Goal: Task Accomplishment & Management: Manage account settings

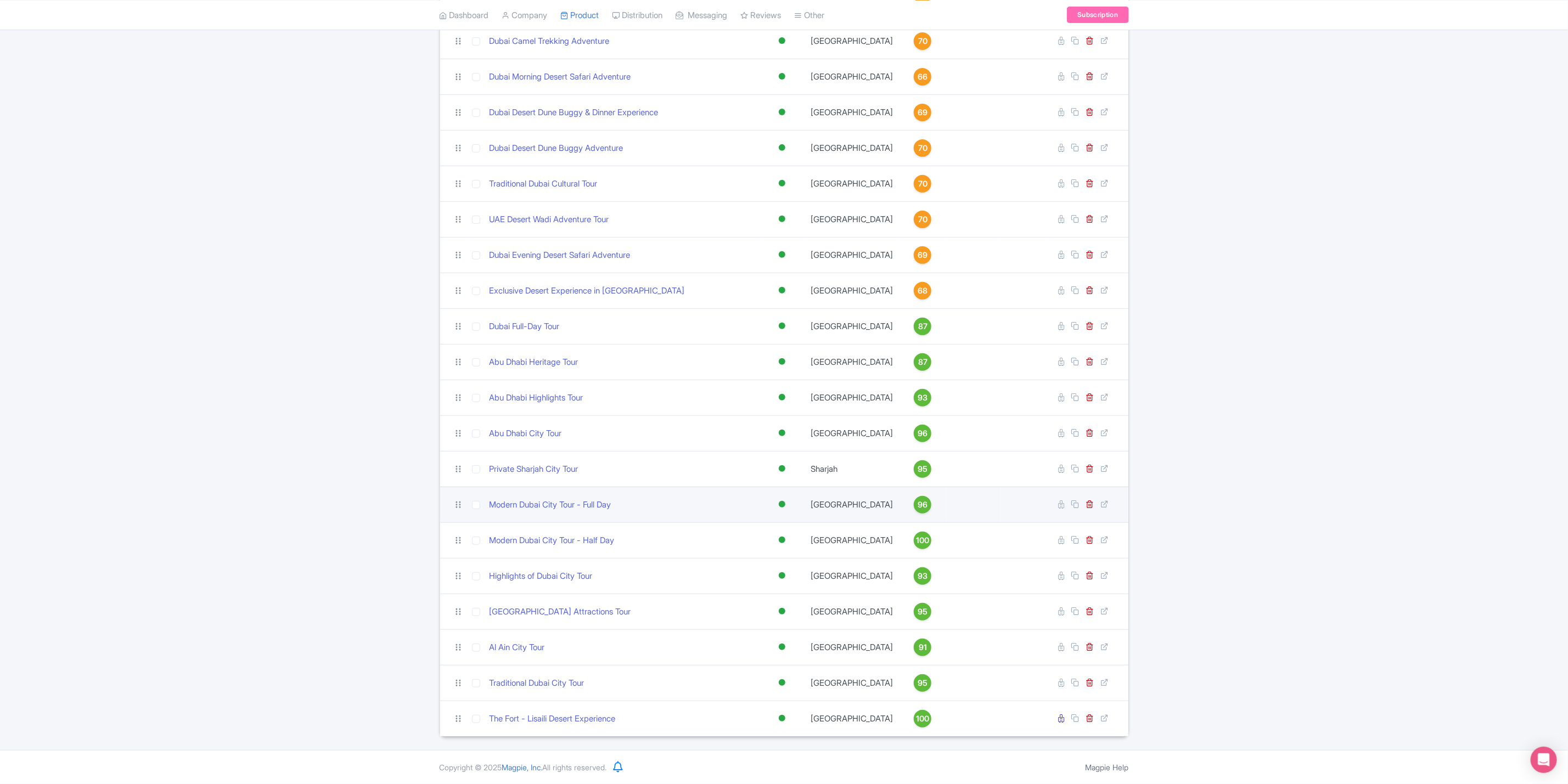
click at [946, 486] on td at bounding box center [974, 504] width 55 height 36
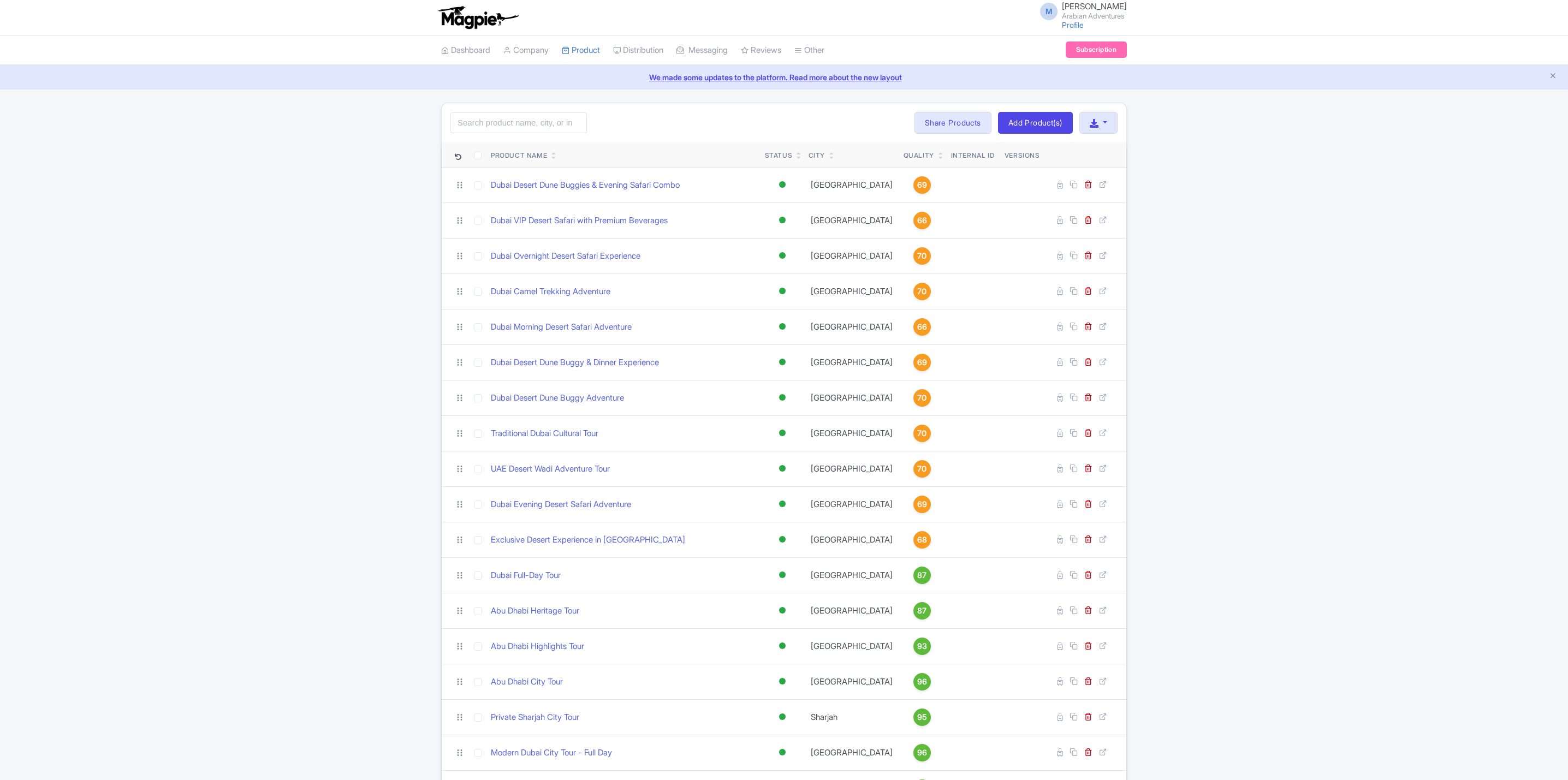
scroll to position [258, 0]
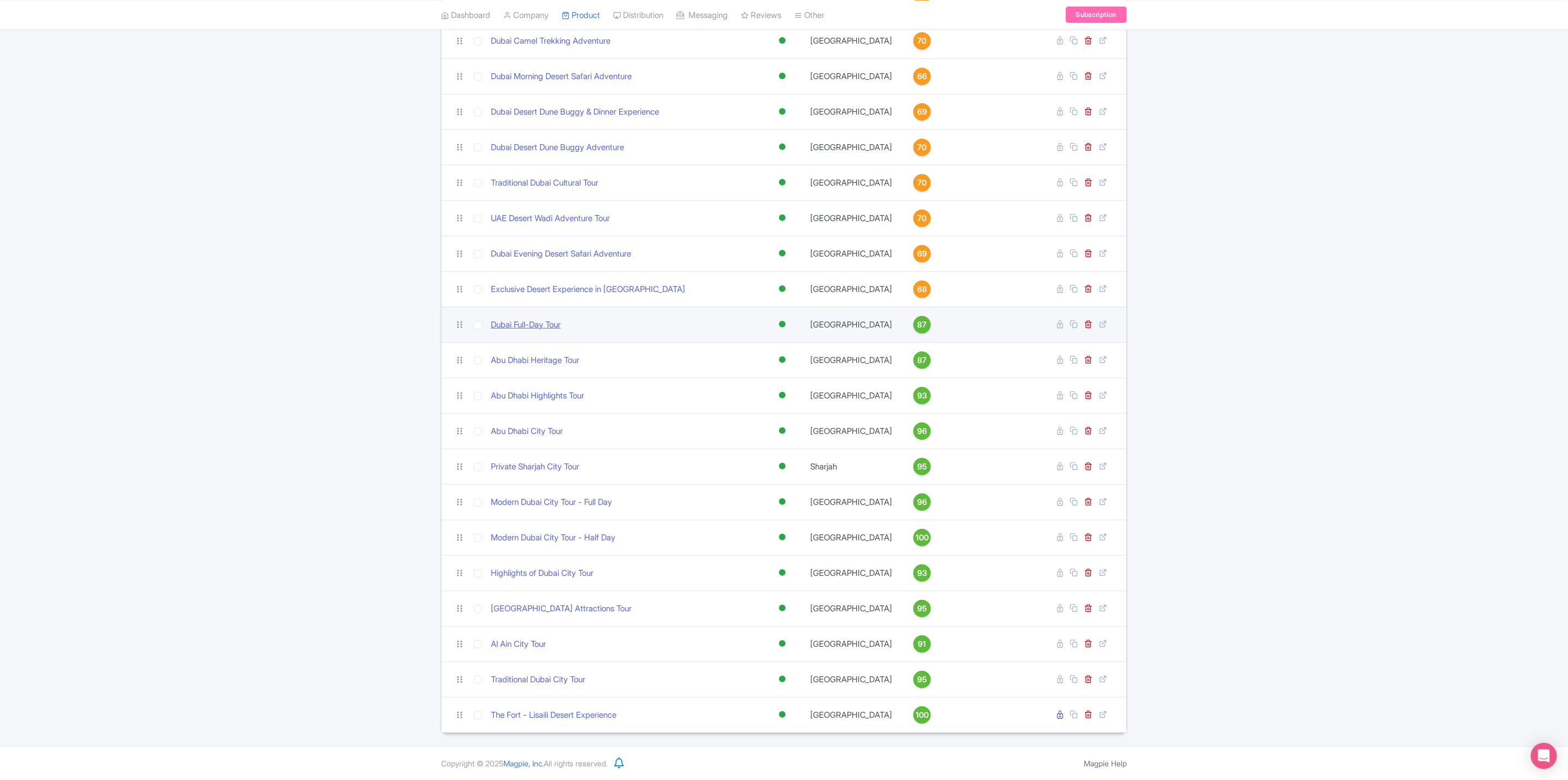
click at [560, 321] on link "Dubai Full-Day Tour" at bounding box center [526, 325] width 70 height 13
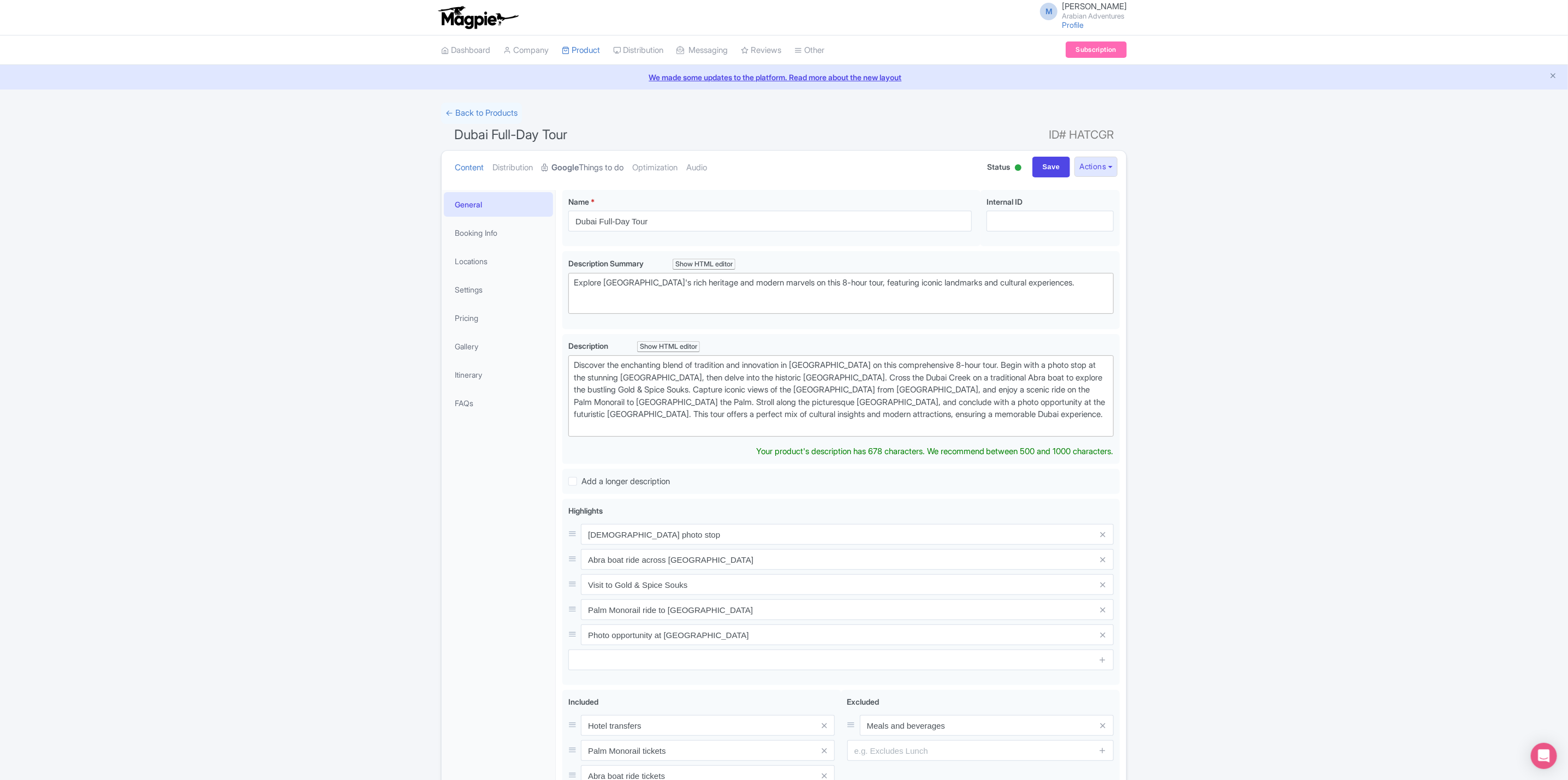
click at [606, 174] on link "Google Things to do" at bounding box center [582, 168] width 82 height 34
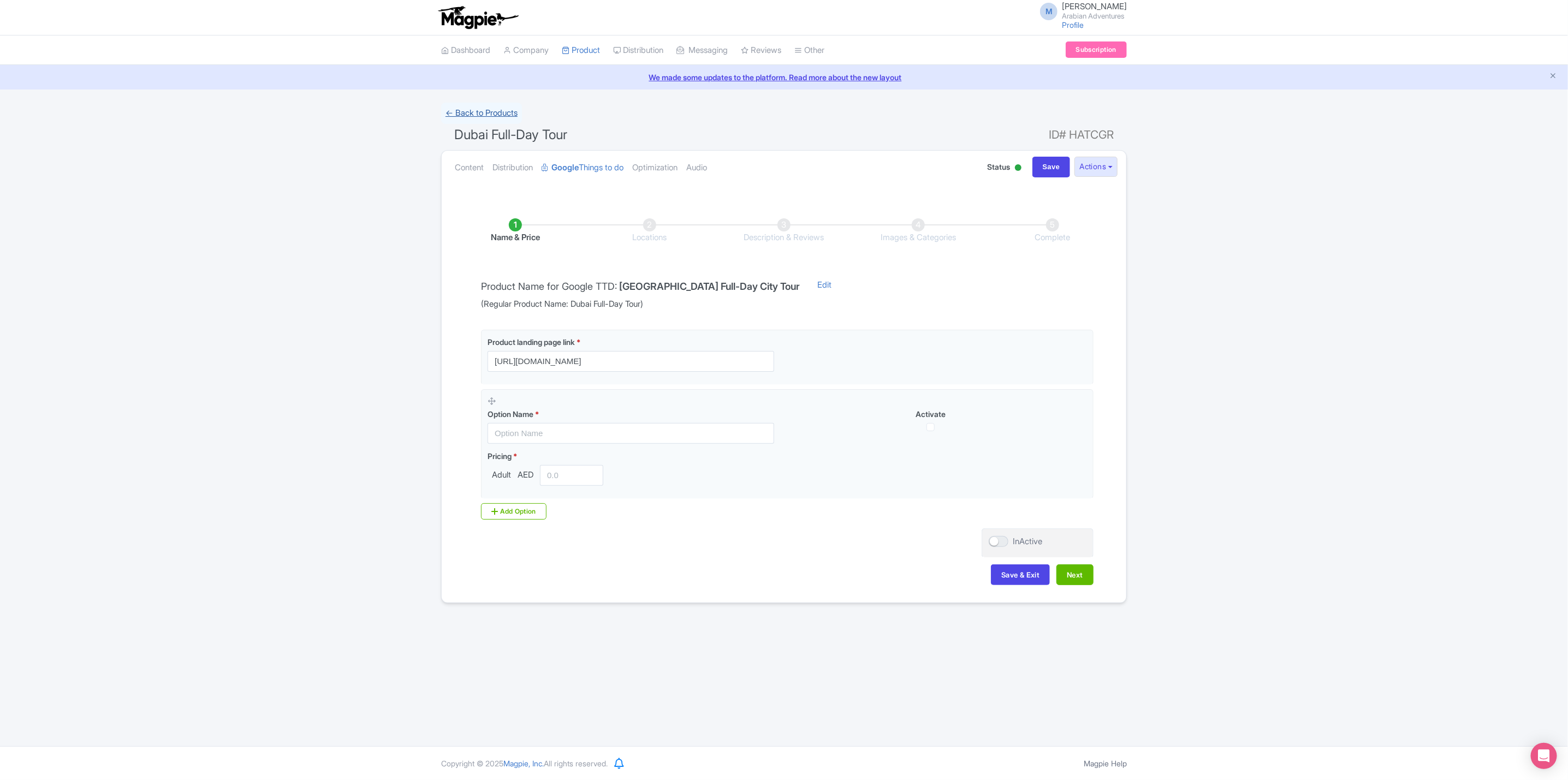
click at [477, 117] on link "← Back to Products" at bounding box center [482, 113] width 81 height 21
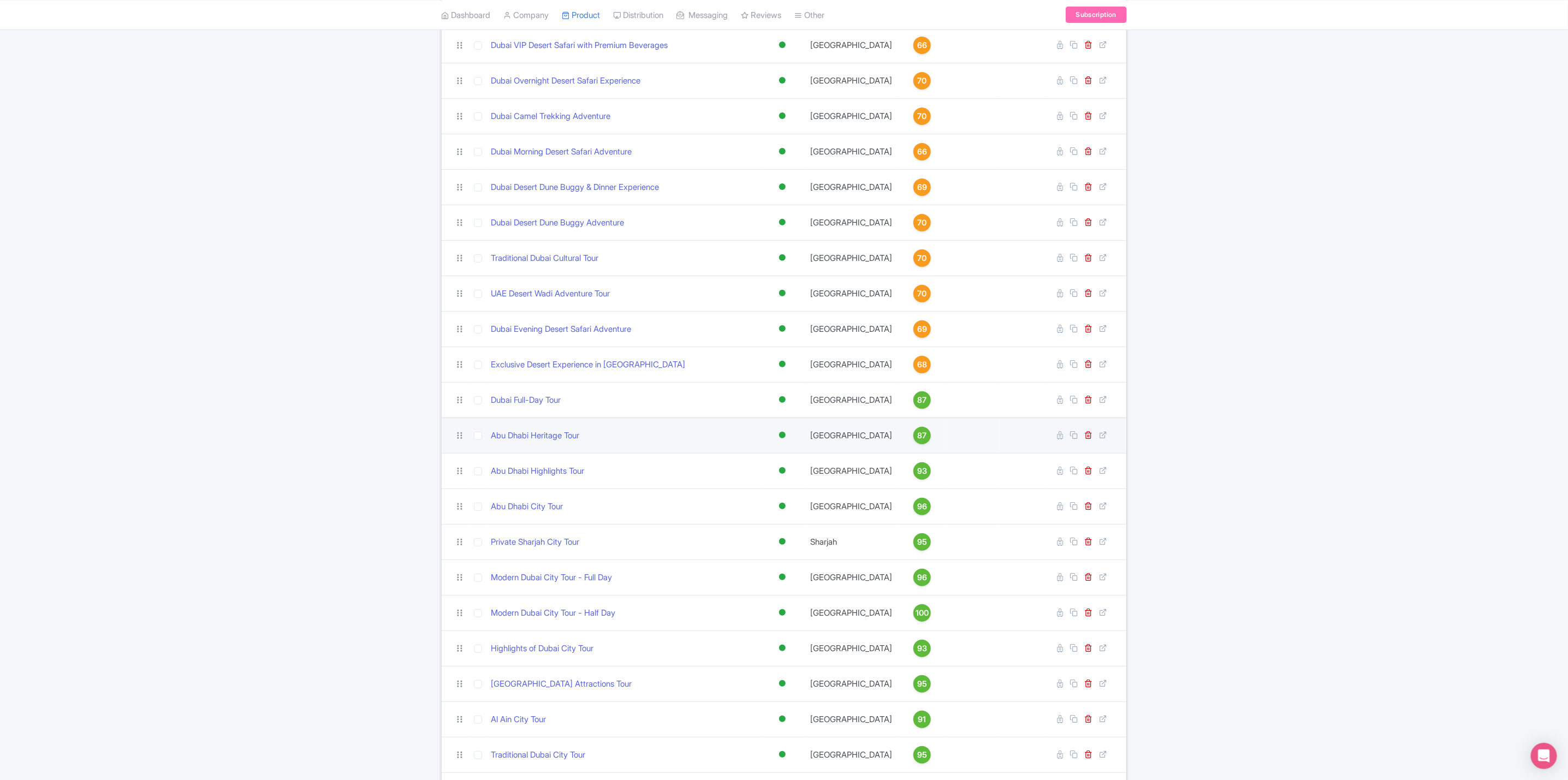
scroll to position [258, 0]
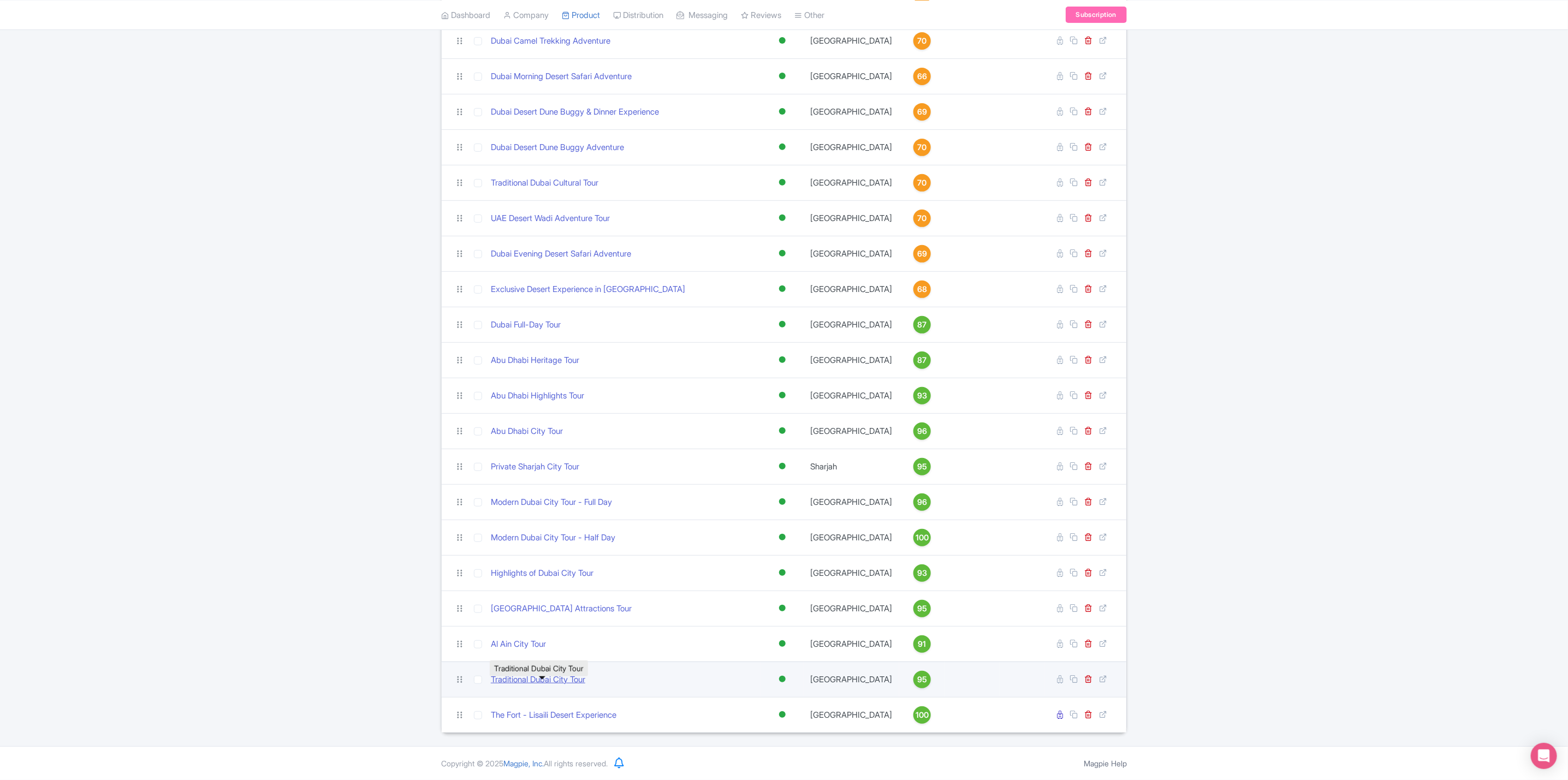
click at [546, 682] on link "Traditional Dubai City Tour" at bounding box center [538, 680] width 95 height 13
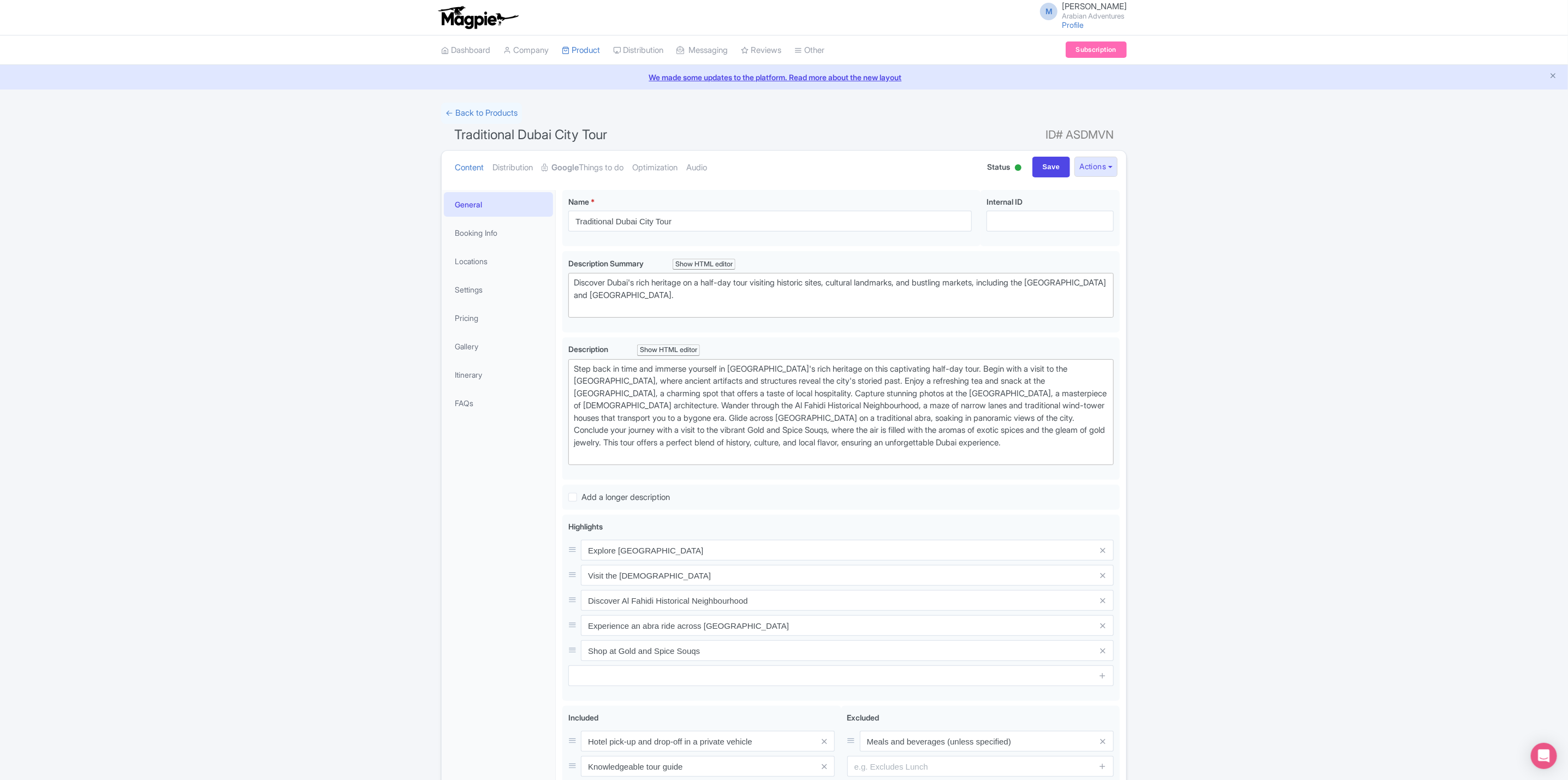
drag, startPoint x: 1263, startPoint y: 245, endPoint x: 1006, endPoint y: 249, distance: 257.0
click at [1263, 245] on div "← Back to Products Traditional Dubai City Tour ID# ASDMVN Content Distribution …" at bounding box center [784, 564] width 1568 height 923
click at [604, 169] on link "Google Things to do" at bounding box center [582, 168] width 82 height 34
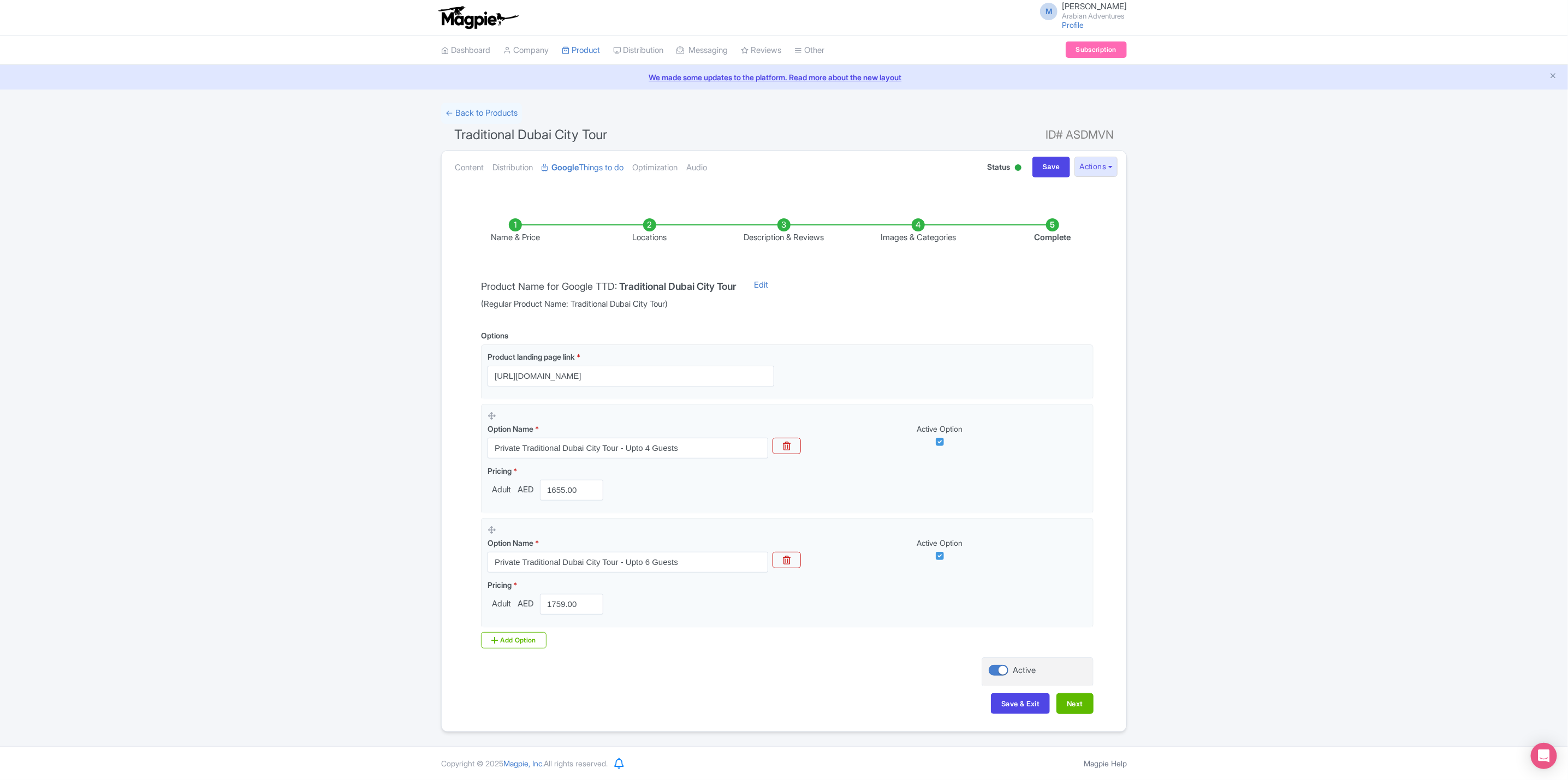
click at [1055, 231] on li "Complete" at bounding box center [1052, 231] width 134 height 26
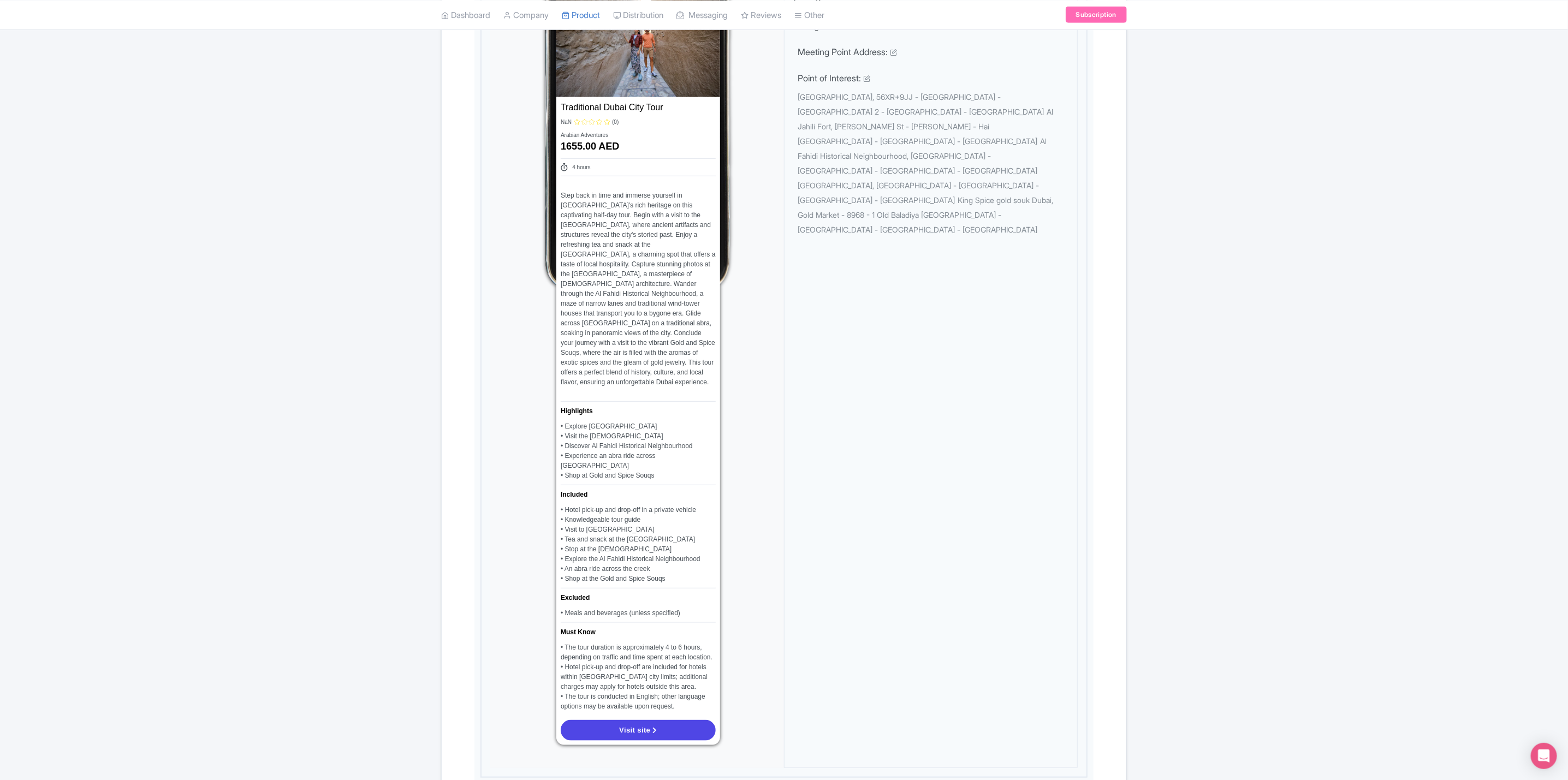
click at [1284, 397] on div "← Back to Products Traditional Dubai City Tour ID# ASDMVN Content Distribution …" at bounding box center [784, 412] width 1568 height 1766
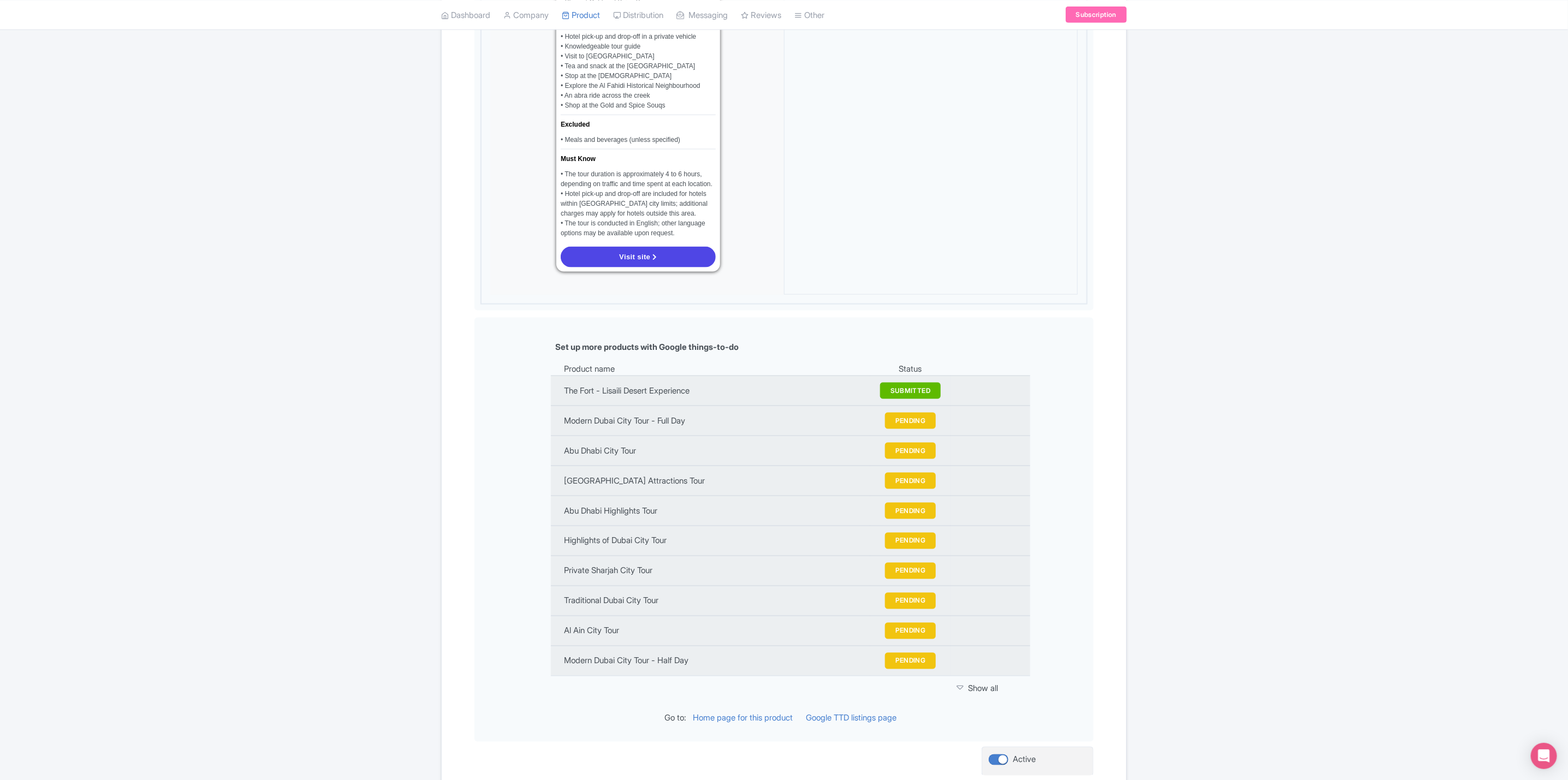
scroll to position [1129, 0]
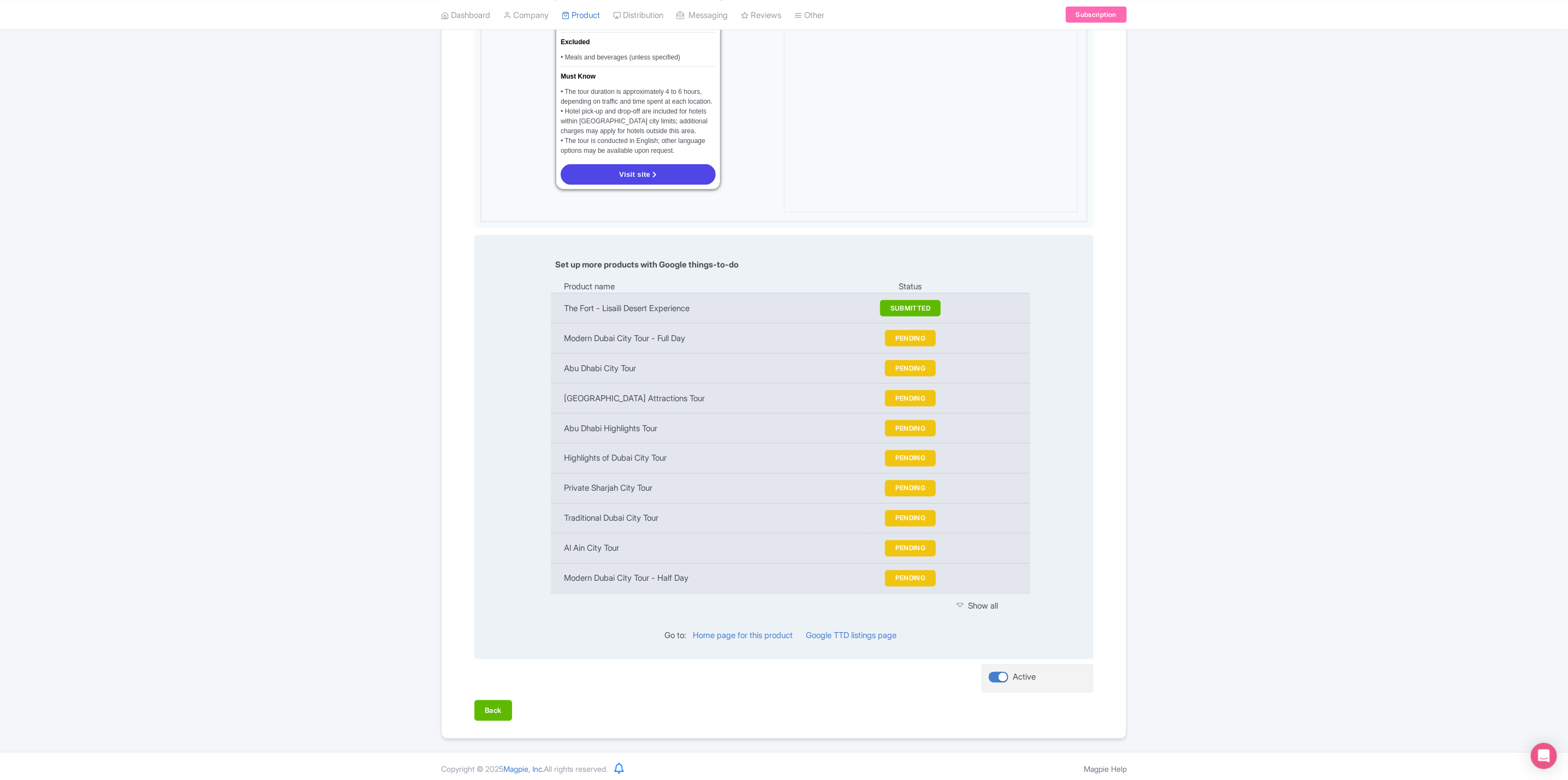
click at [985, 601] on div "Show all" at bounding box center [987, 607] width 60 height 13
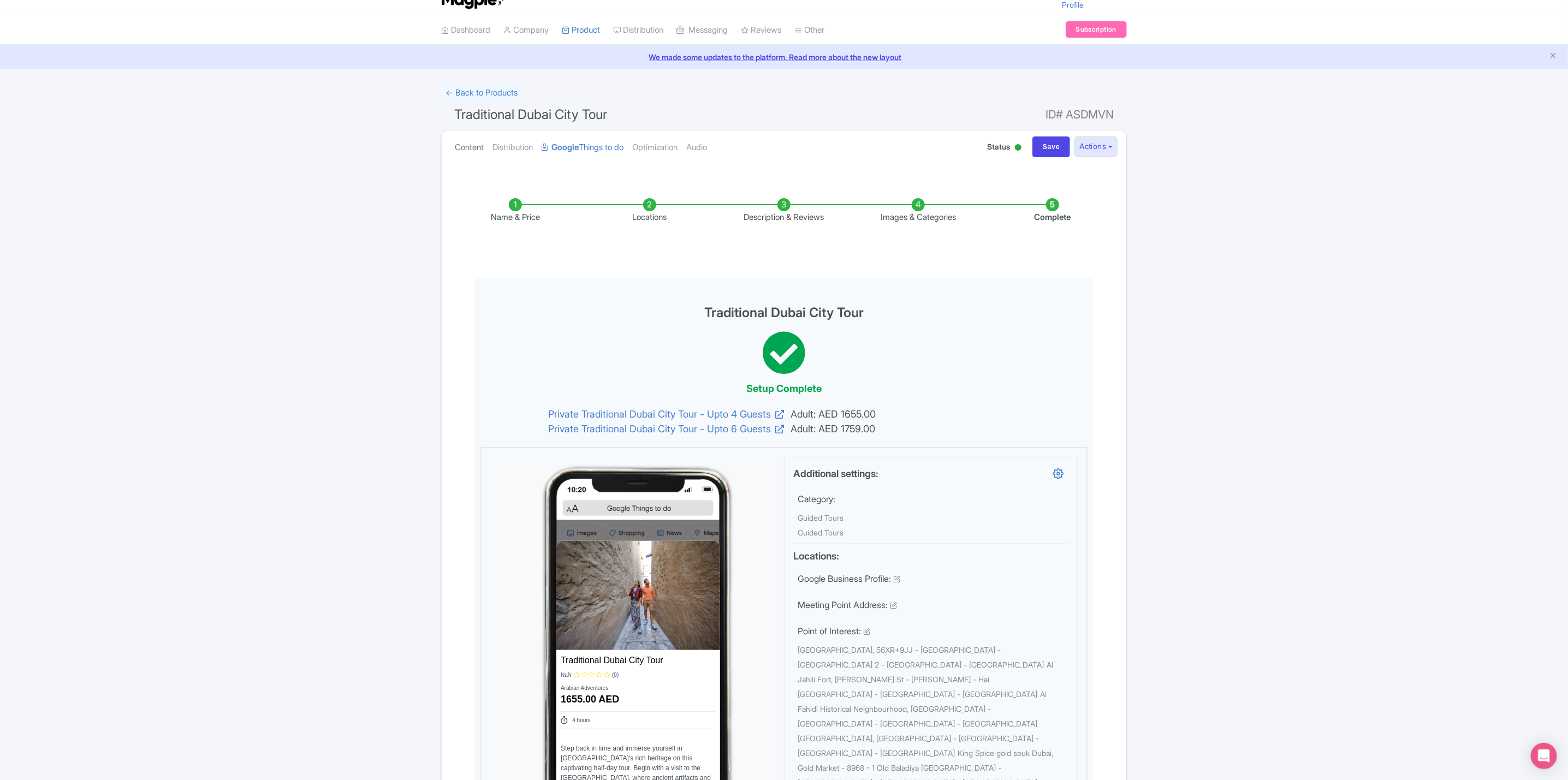
scroll to position [0, 0]
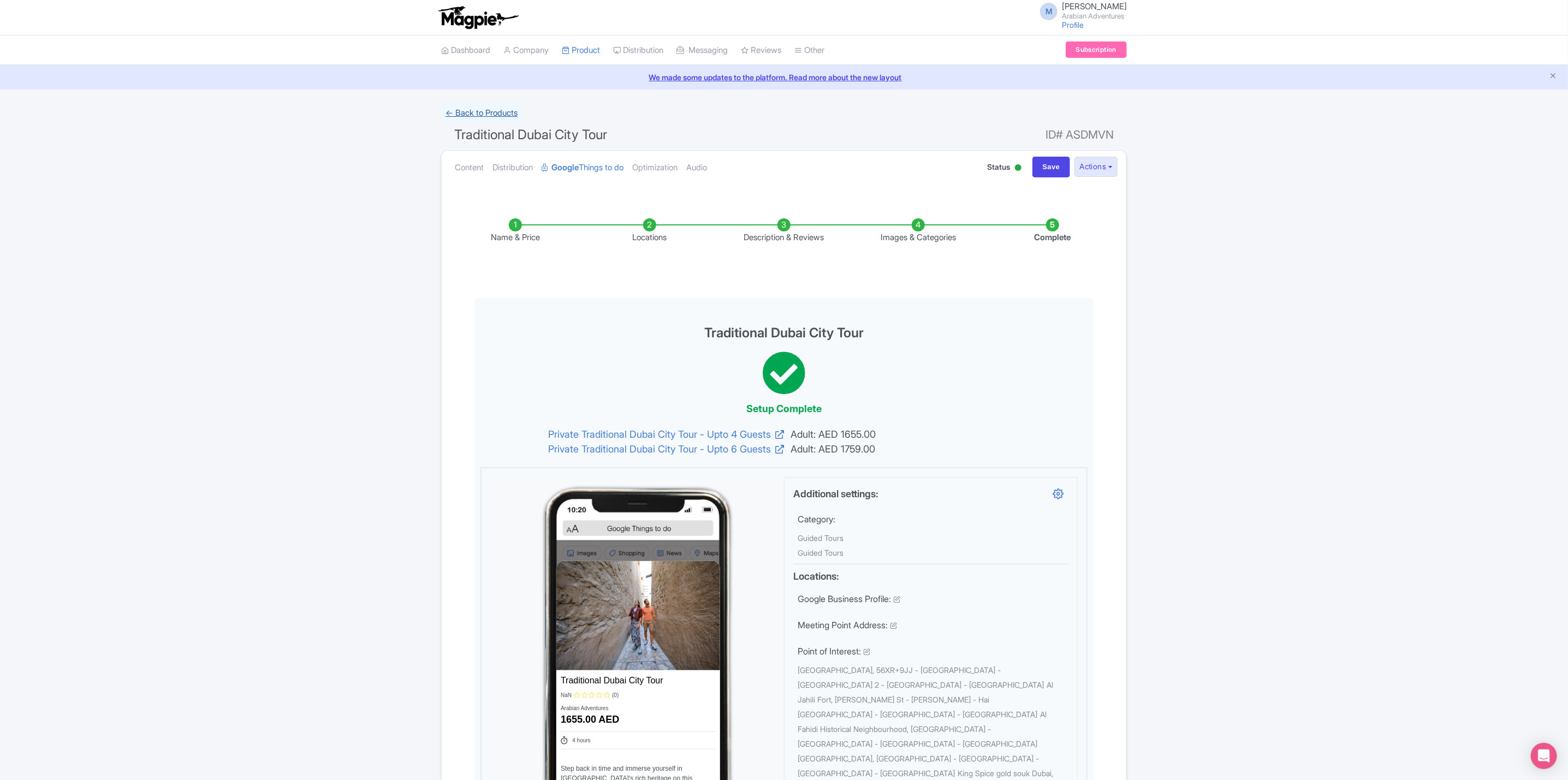
click at [488, 113] on link "← Back to Products" at bounding box center [482, 113] width 81 height 21
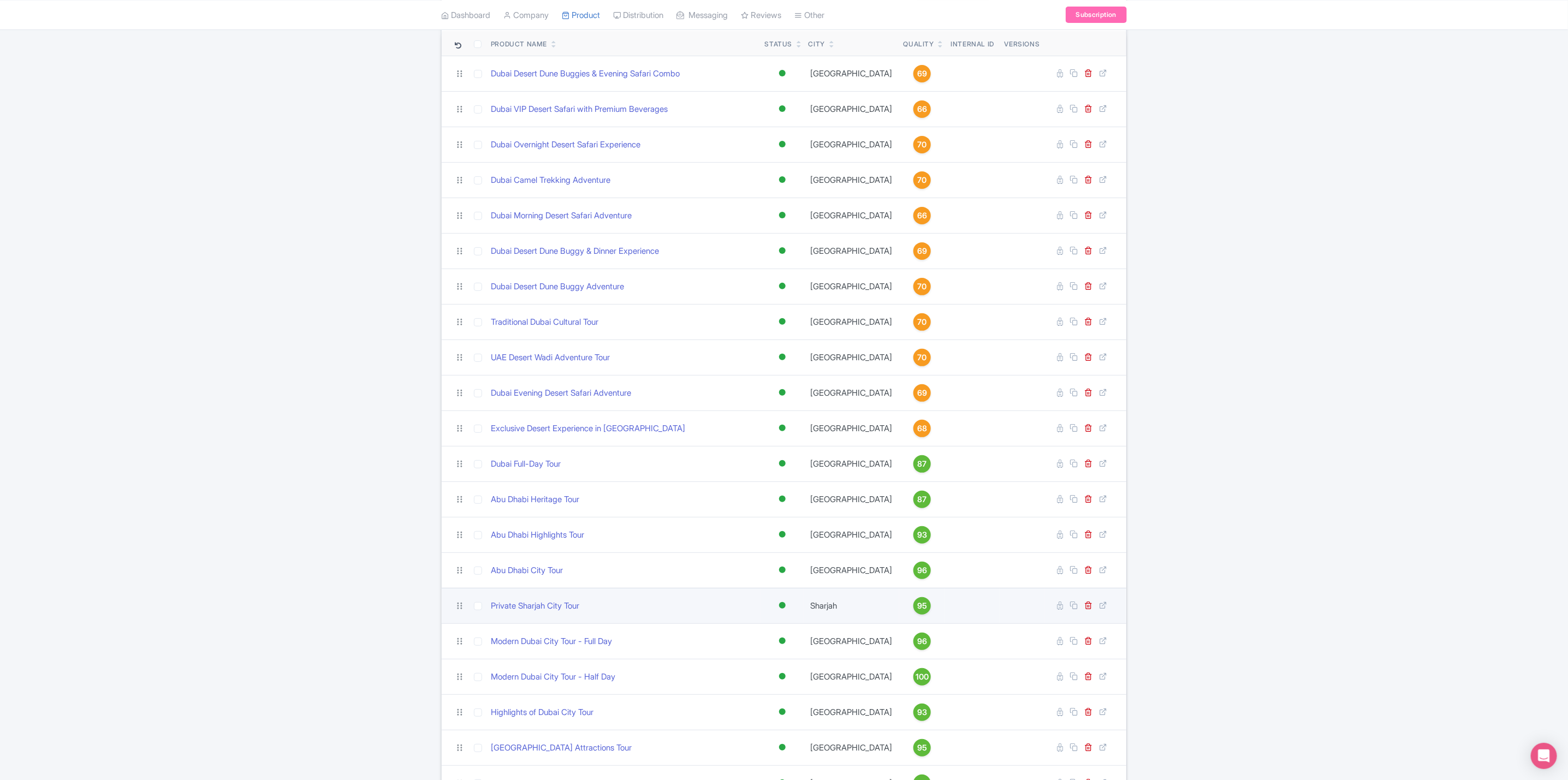
scroll to position [258, 0]
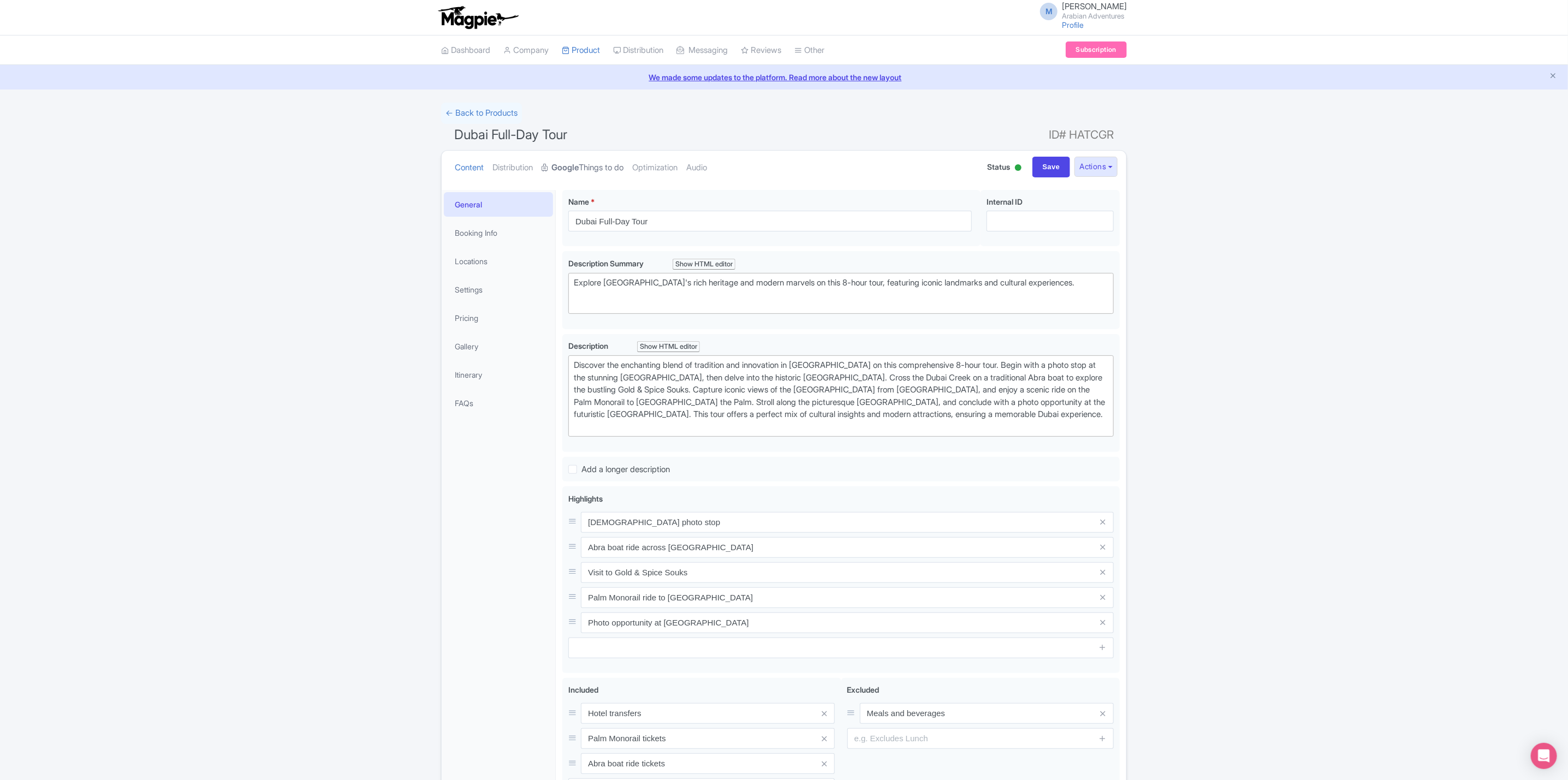
click at [587, 163] on link "Google Things to do" at bounding box center [582, 168] width 82 height 34
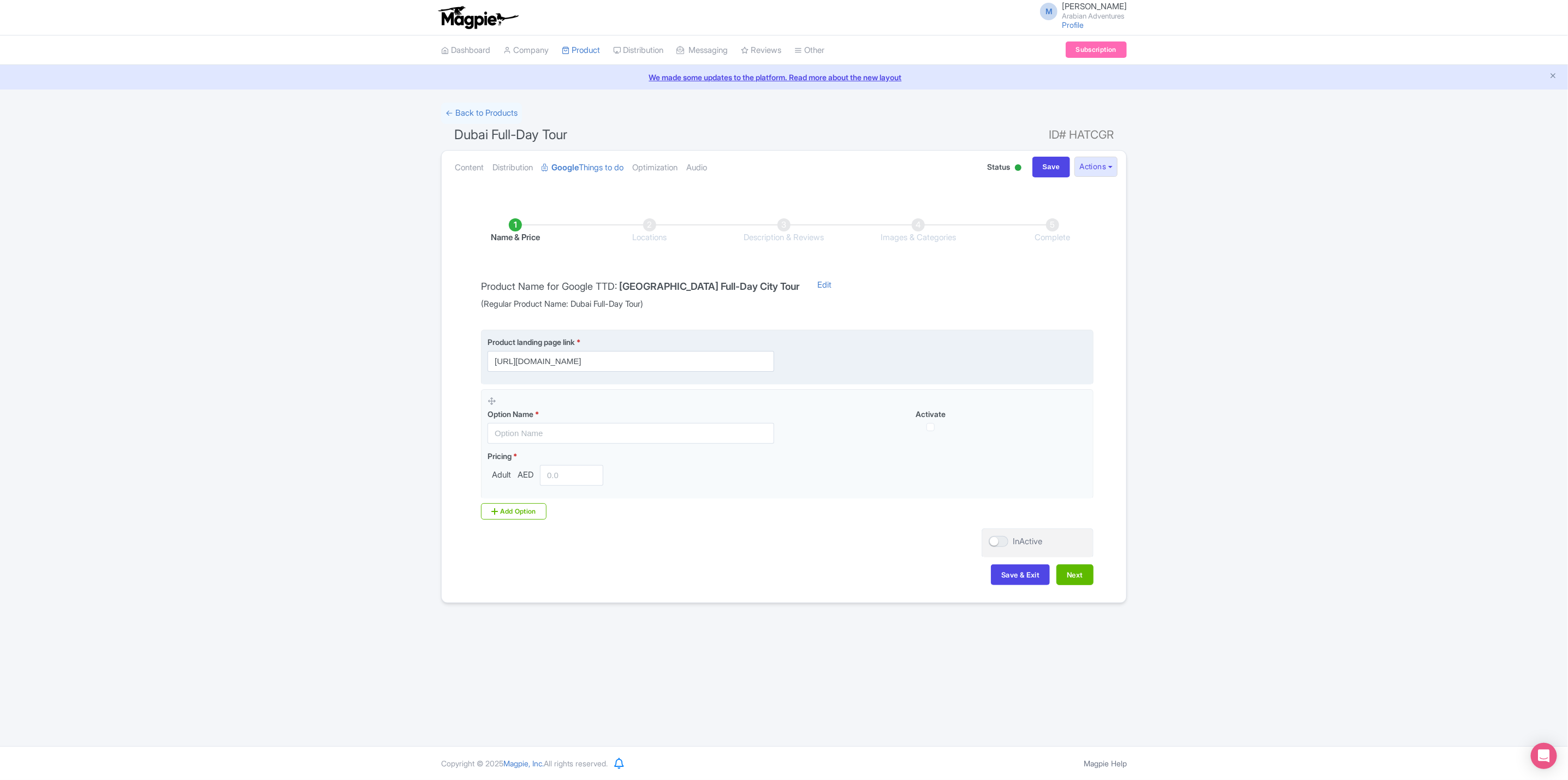
click at [696, 375] on fieldset "Product landing page link * https://www.arabian-adventures.com/ae/english/city-…" at bounding box center [787, 357] width 613 height 55
click at [696, 369] on input "https://www.arabian-adventures.com/ae/english/city-tours/aa-dubai-full-day-tour…" at bounding box center [631, 361] width 287 height 21
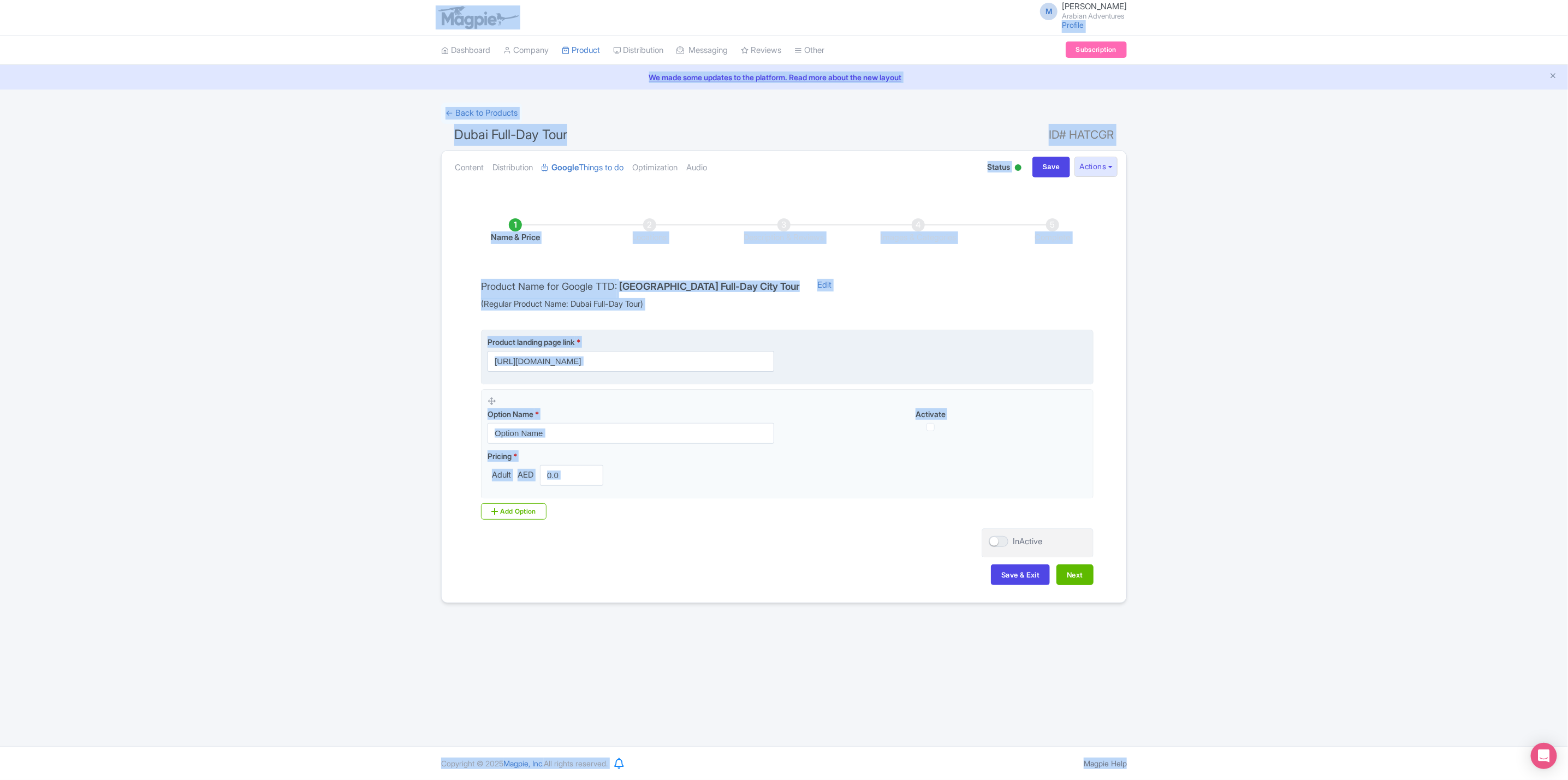
click at [779, 385] on fieldset "Product landing page link * https://www.arabian-adventures.com/ae/english/city-…" at bounding box center [787, 357] width 613 height 55
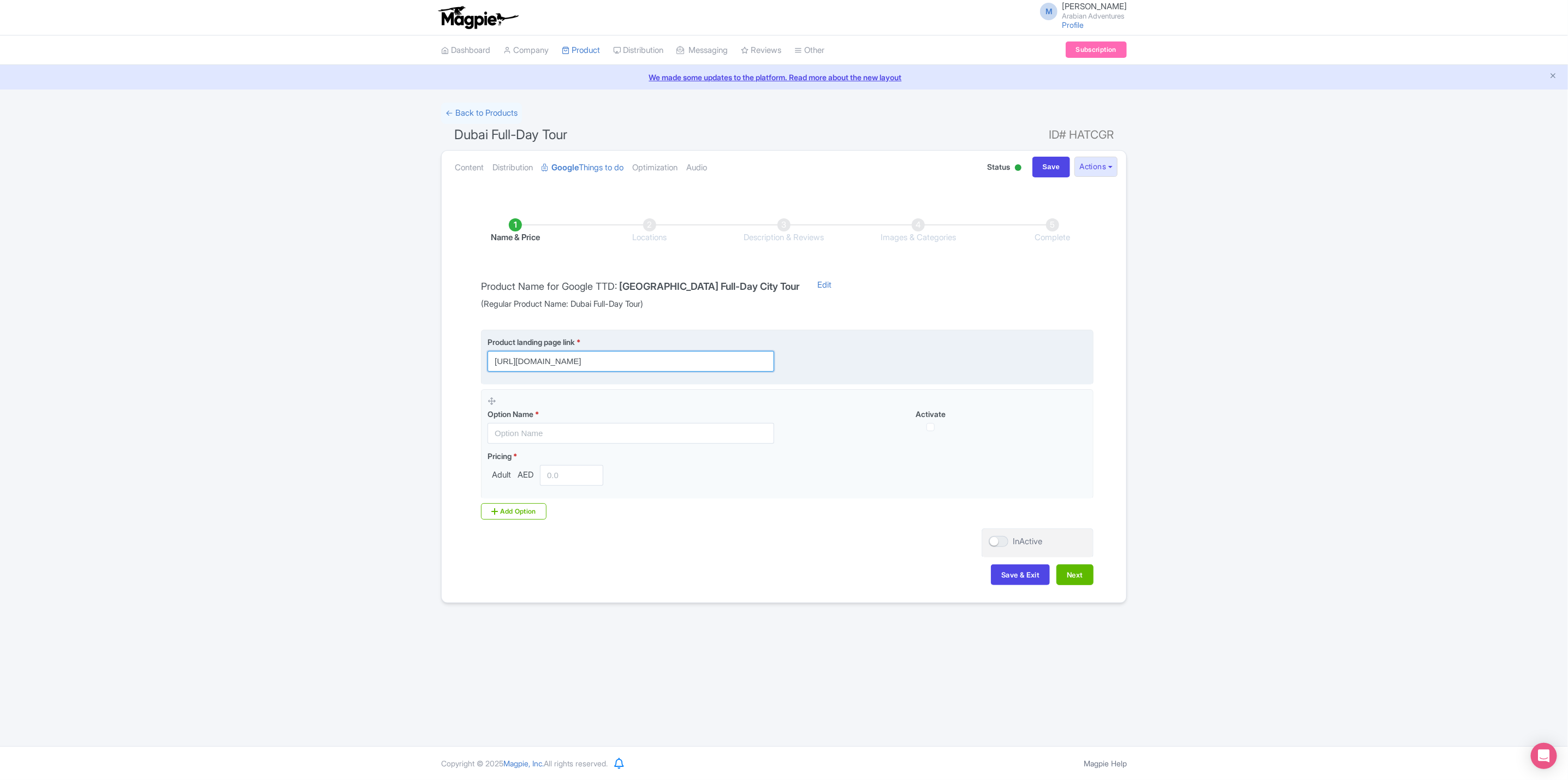
click at [724, 358] on input "https://www.arabian-adventures.com/ae/english/city-tours/aa-dubai-full-day-tour…" at bounding box center [631, 361] width 287 height 21
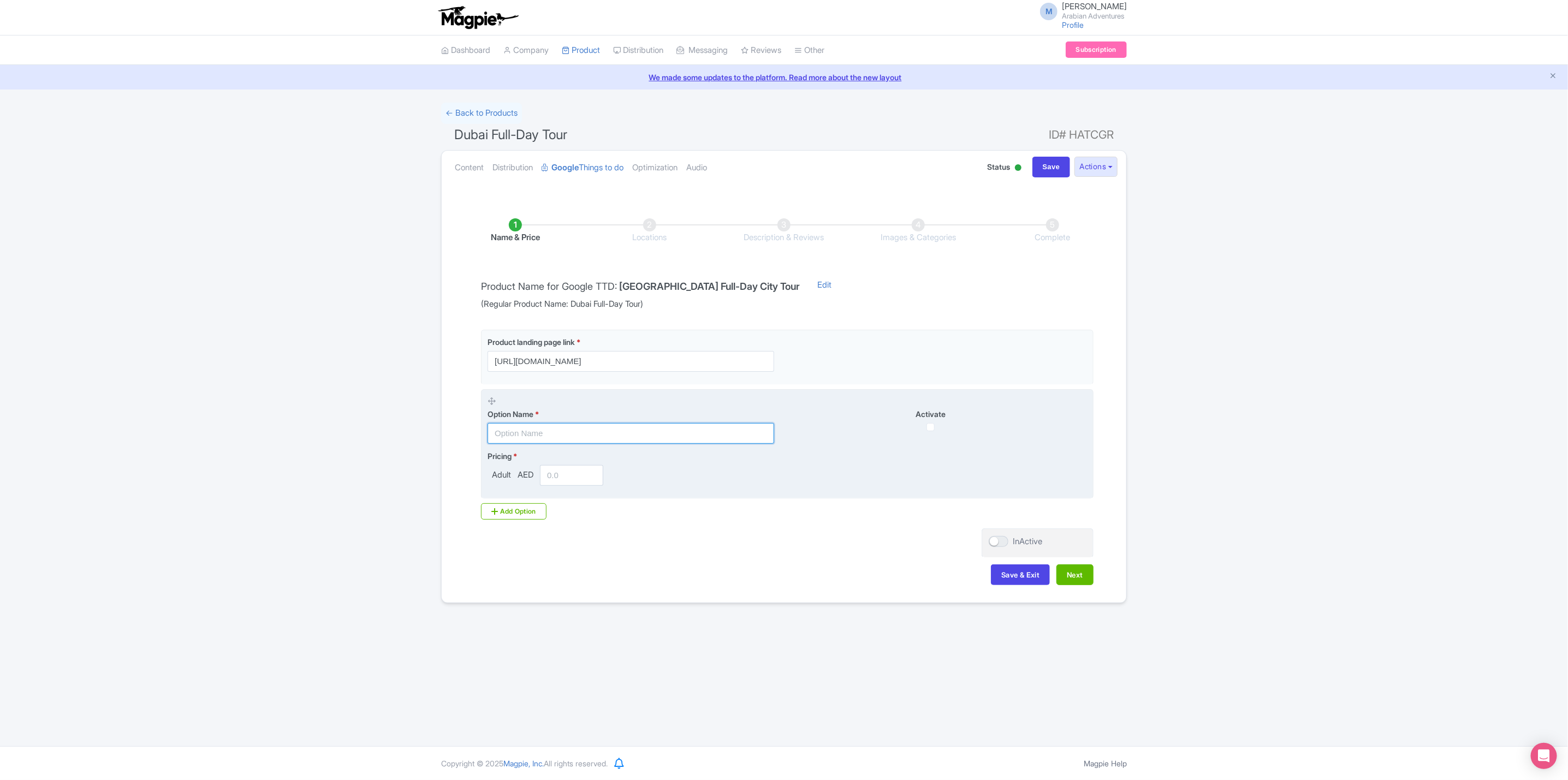
click at [634, 427] on input "text" at bounding box center [631, 433] width 287 height 21
click at [613, 435] on input "text" at bounding box center [631, 433] width 287 height 21
paste input "Dubai Full Day Tour"
type input "Dubai Full Day Tour"
click at [572, 483] on input "number" at bounding box center [572, 475] width 63 height 21
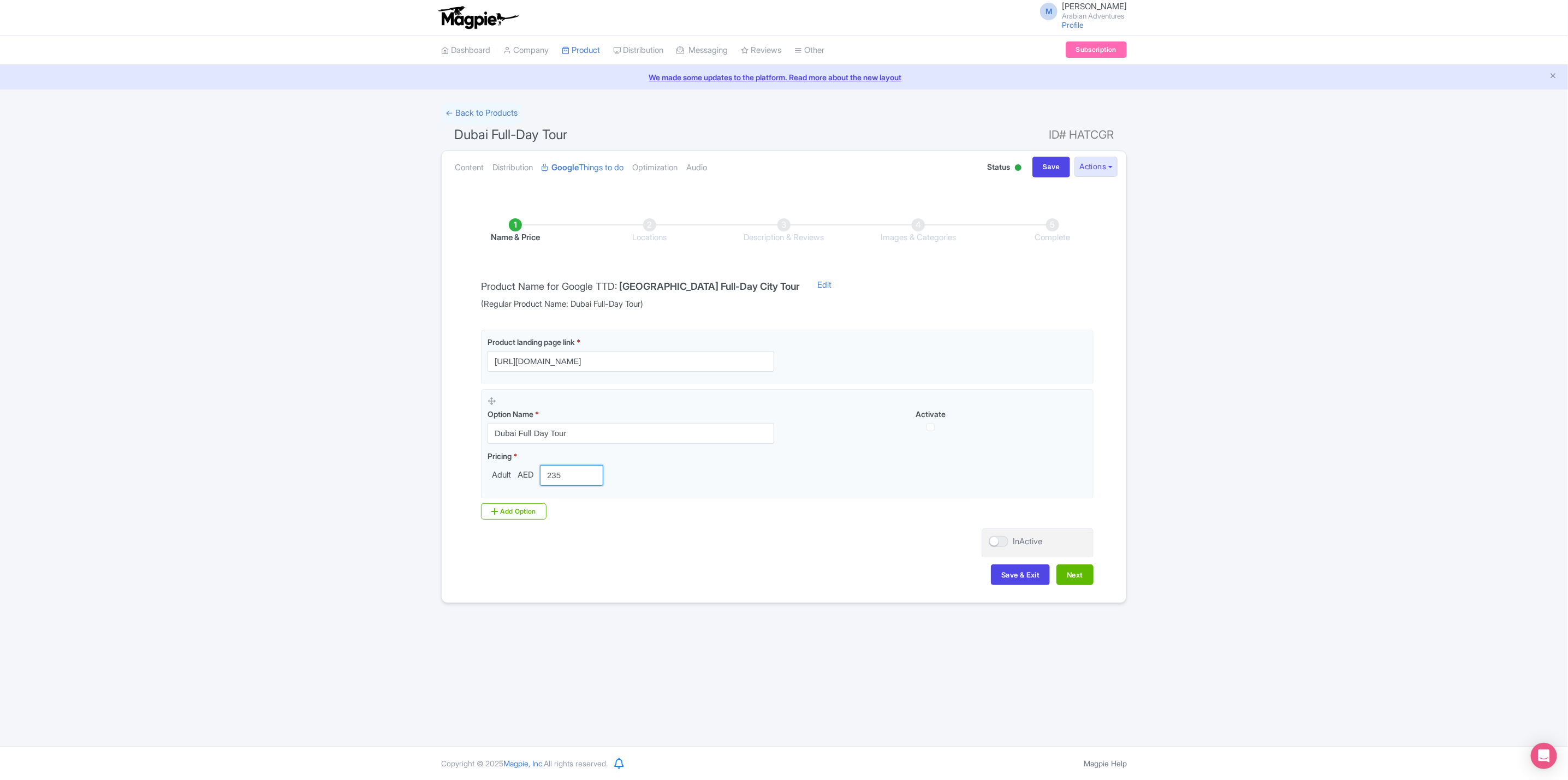
type input "235"
click at [778, 659] on div "M Mohamud Amin Arabian Adventures Profile Users Settings Sign out Dashboard Com…" at bounding box center [784, 373] width 1568 height 746
click at [1089, 578] on button "Next" at bounding box center [1075, 575] width 37 height 21
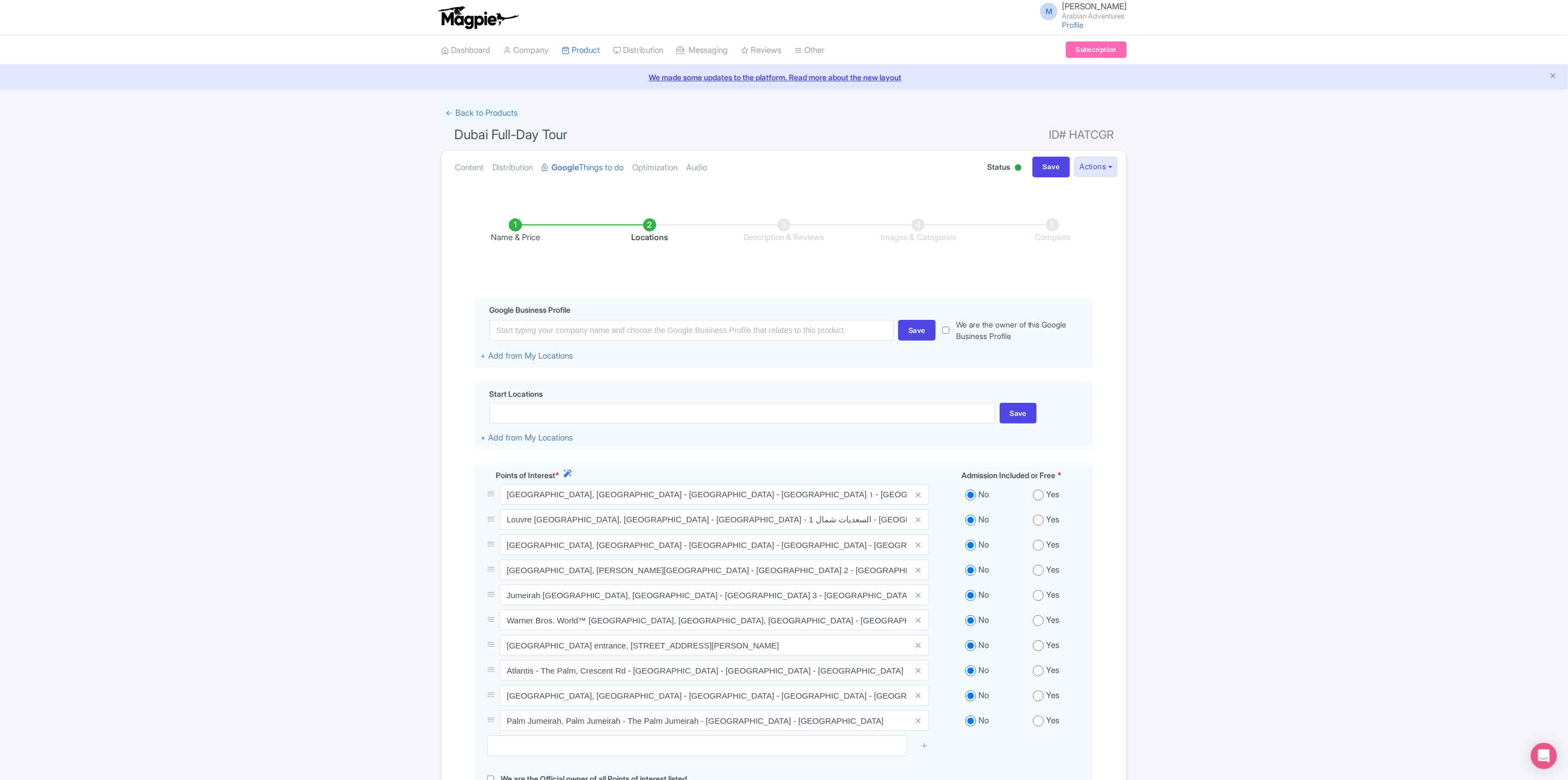
click at [510, 225] on li "Name & Price" at bounding box center [515, 231] width 134 height 26
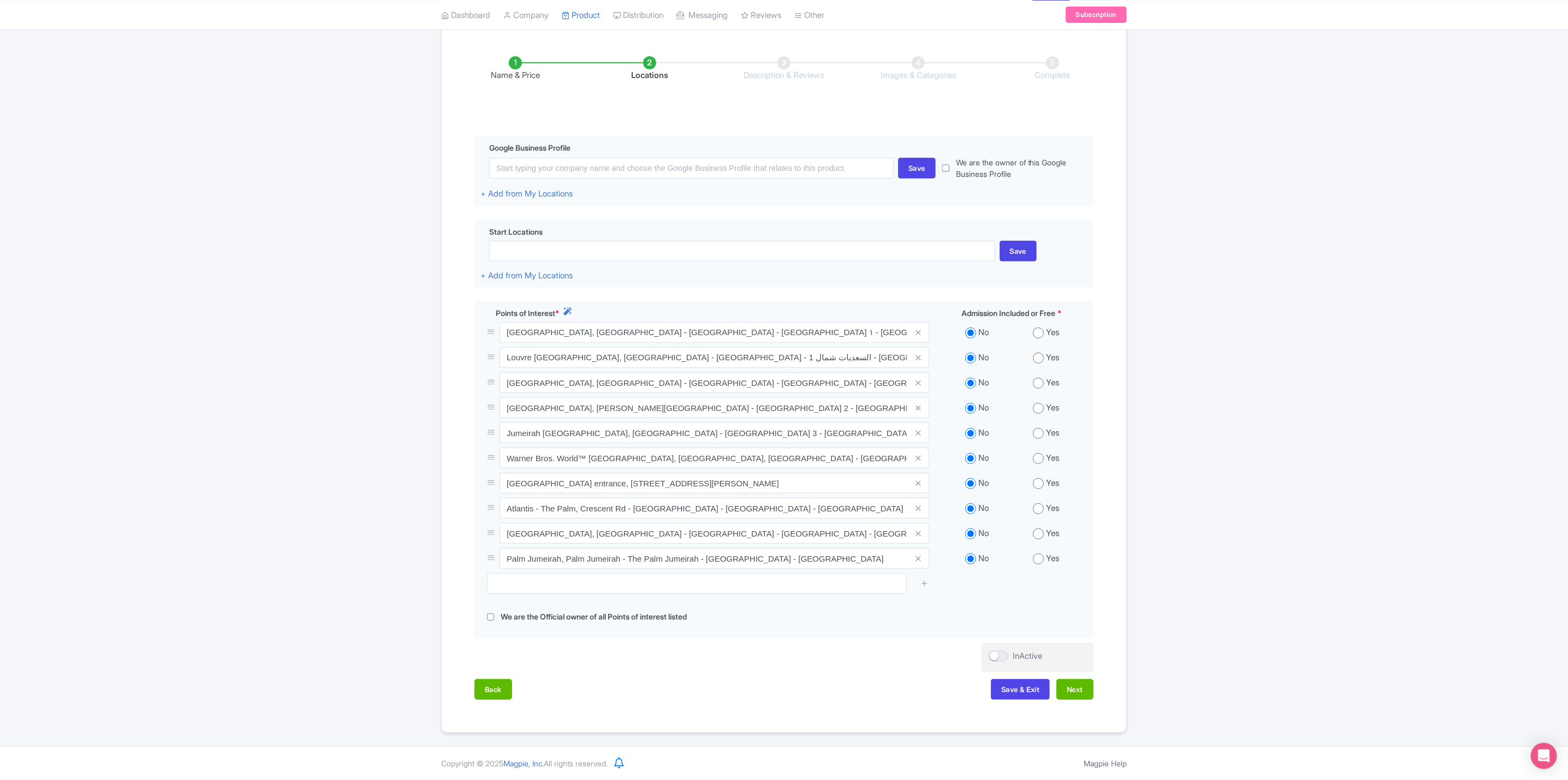
scroll to position [168, 0]
click at [491, 685] on button "Back" at bounding box center [493, 690] width 38 height 21
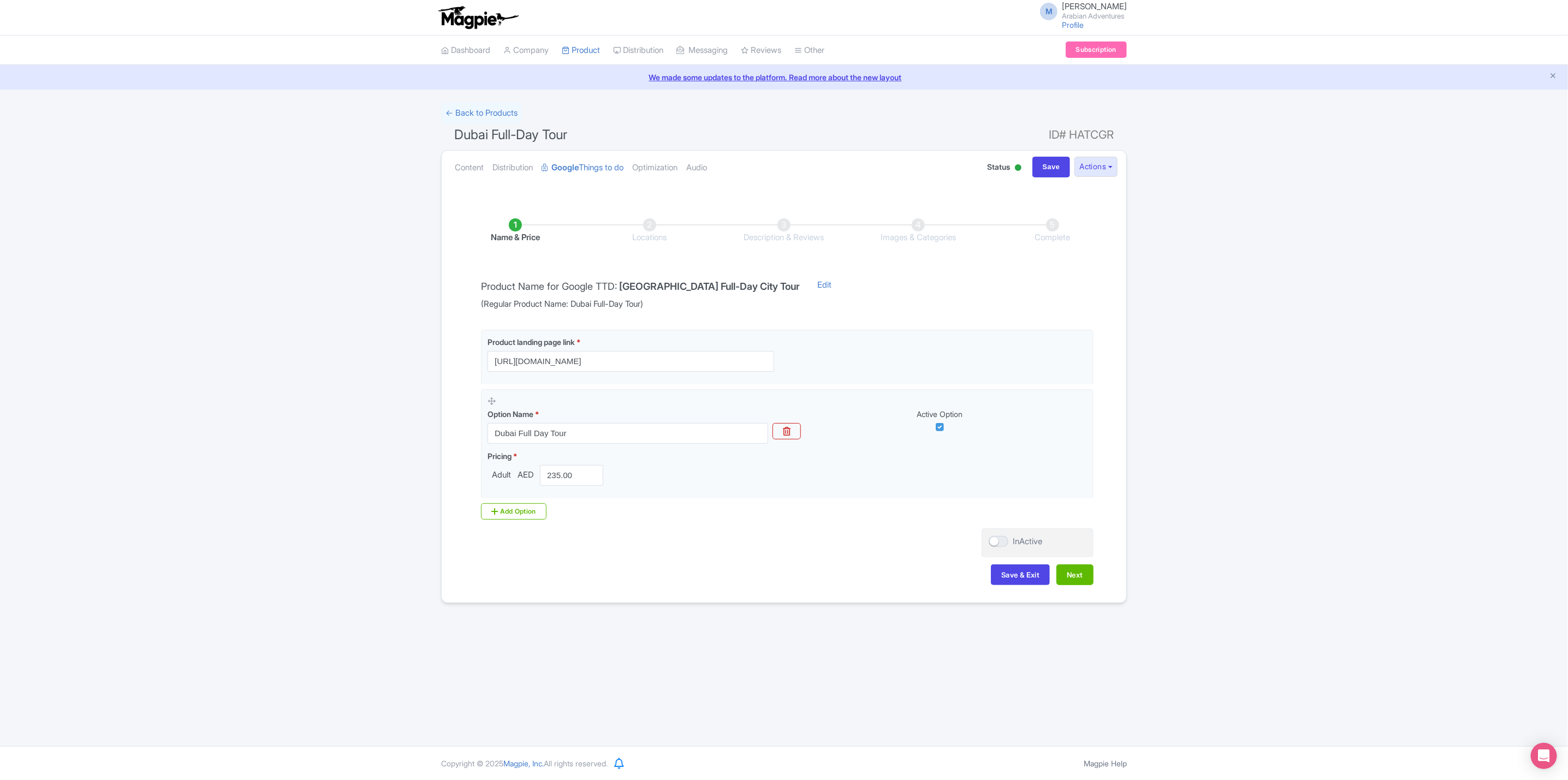
scroll to position [0, 0]
click at [688, 355] on input "https://www.arabian-adventures.com/ae/english/city-tours/aa-dubai-full-day-tour…" at bounding box center [631, 361] width 287 height 21
paste input "?utm_source=gttd&utm_medium=organic&utm_campaign=AA-dubai-full-day-tour"
type input "https://www.arabian-adventures.com/ae/english/city-tours/aa-dubai-full-day-tour…"
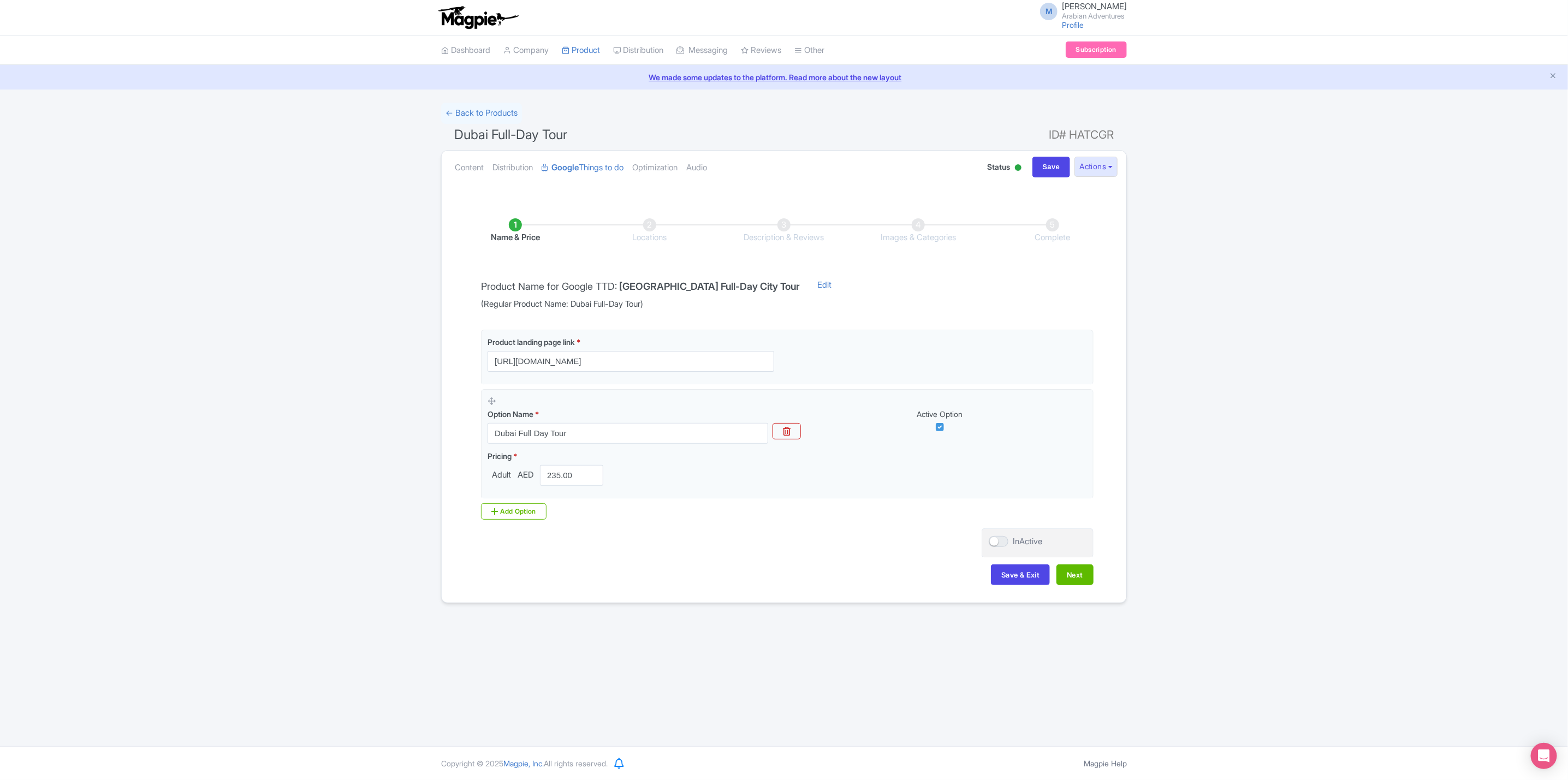
click at [741, 566] on div "Save & Exit Next" at bounding box center [784, 580] width 619 height 32
click at [1082, 574] on button "Next" at bounding box center [1075, 575] width 37 height 21
drag, startPoint x: 721, startPoint y: 359, endPoint x: 940, endPoint y: 379, distance: 219.9
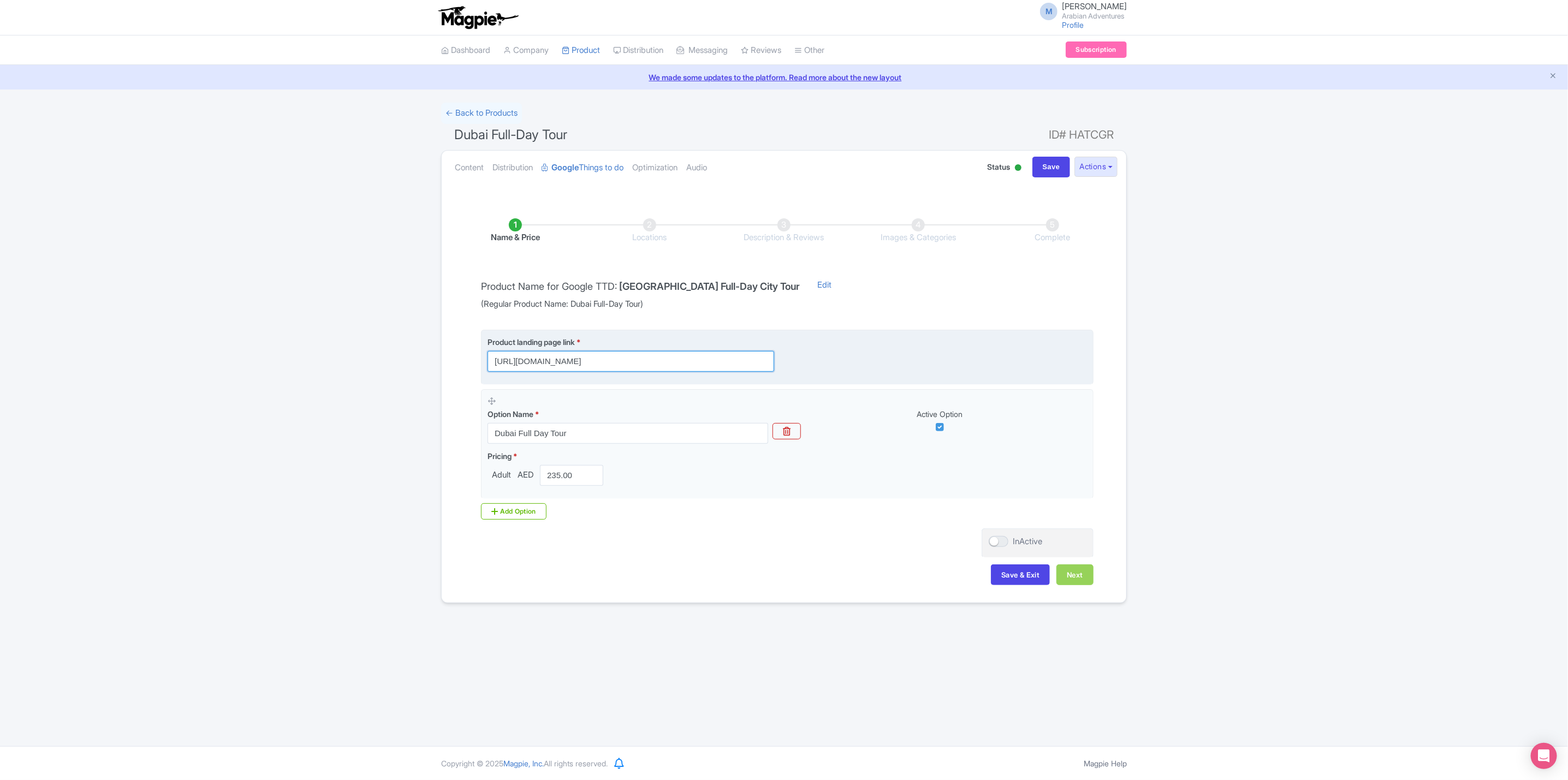
click at [940, 379] on fieldset "Product landing page link * https://www.arabian-adventures.com/ae/english/city-…" at bounding box center [787, 357] width 613 height 55
click at [1453, 573] on div "Success Product Saved ← Back to Products Dubai Full-Day Tour ID# HATCGR Content…" at bounding box center [784, 353] width 1568 height 500
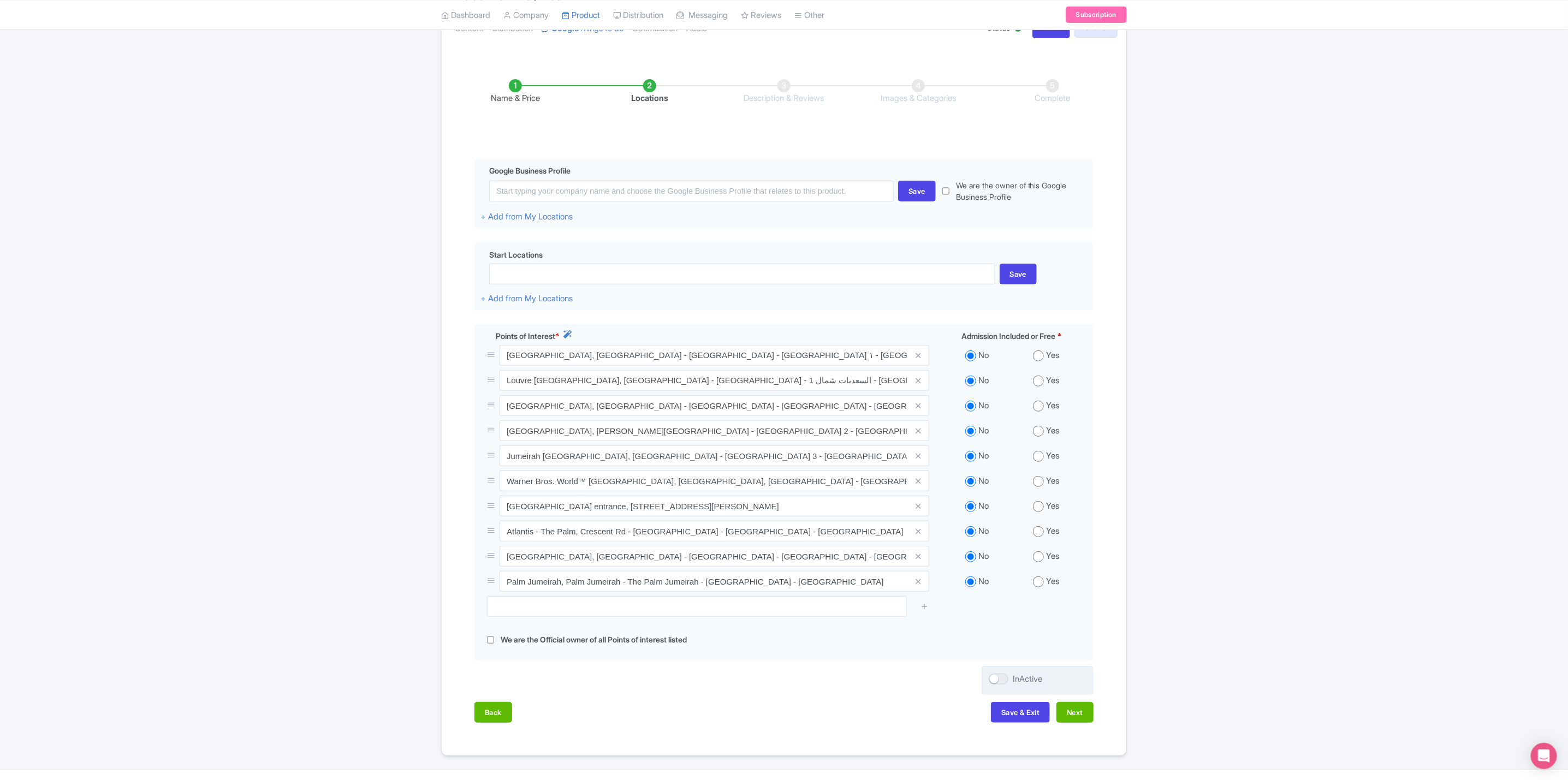
scroll to position [164, 0]
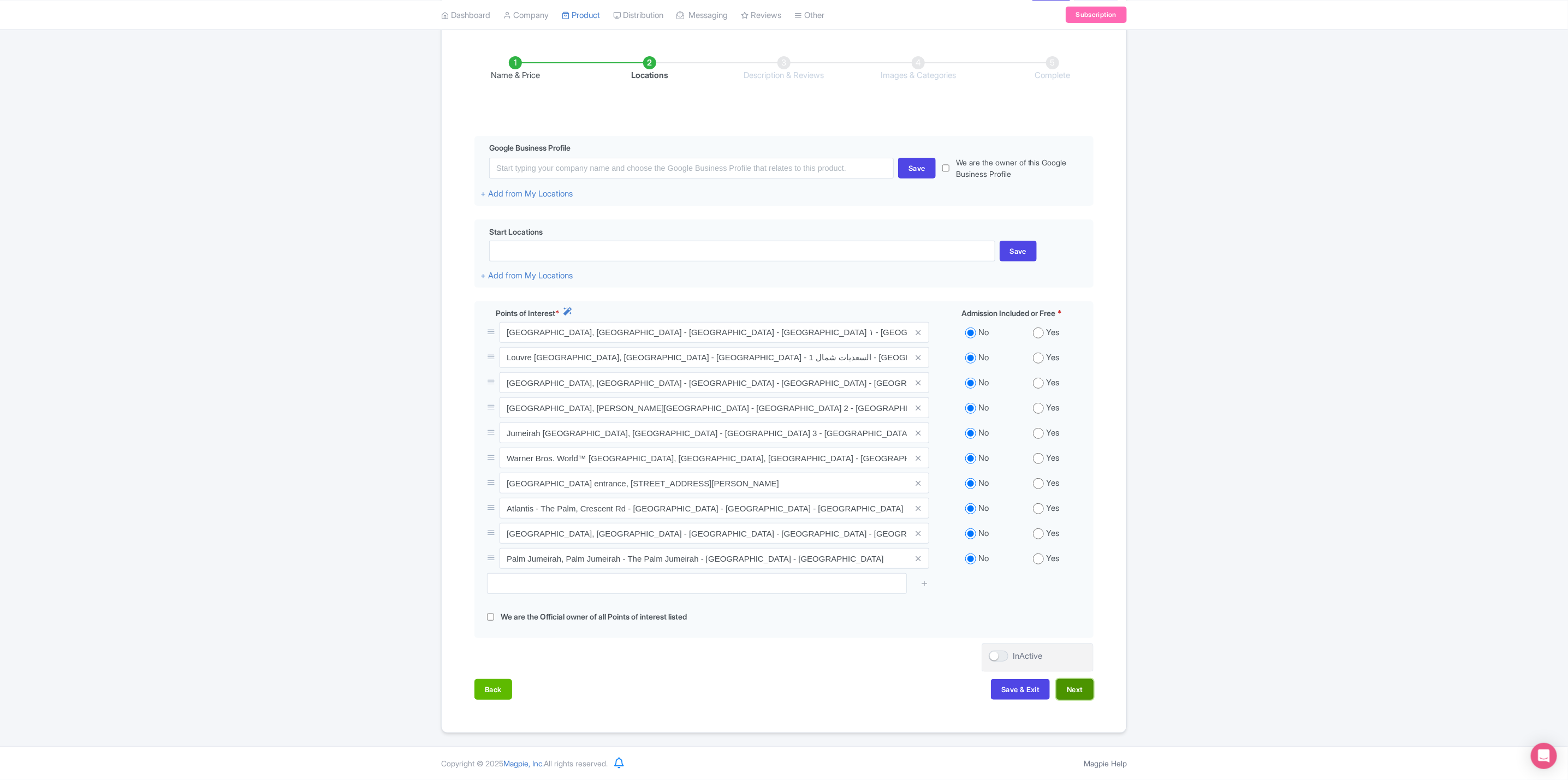
click at [1073, 696] on button "Next" at bounding box center [1075, 690] width 37 height 21
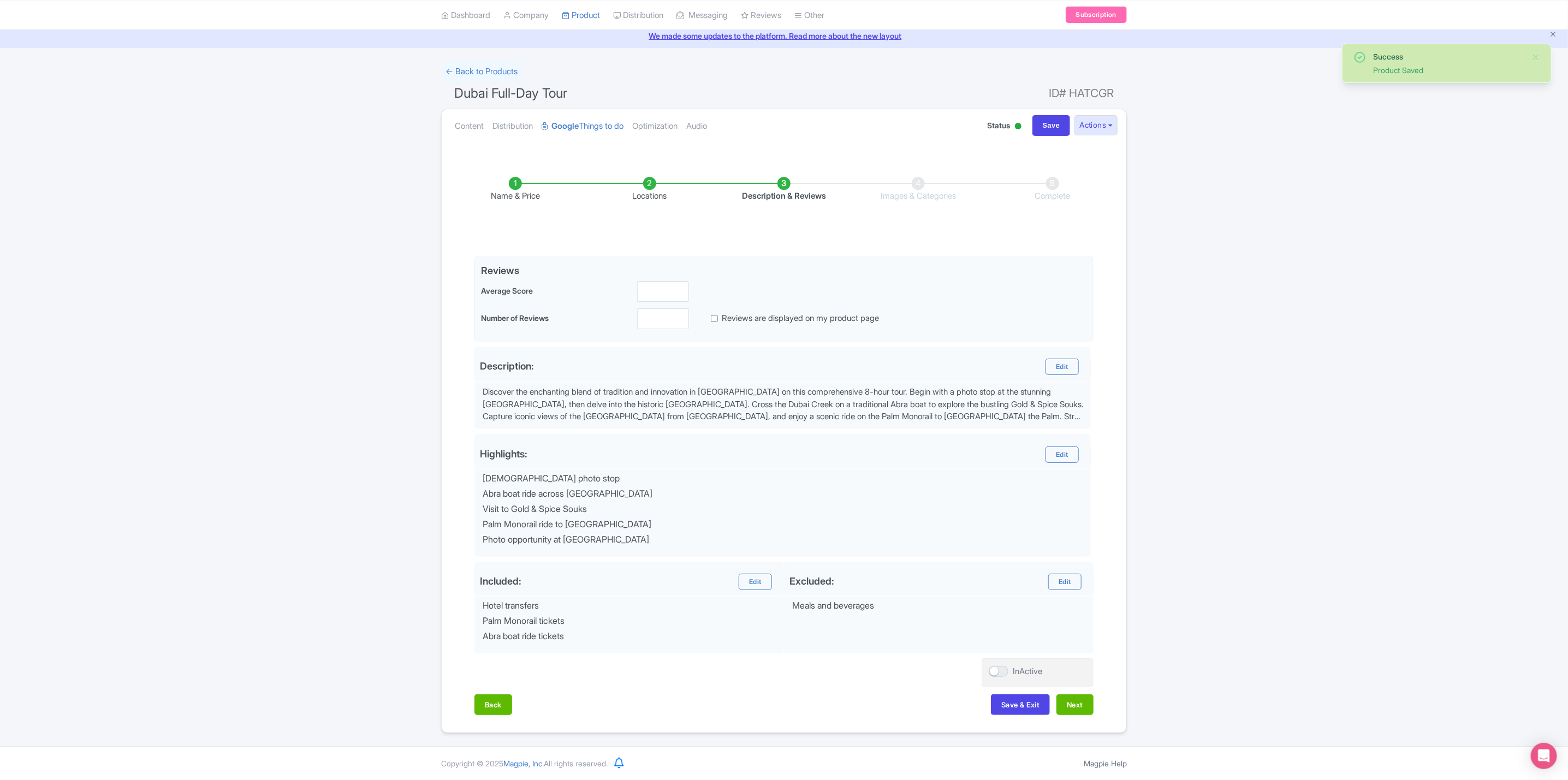
scroll to position [46, 0]
click at [1085, 703] on button "Next" at bounding box center [1075, 705] width 37 height 21
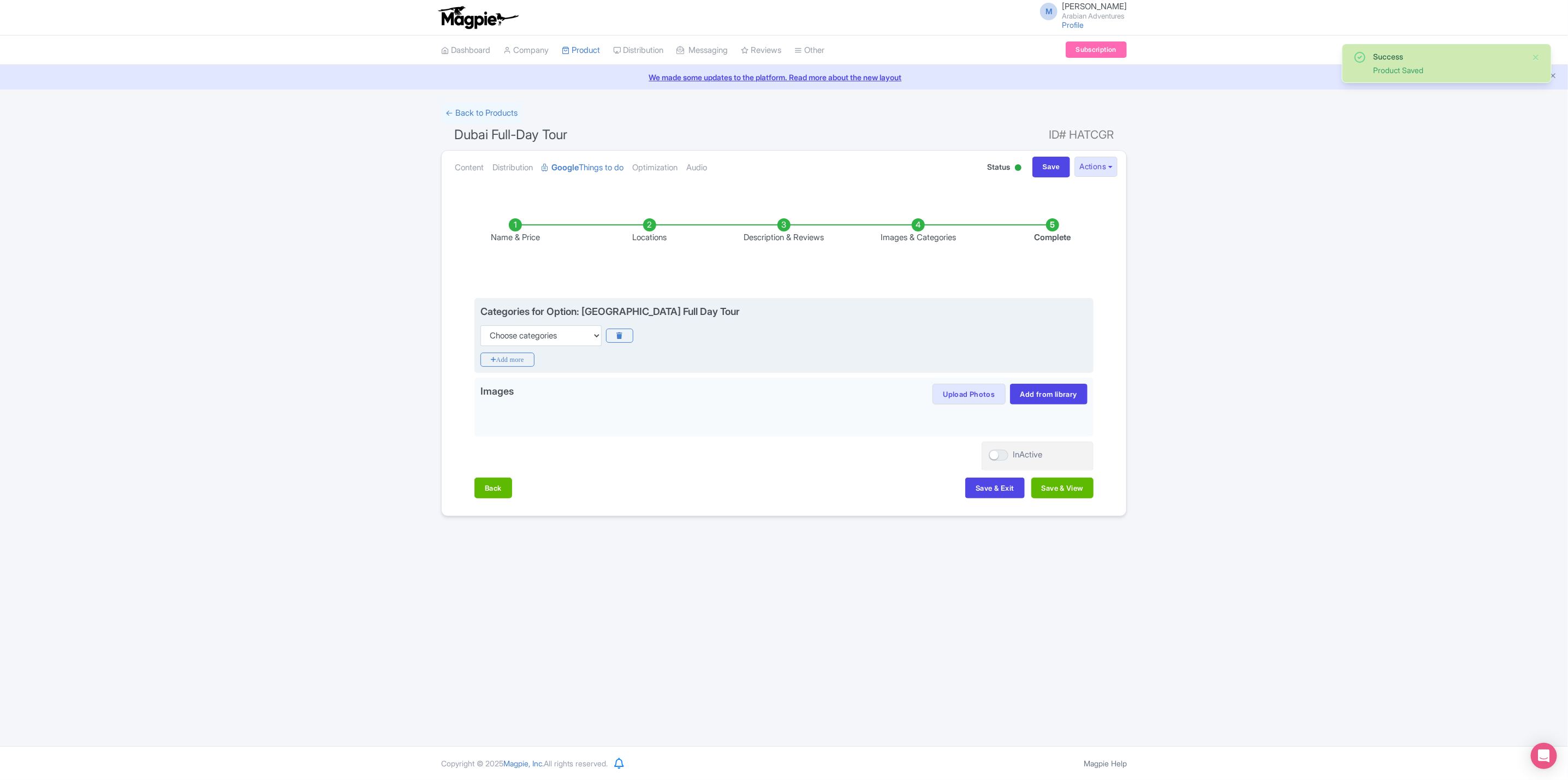
click at [566, 350] on div "Categories for Option: Dubai Full Day Tour Choose categories Adults Only Animal…" at bounding box center [784, 335] width 619 height 75
click at [566, 339] on select "Choose categories Adults Only Animals Audio Guide Beaches Bike Tours Boat Tours…" at bounding box center [541, 336] width 121 height 21
select select "guided-tours"
click at [480, 326] on select "Choose categories Adults Only Animals Audio Guide Beaches Bike Tours Boat Tours…" at bounding box center [541, 336] width 121 height 21
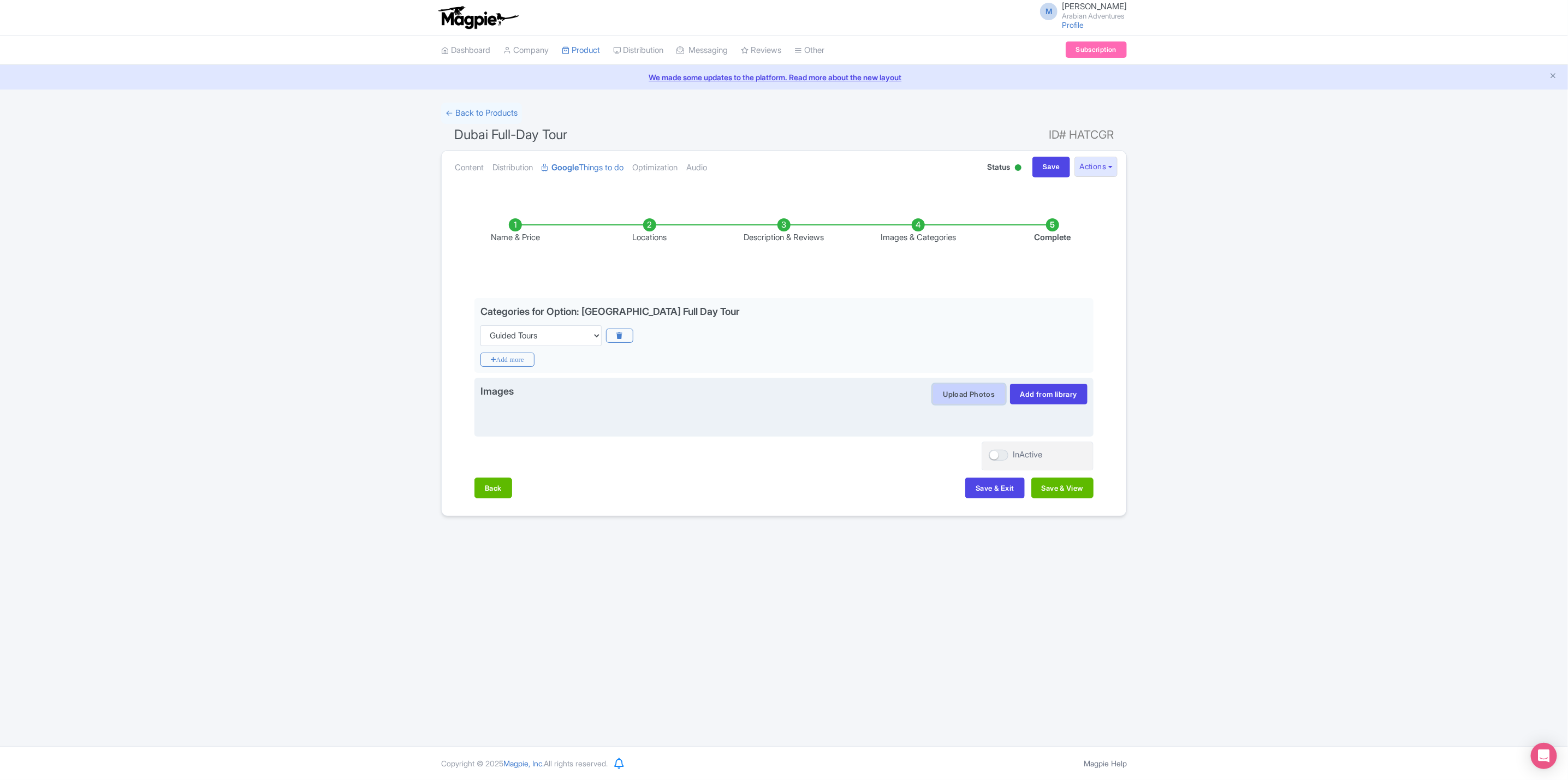
click at [952, 400] on button "Upload Photos" at bounding box center [969, 394] width 73 height 21
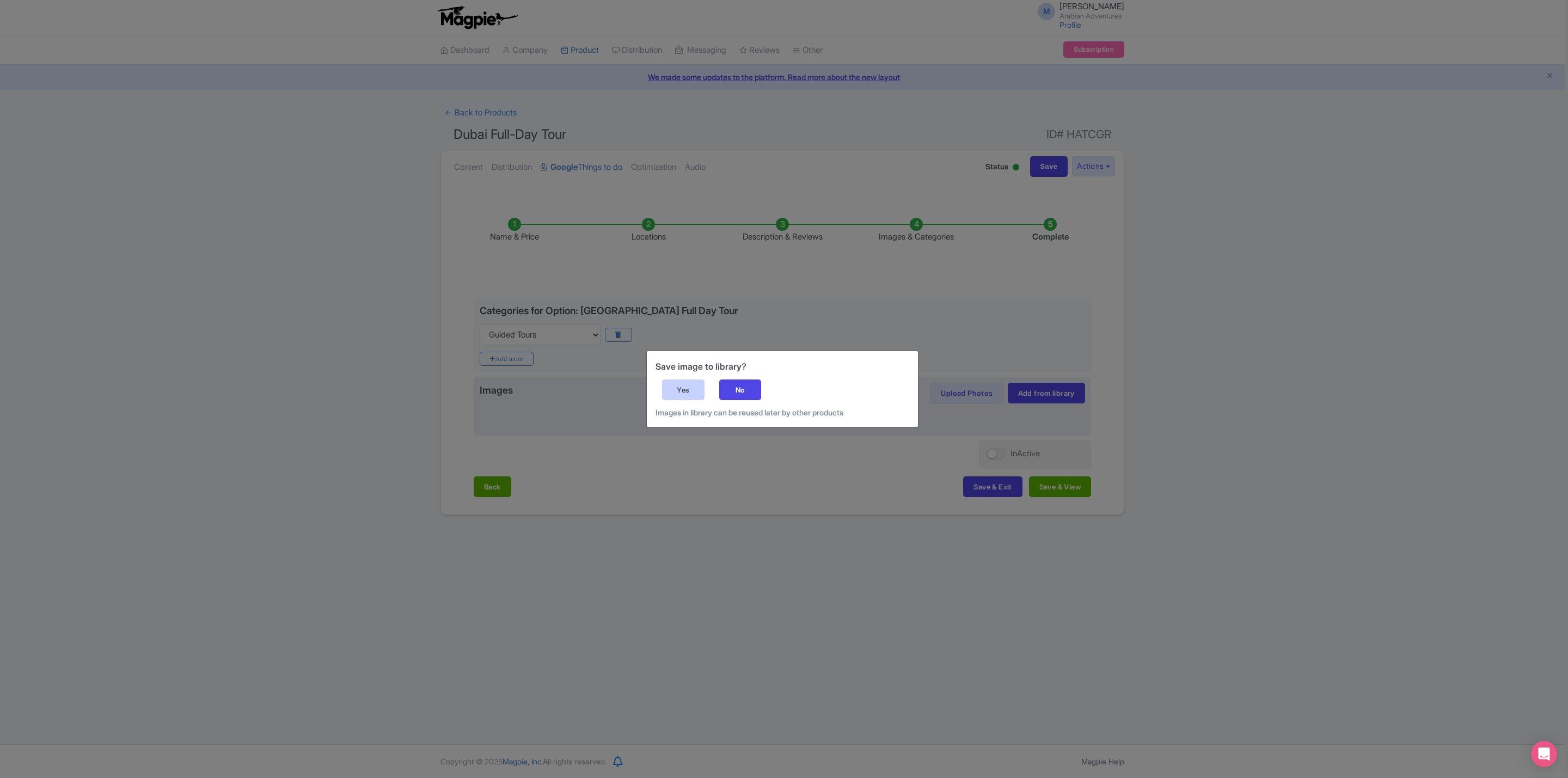
click at [683, 385] on div "Yes" at bounding box center [684, 390] width 43 height 21
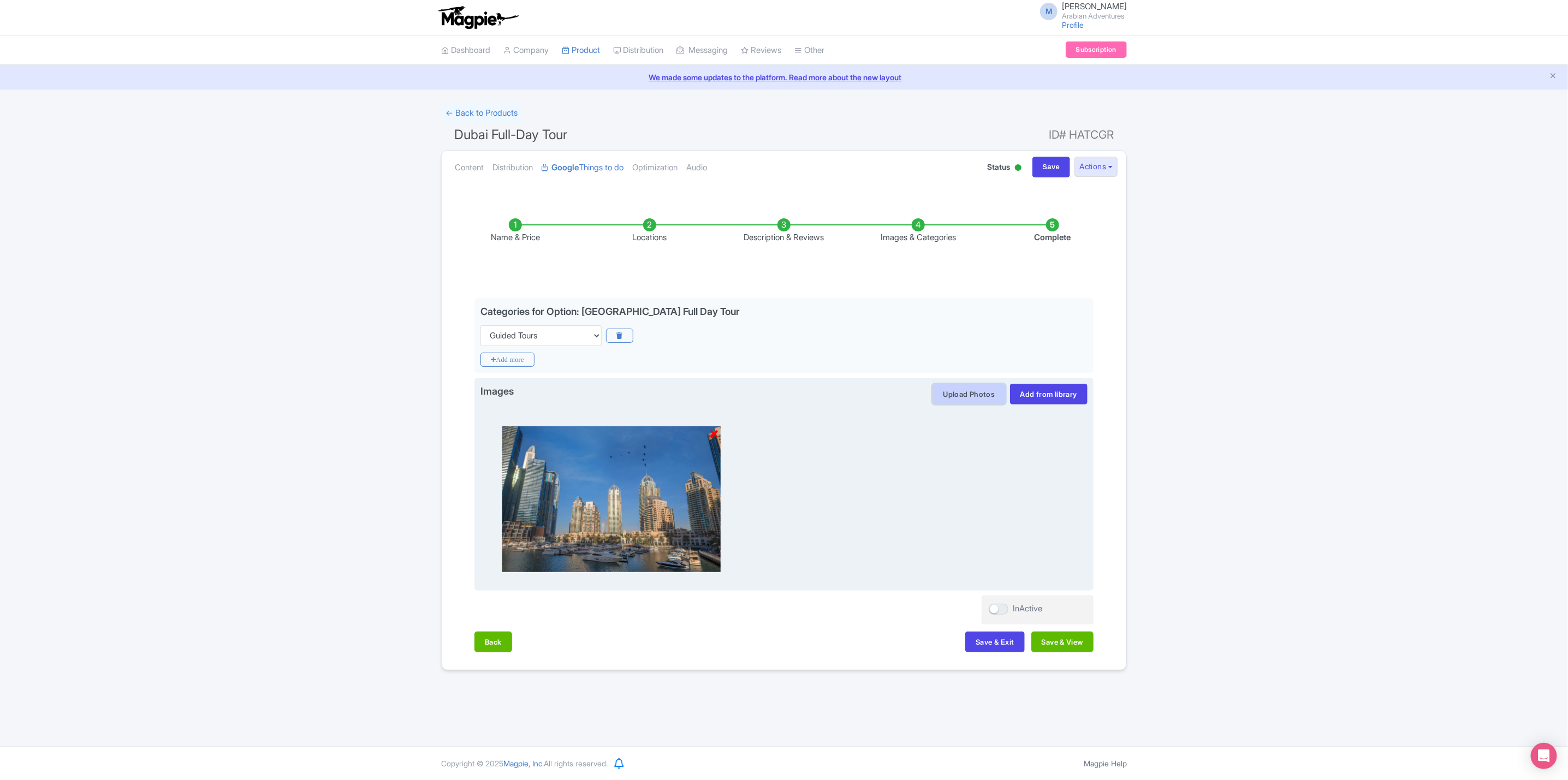
click at [962, 395] on button "Upload Photos" at bounding box center [969, 394] width 73 height 21
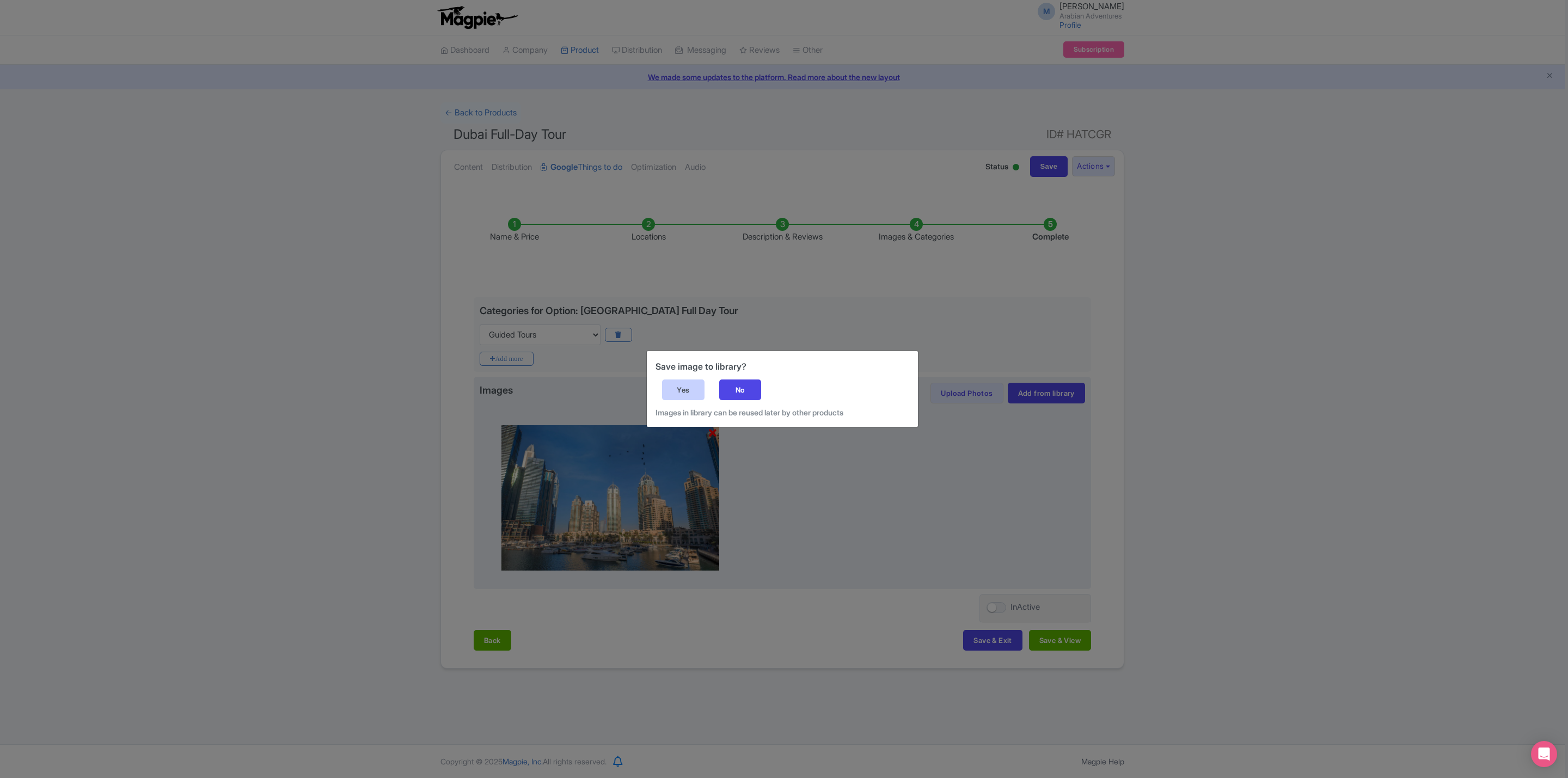
click at [675, 385] on div "Yes" at bounding box center [684, 390] width 43 height 21
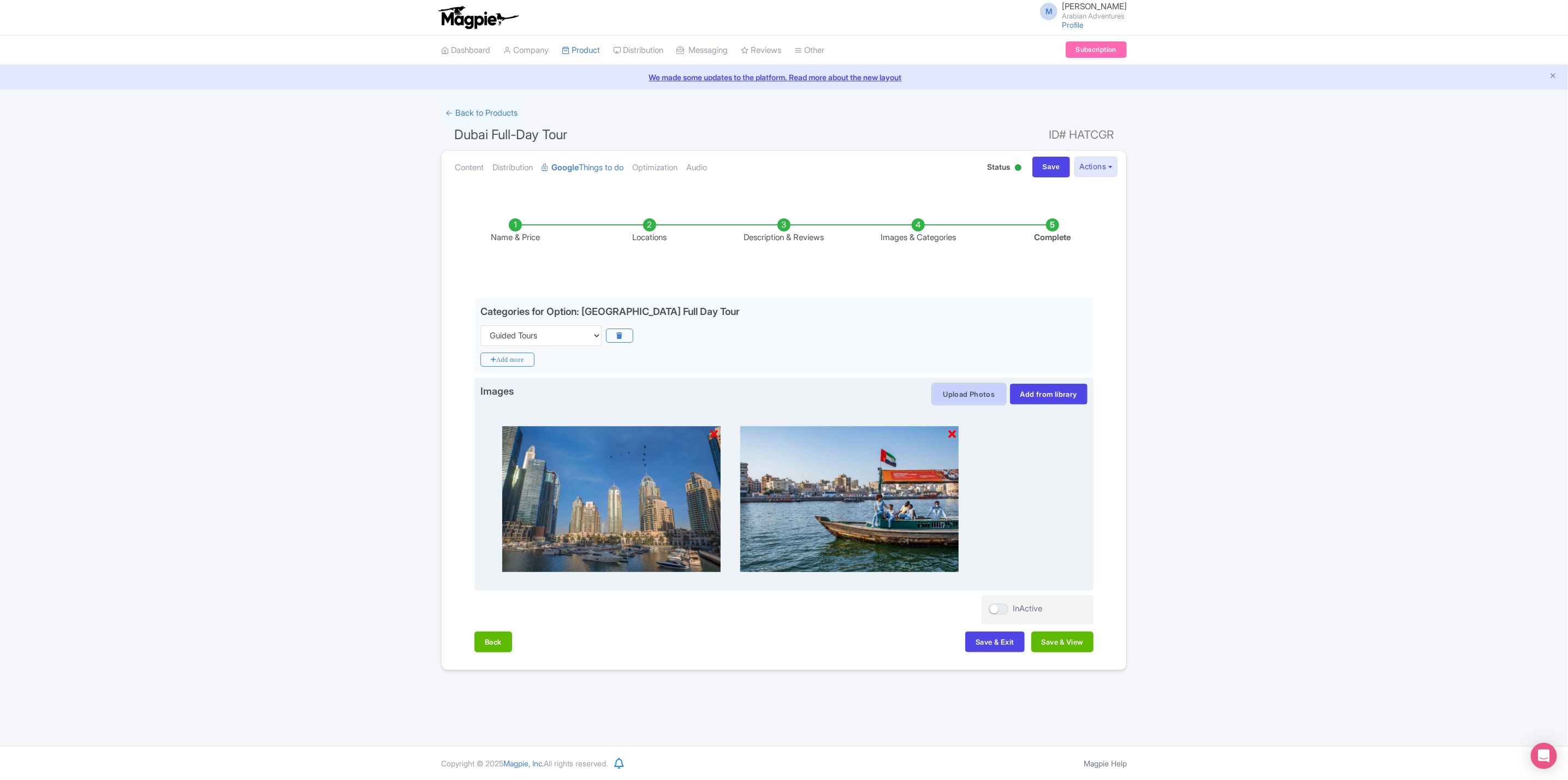
click at [960, 391] on button "Upload Photos" at bounding box center [969, 394] width 73 height 21
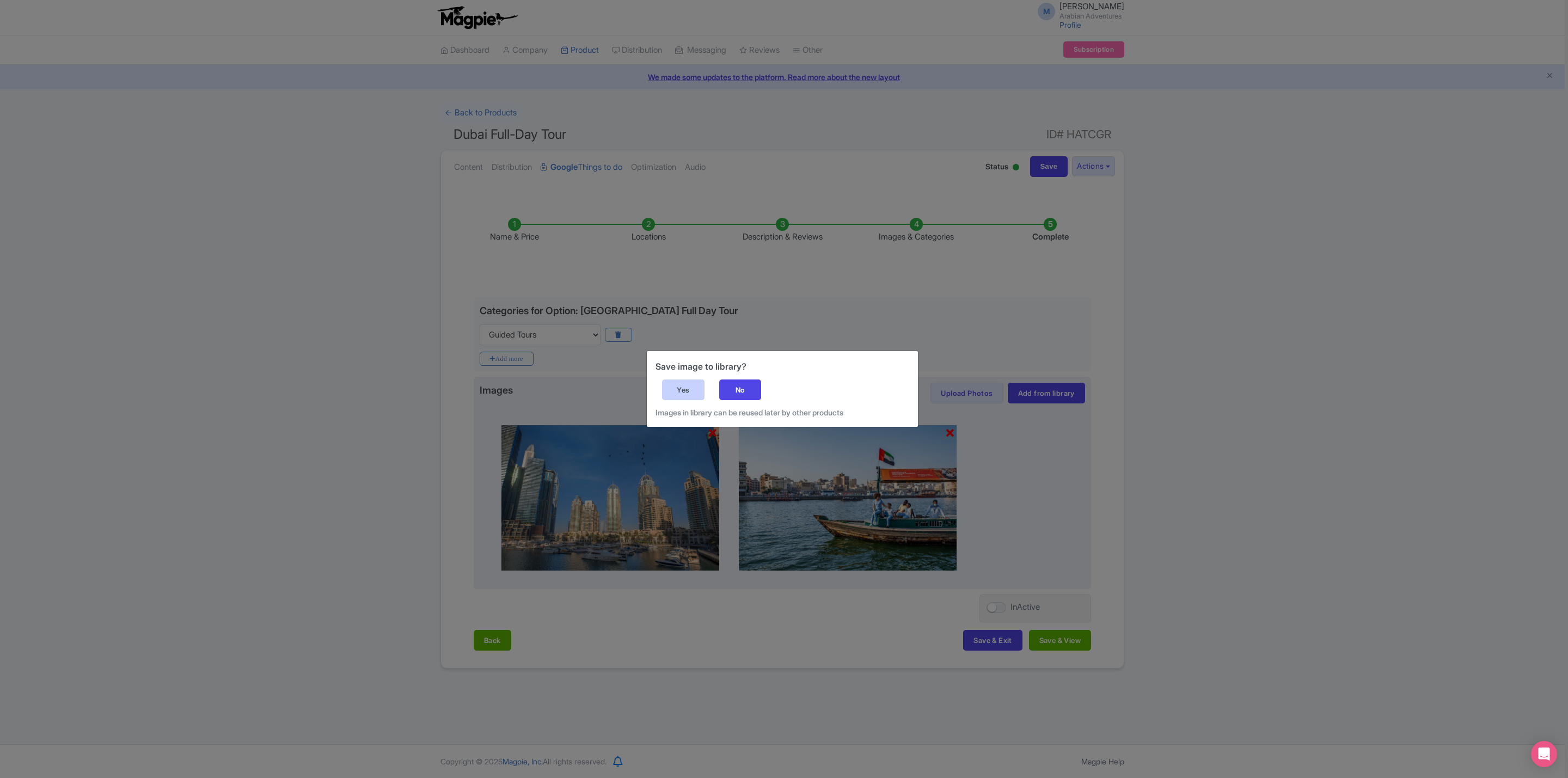
click at [684, 381] on div "Yes" at bounding box center [684, 390] width 43 height 21
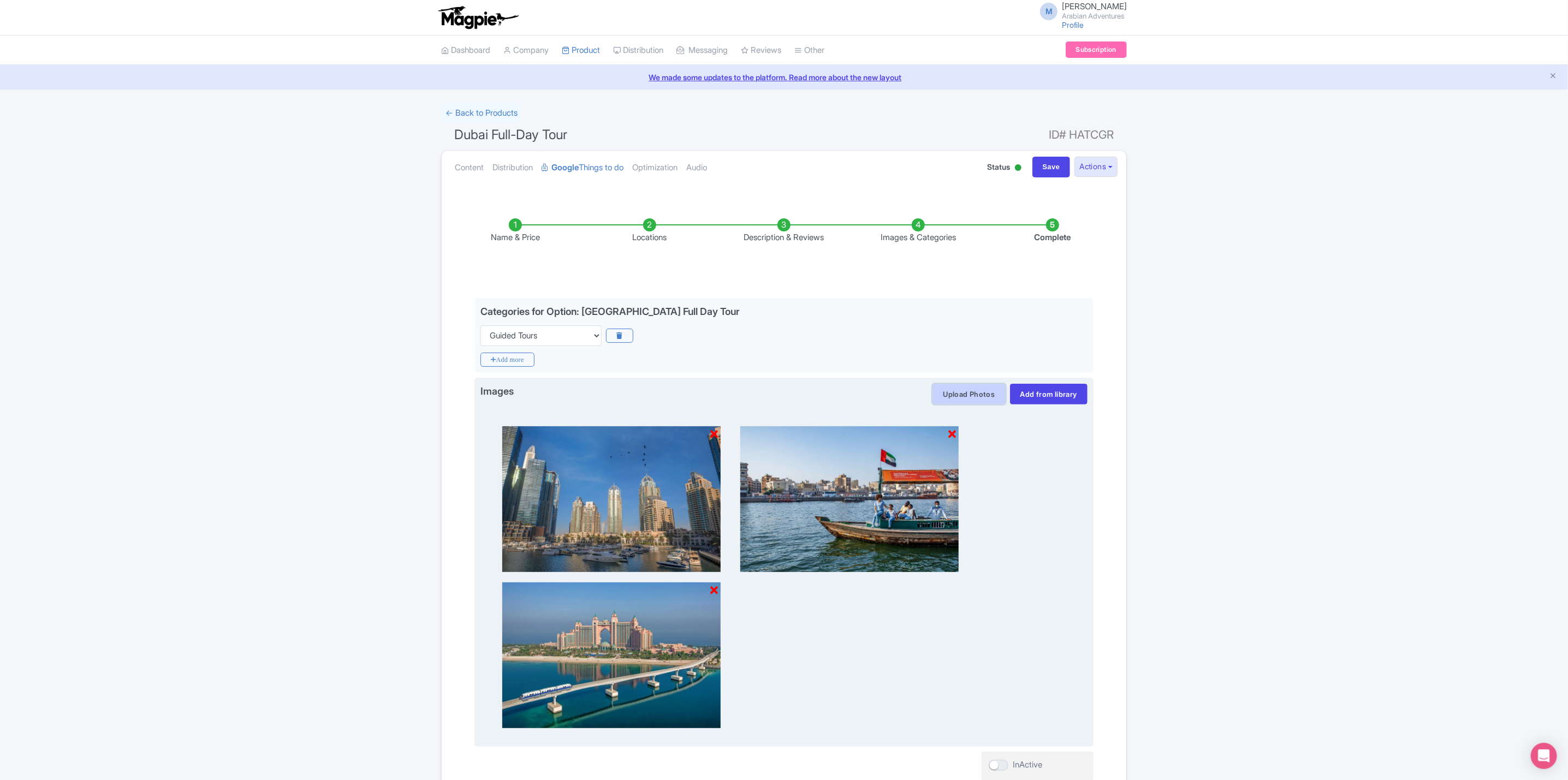
click at [960, 388] on button "Upload Photos" at bounding box center [969, 394] width 73 height 21
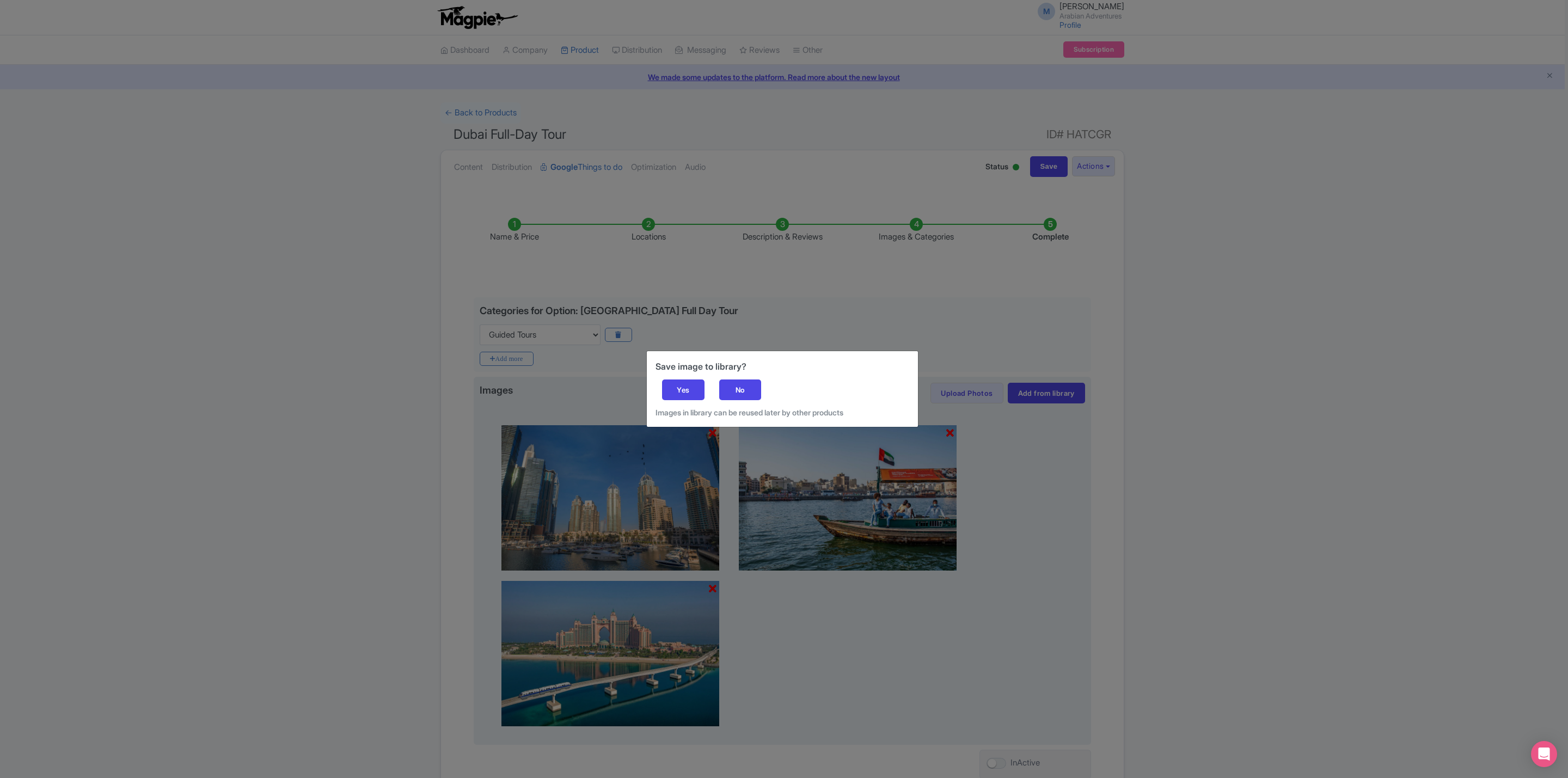
click at [678, 378] on div "Save image to library? Yes No Images in library can be reused later by other pr…" at bounding box center [782, 389] width 271 height 75
click at [684, 381] on div "Yes" at bounding box center [684, 390] width 43 height 21
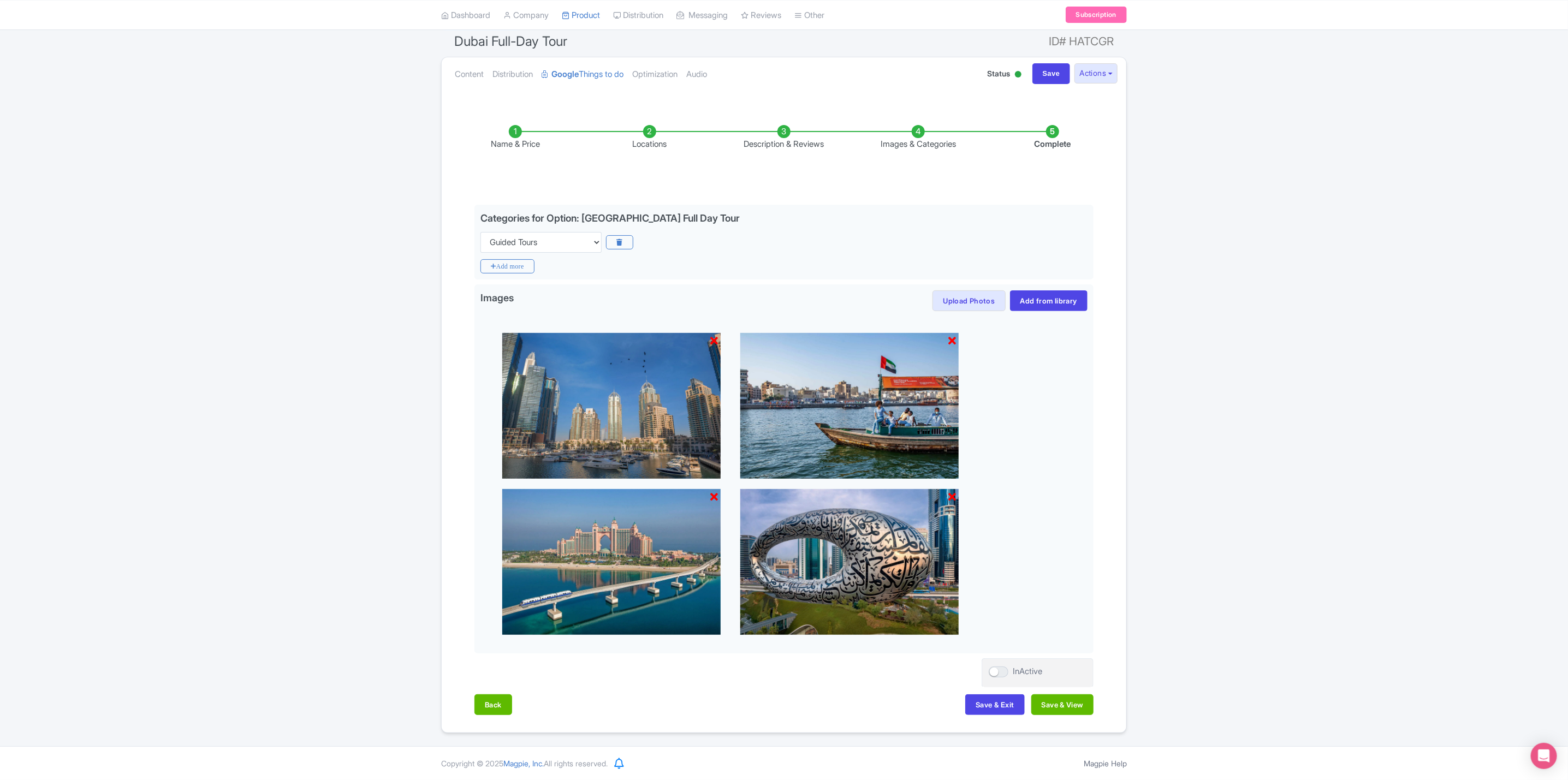
scroll to position [96, 0]
click at [1073, 706] on button "Save & View" at bounding box center [1063, 705] width 62 height 21
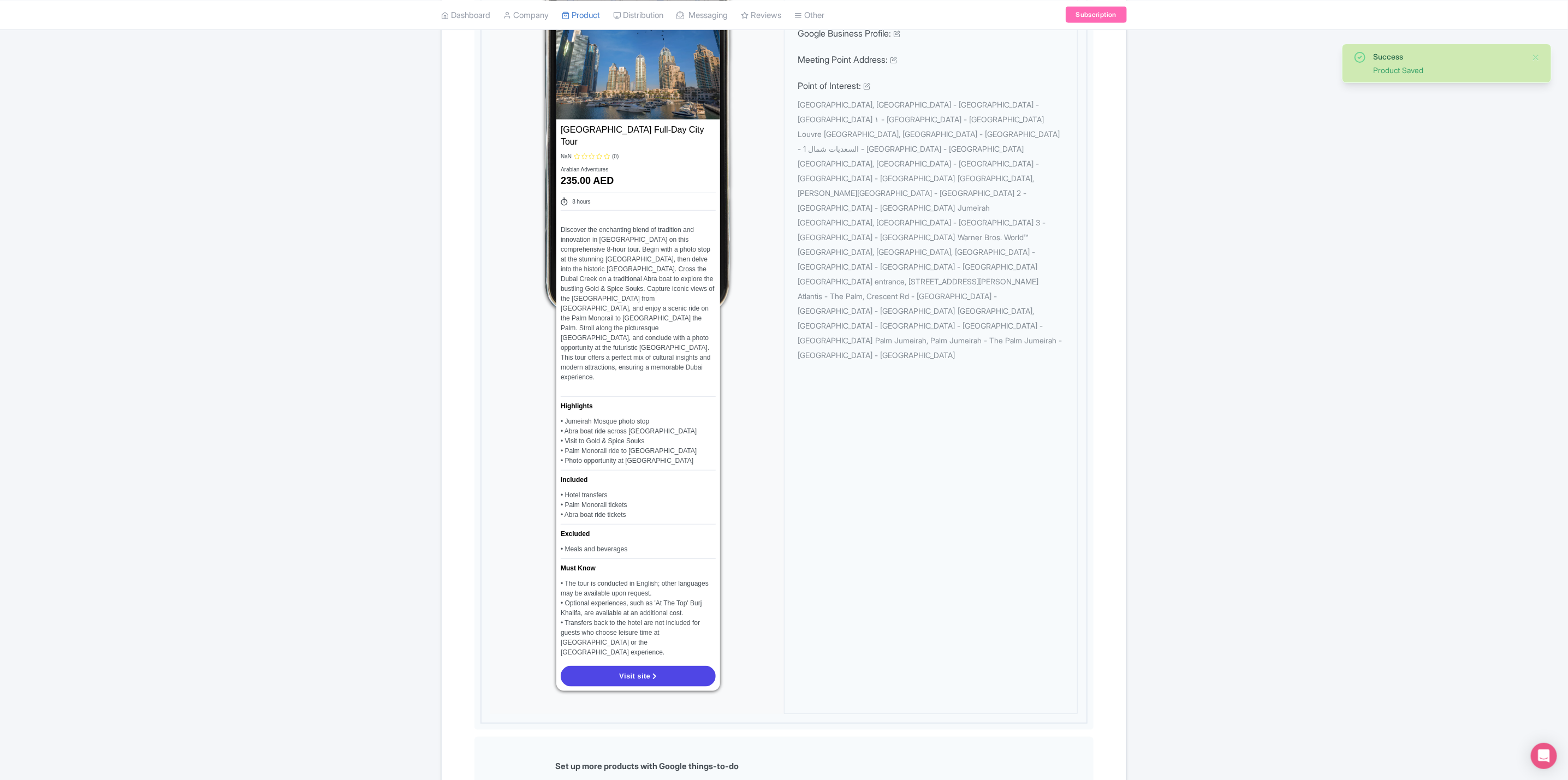
scroll to position [524, 0]
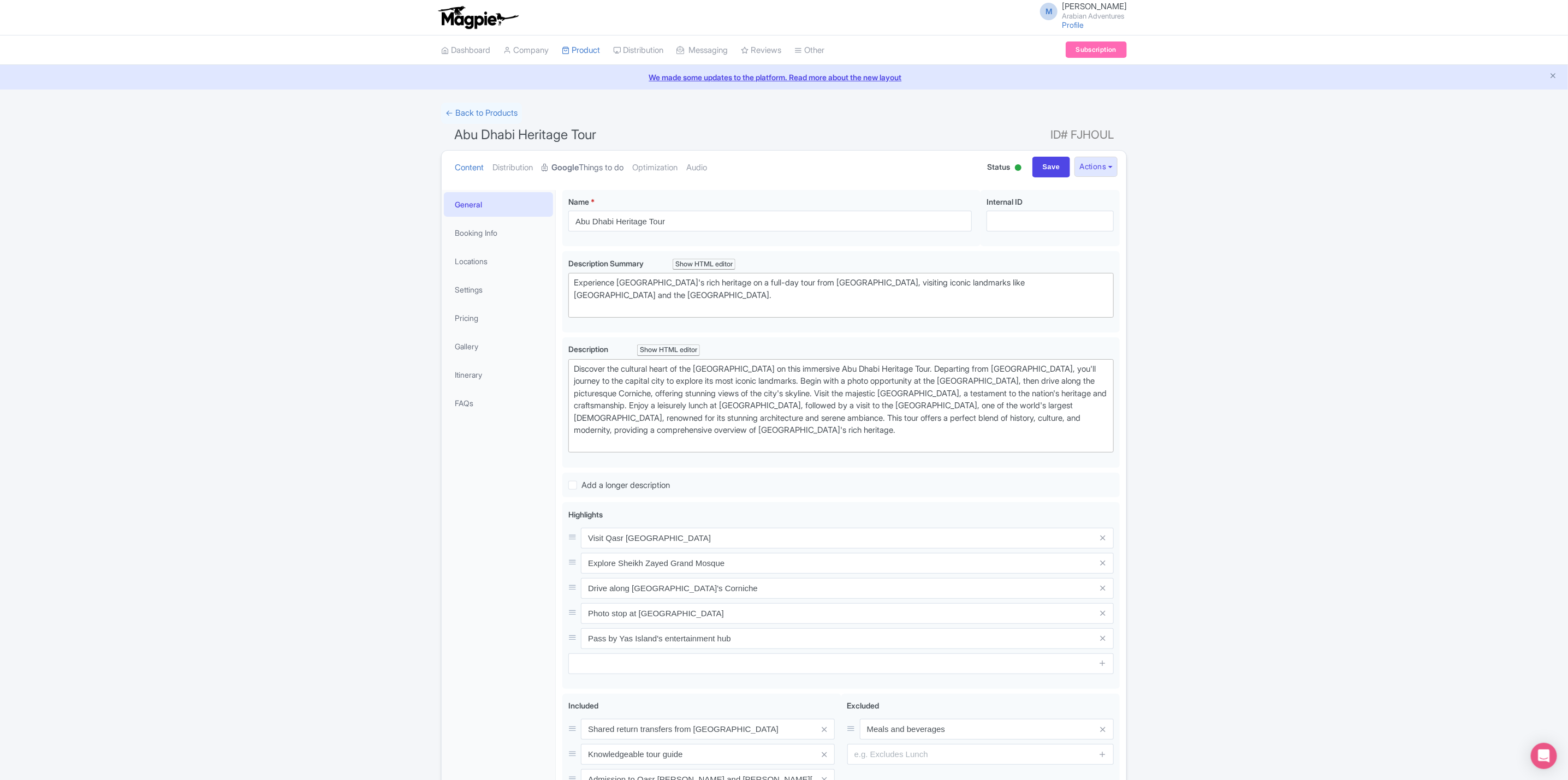
click at [613, 169] on link "Google Things to do" at bounding box center [582, 168] width 82 height 34
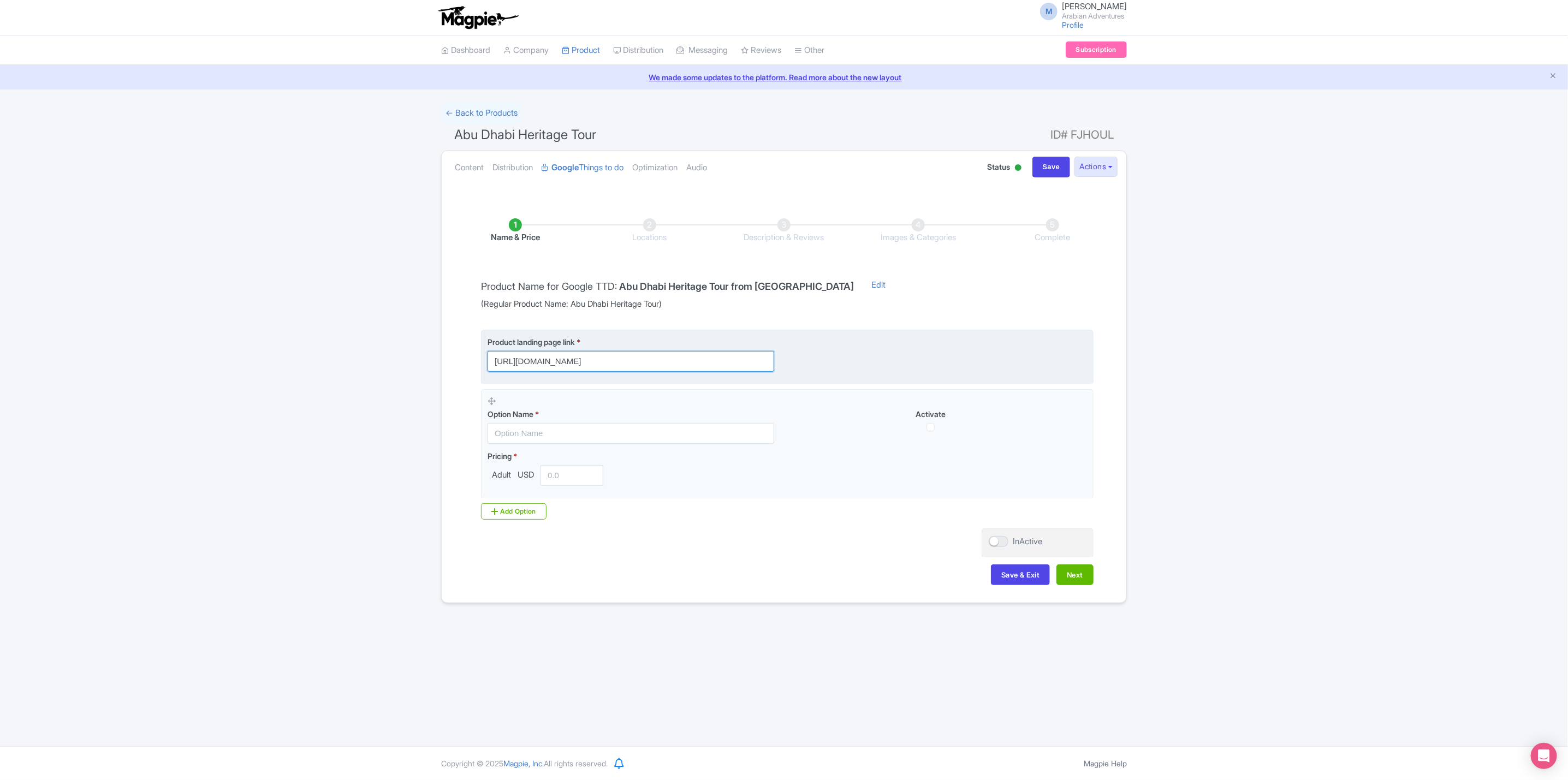
click at [701, 362] on input "[URL][DOMAIN_NAME]" at bounding box center [631, 361] width 287 height 21
click at [675, 351] on input "[URL][DOMAIN_NAME]" at bounding box center [631, 361] width 287 height 21
paste input "?utm_source=gttd&utm_medium=organic&utm_campaign=AA-abu-dhabi-heritage-tour"
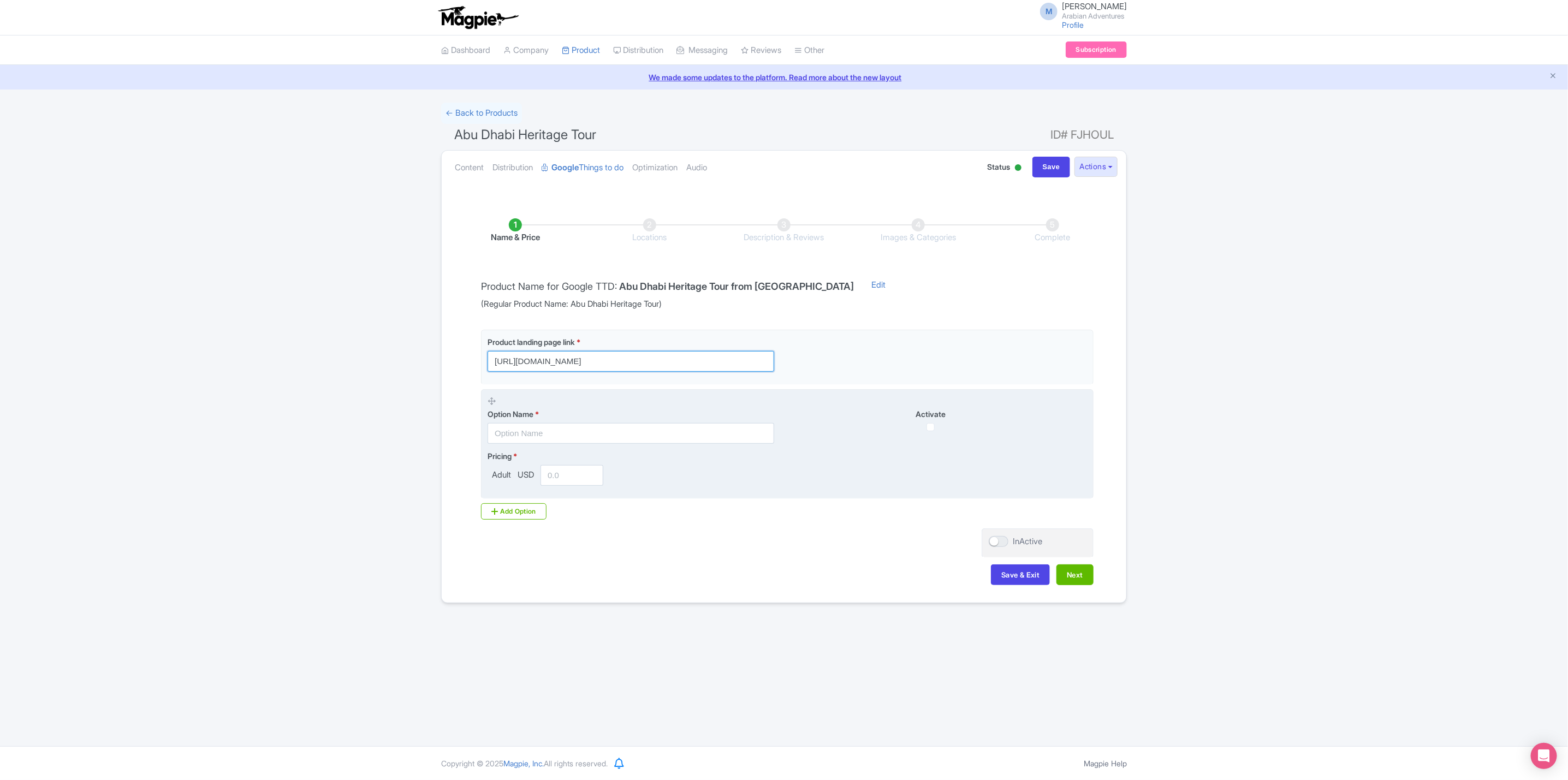
scroll to position [0, 367]
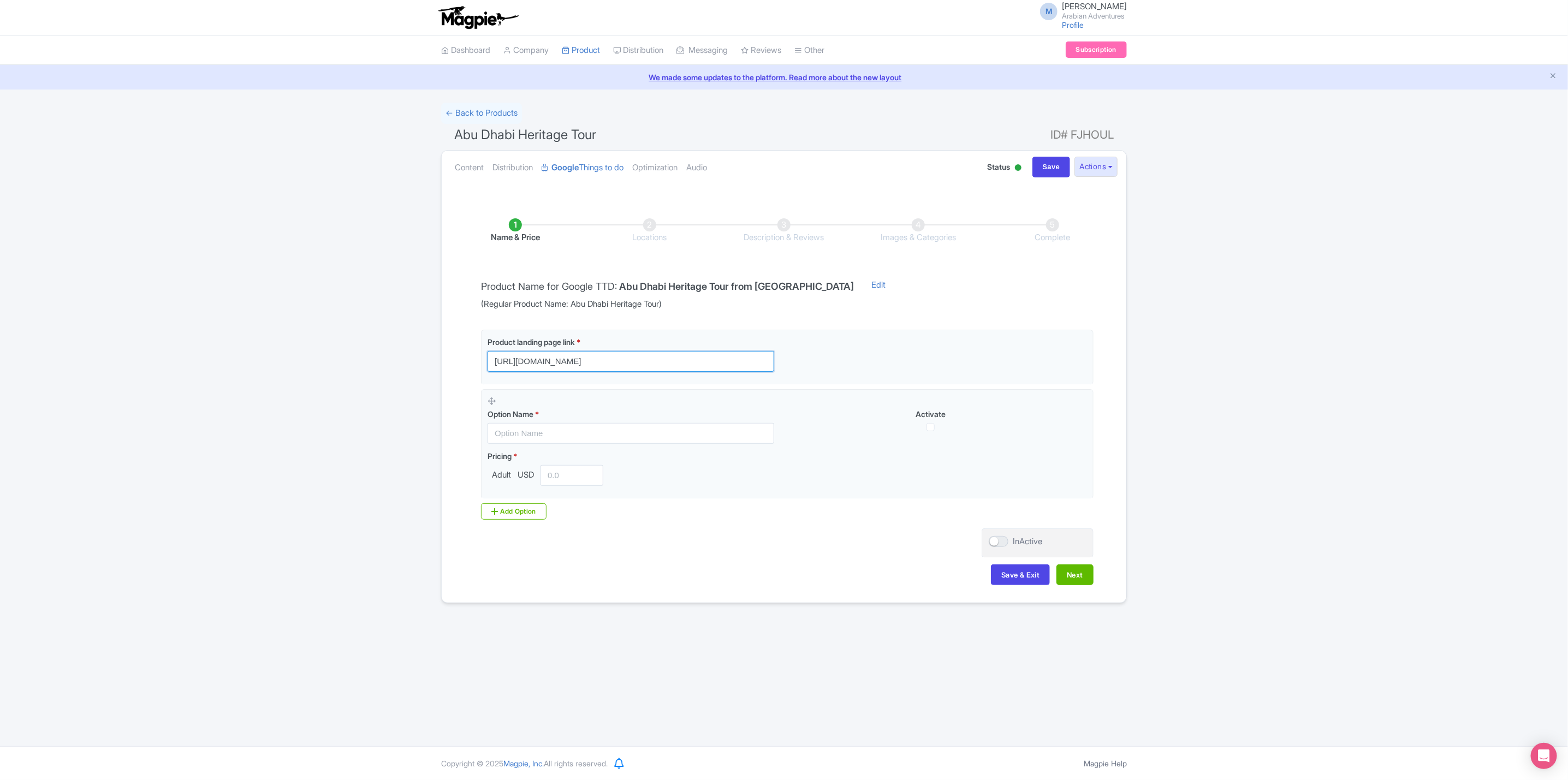
type input "[URL][DOMAIN_NAME]"
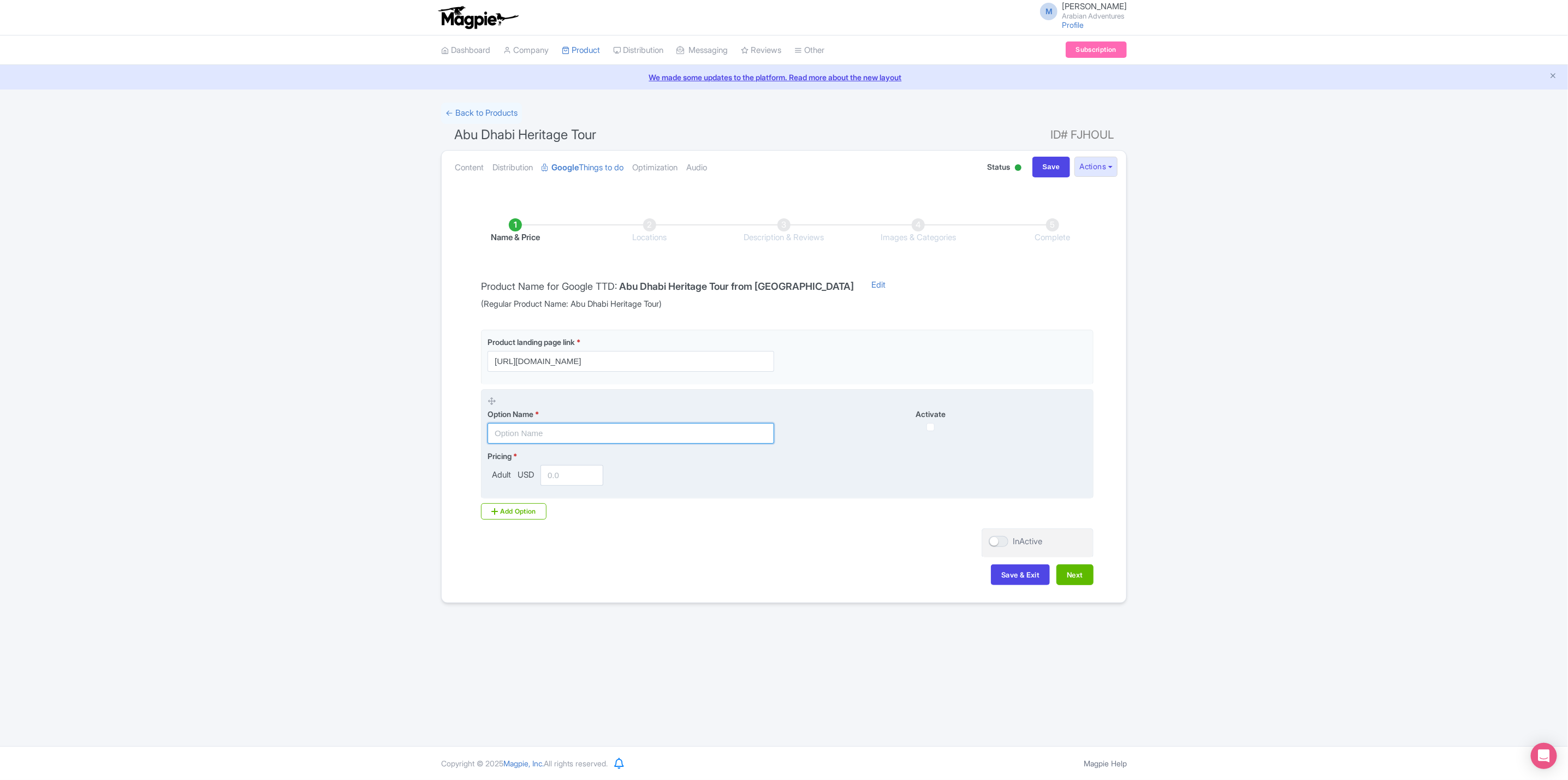
click at [633, 427] on input "text" at bounding box center [631, 433] width 287 height 21
type input "Abu Dhabi Heritage Tour"
type input "340"
click at [934, 424] on input "checkbox" at bounding box center [930, 427] width 8 height 8
checkbox input "true"
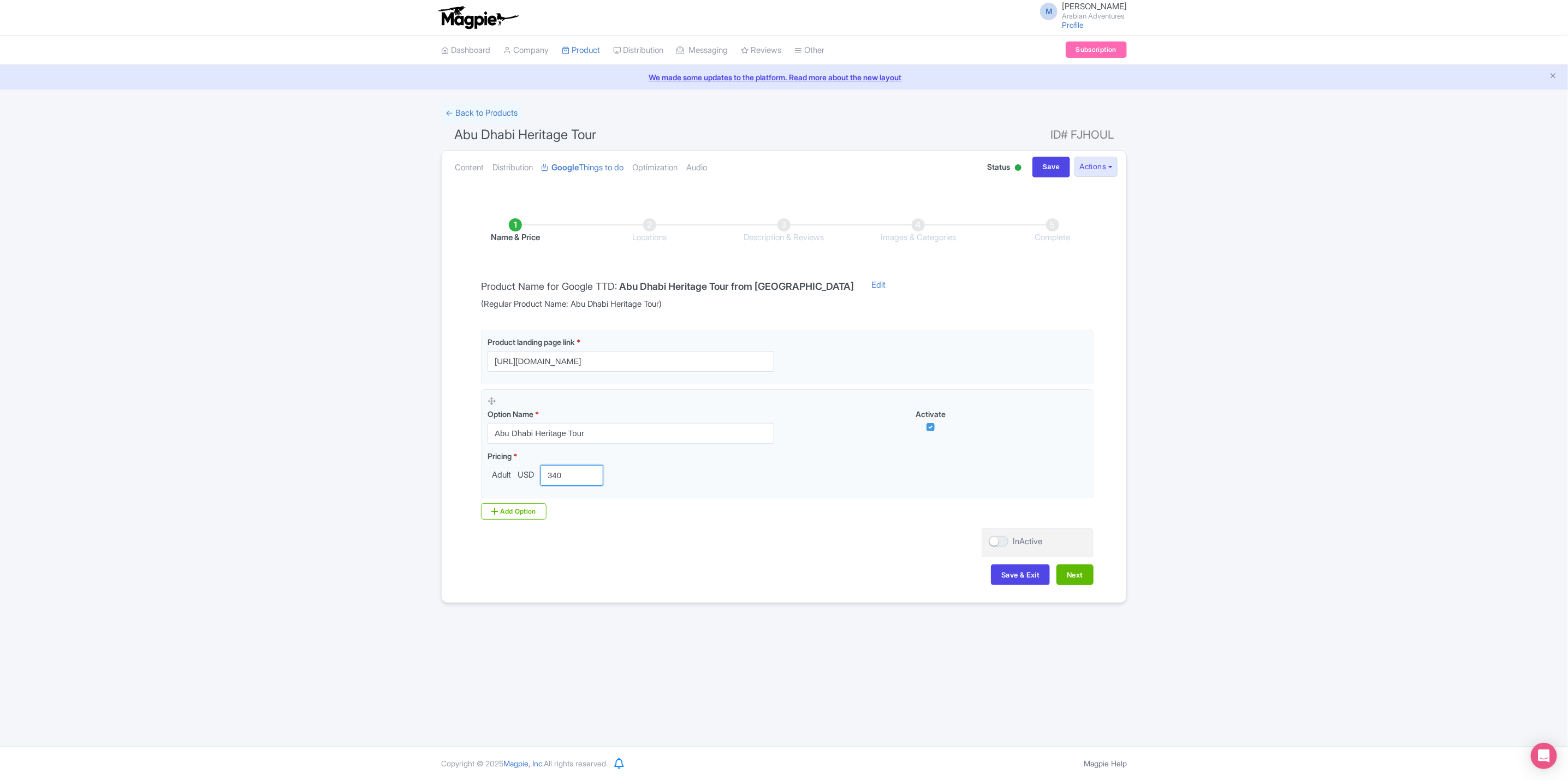
drag, startPoint x: 1170, startPoint y: 494, endPoint x: 1182, endPoint y: 497, distance: 12.4
click at [1172, 494] on div "← Back to Products Abu Dhabi Heritage Tour ID# FJHOUL Content Distribution Goog…" at bounding box center [784, 353] width 1568 height 500
click at [1091, 577] on button "Next" at bounding box center [1075, 575] width 37 height 21
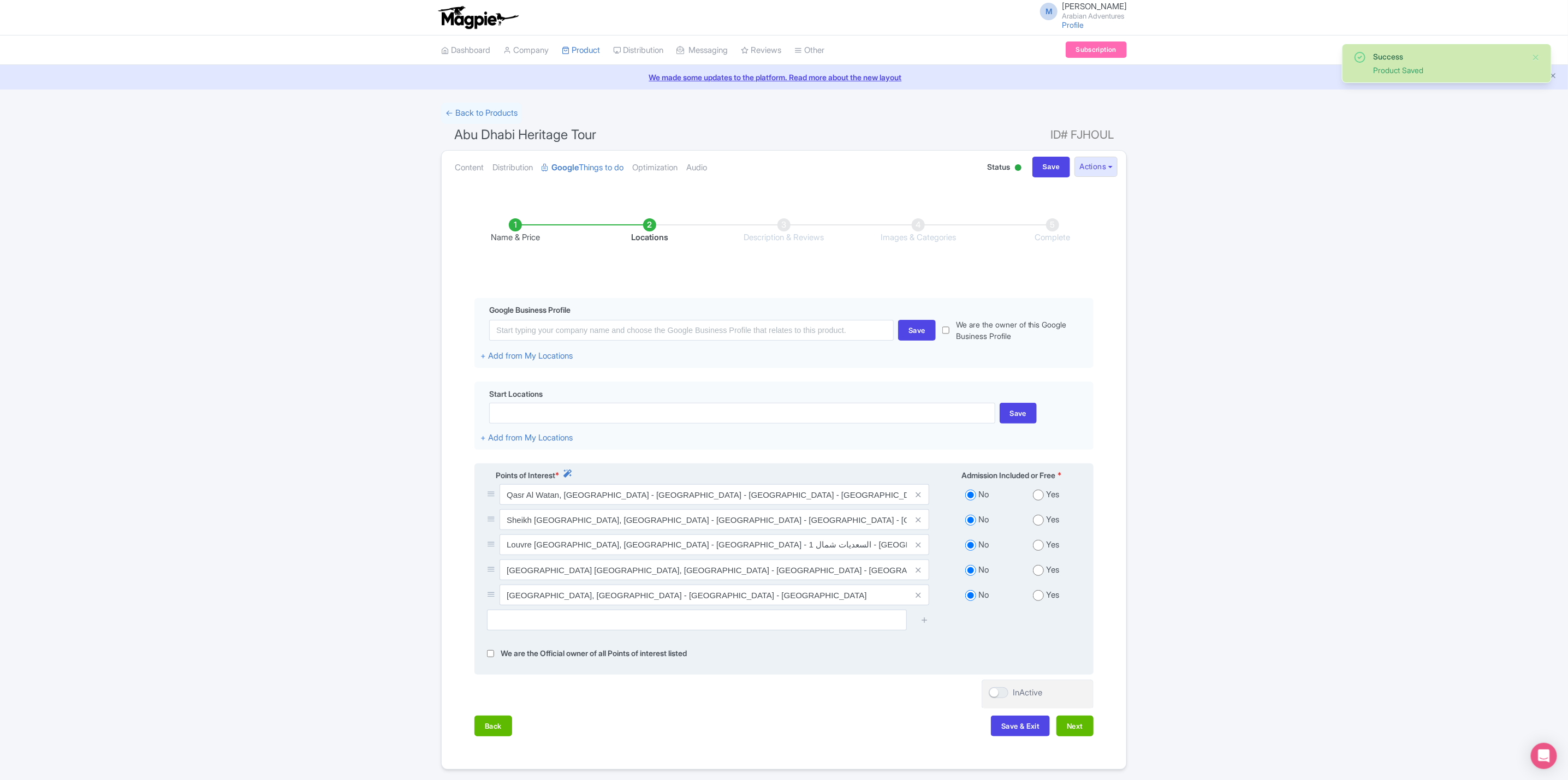
click at [523, 474] on span "Points of Interest" at bounding box center [525, 475] width 59 height 12
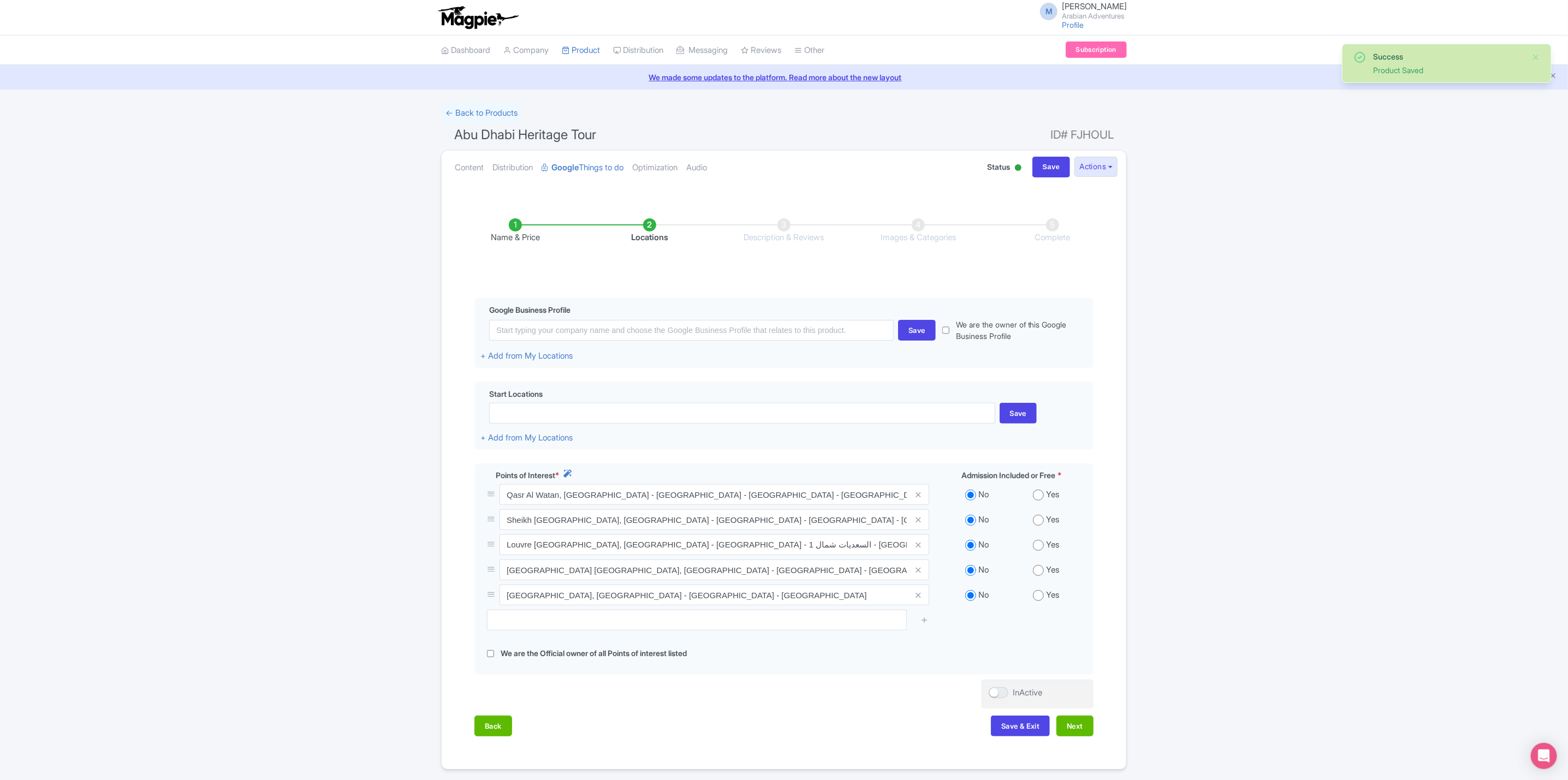
click at [504, 226] on li "Name & Price" at bounding box center [515, 231] width 134 height 26
click at [525, 226] on li "Name & Price" at bounding box center [515, 231] width 134 height 26
click at [511, 226] on li "Name & Price" at bounding box center [515, 231] width 134 height 26
click at [479, 168] on link "Content" at bounding box center [469, 168] width 29 height 34
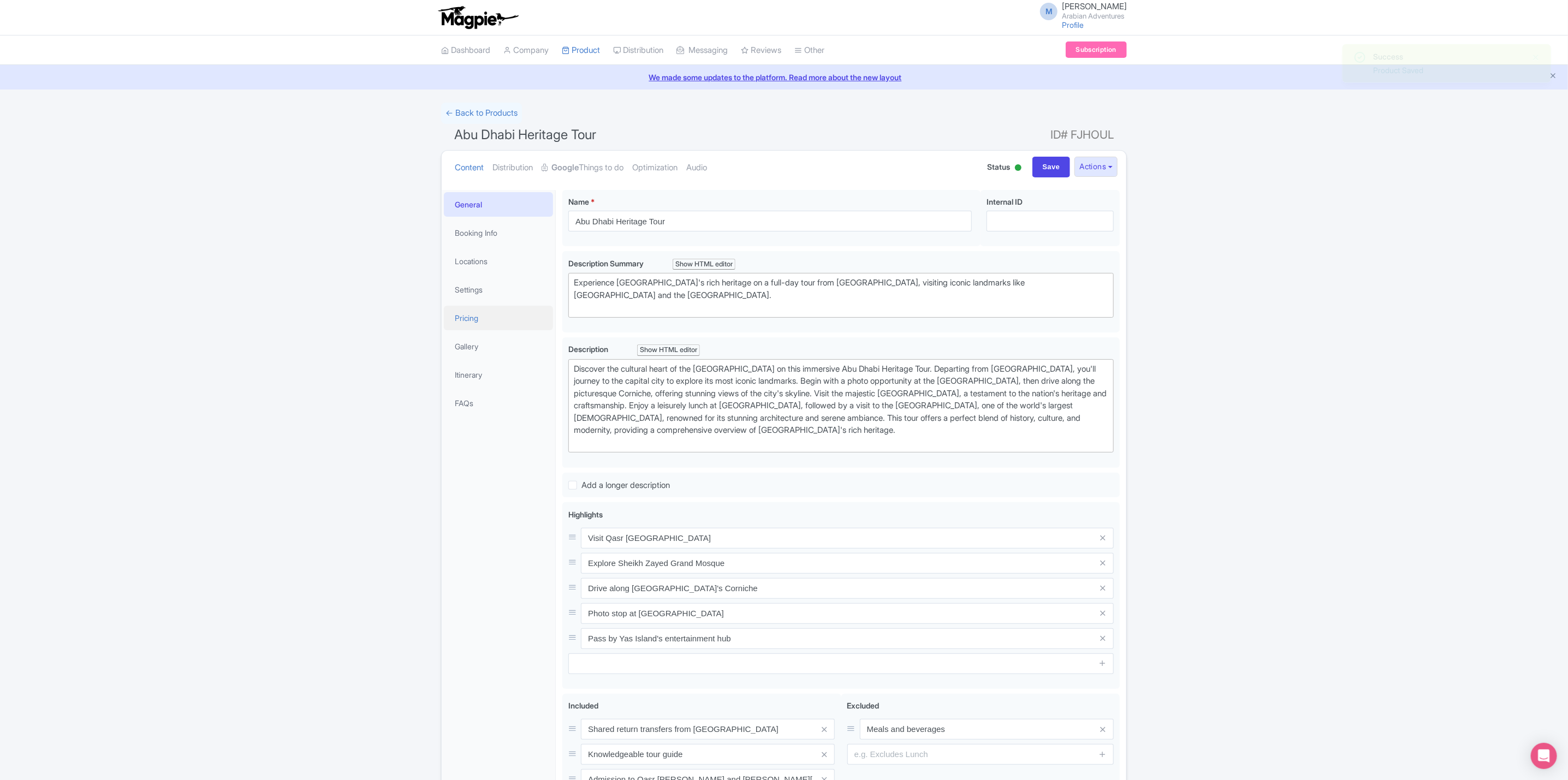
click at [489, 308] on link "Pricing" at bounding box center [498, 318] width 109 height 24
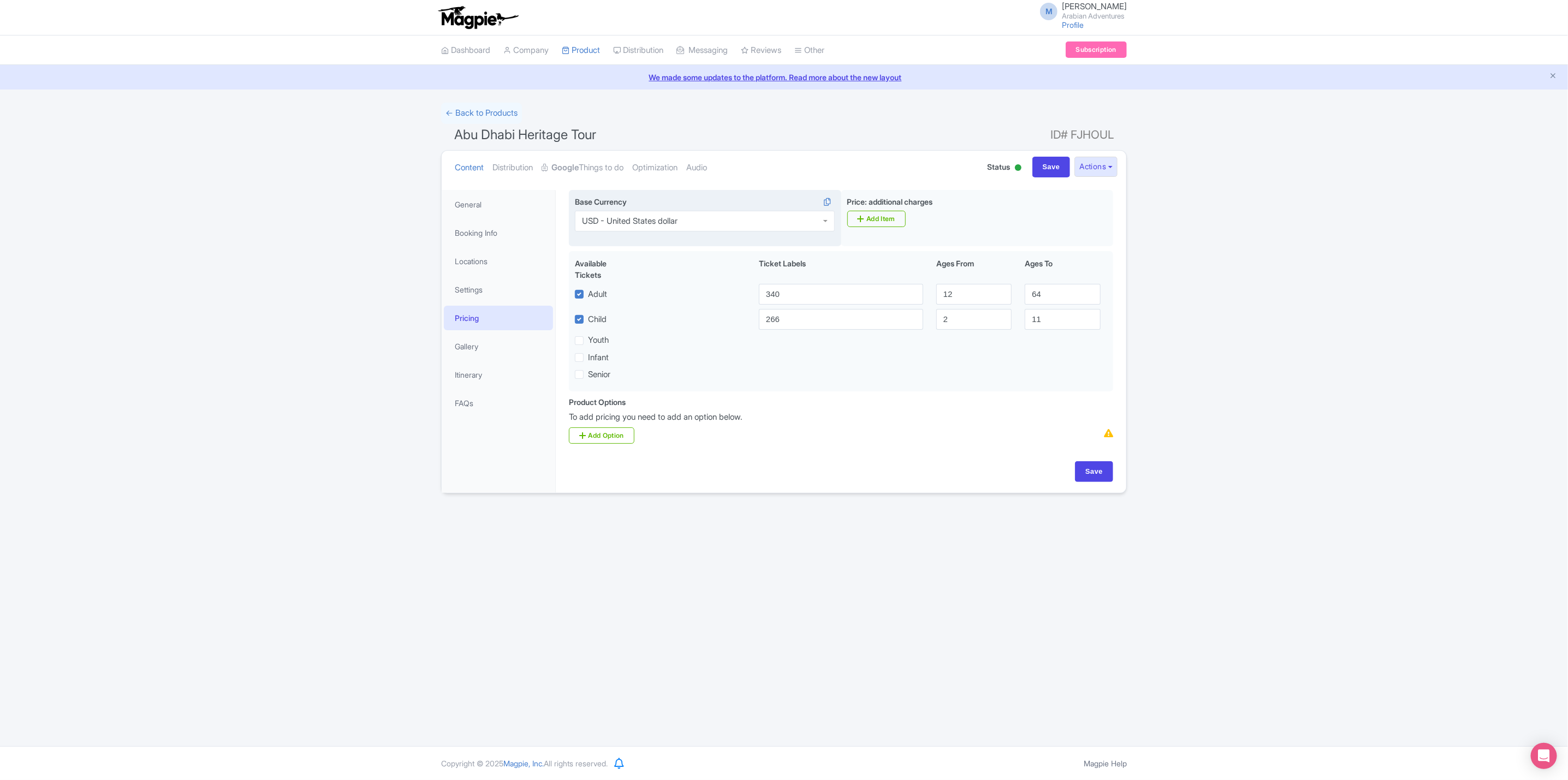
click at [780, 221] on div "USD - United States dollar" at bounding box center [705, 221] width 260 height 21
click at [1100, 477] on input "Save" at bounding box center [1094, 472] width 38 height 21
type input "Saving..."
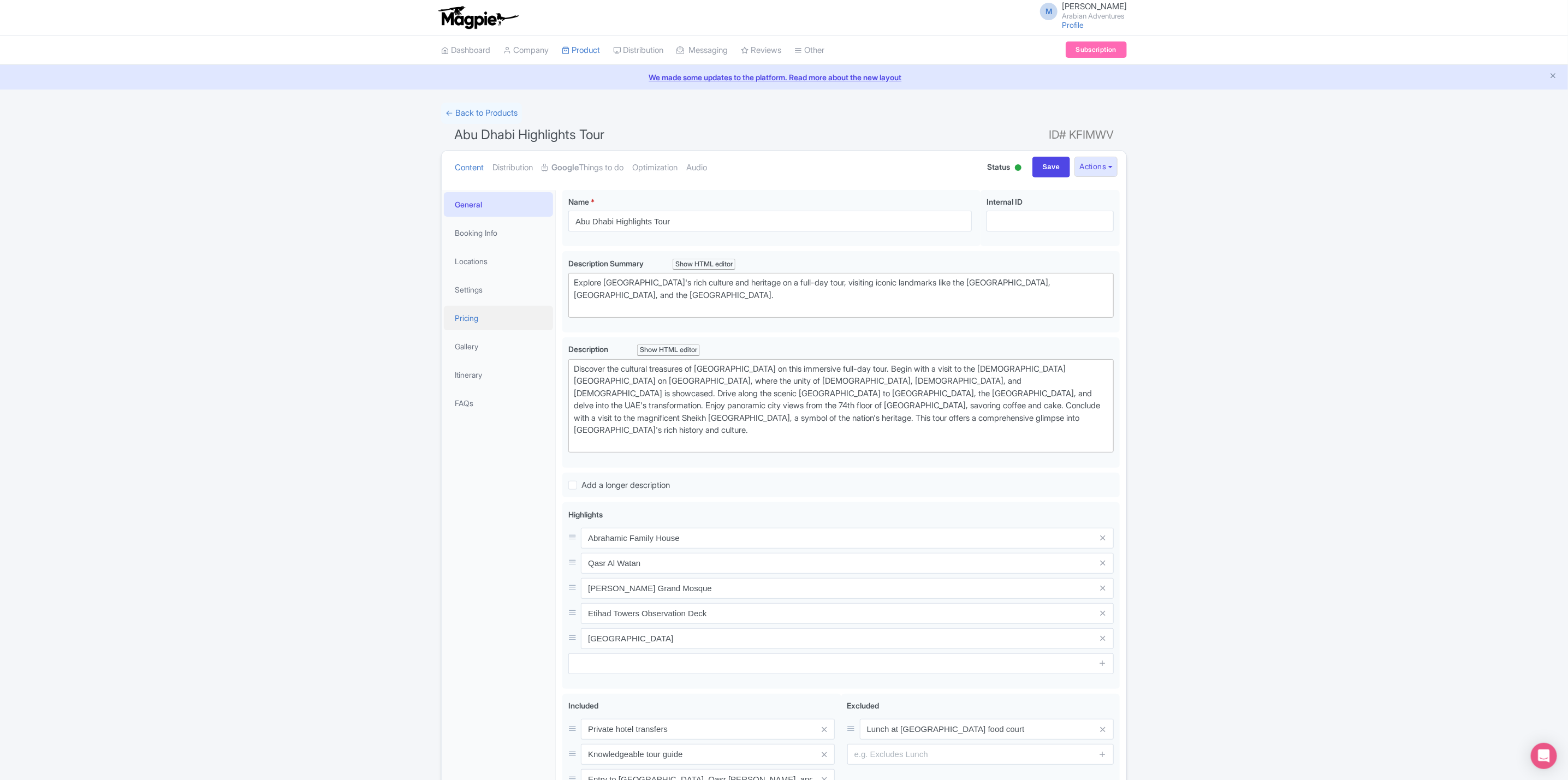
click at [501, 319] on link "Pricing" at bounding box center [498, 318] width 109 height 24
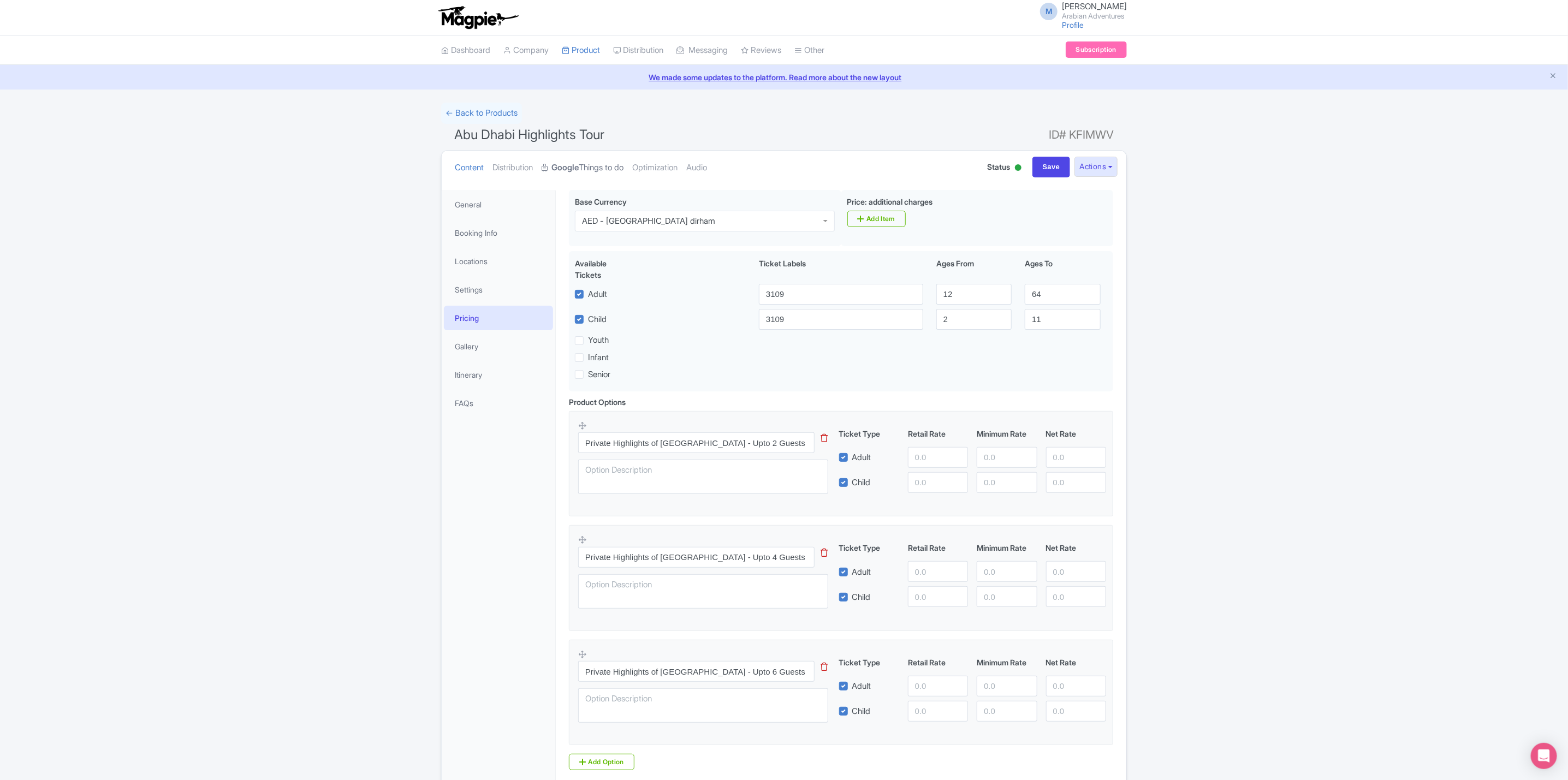
click at [605, 161] on link "Google Things to do" at bounding box center [582, 168] width 82 height 34
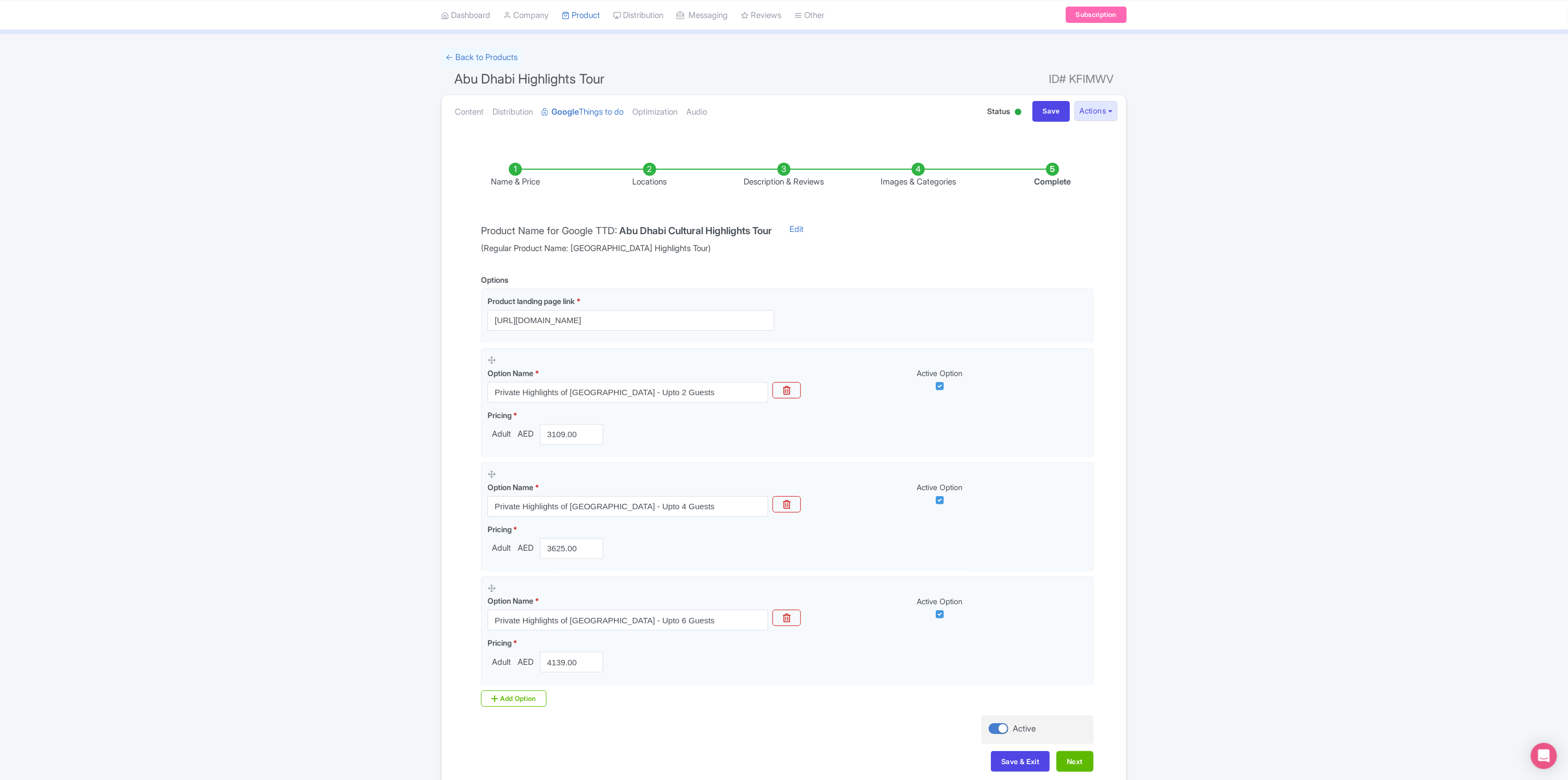
scroll to position [118, 0]
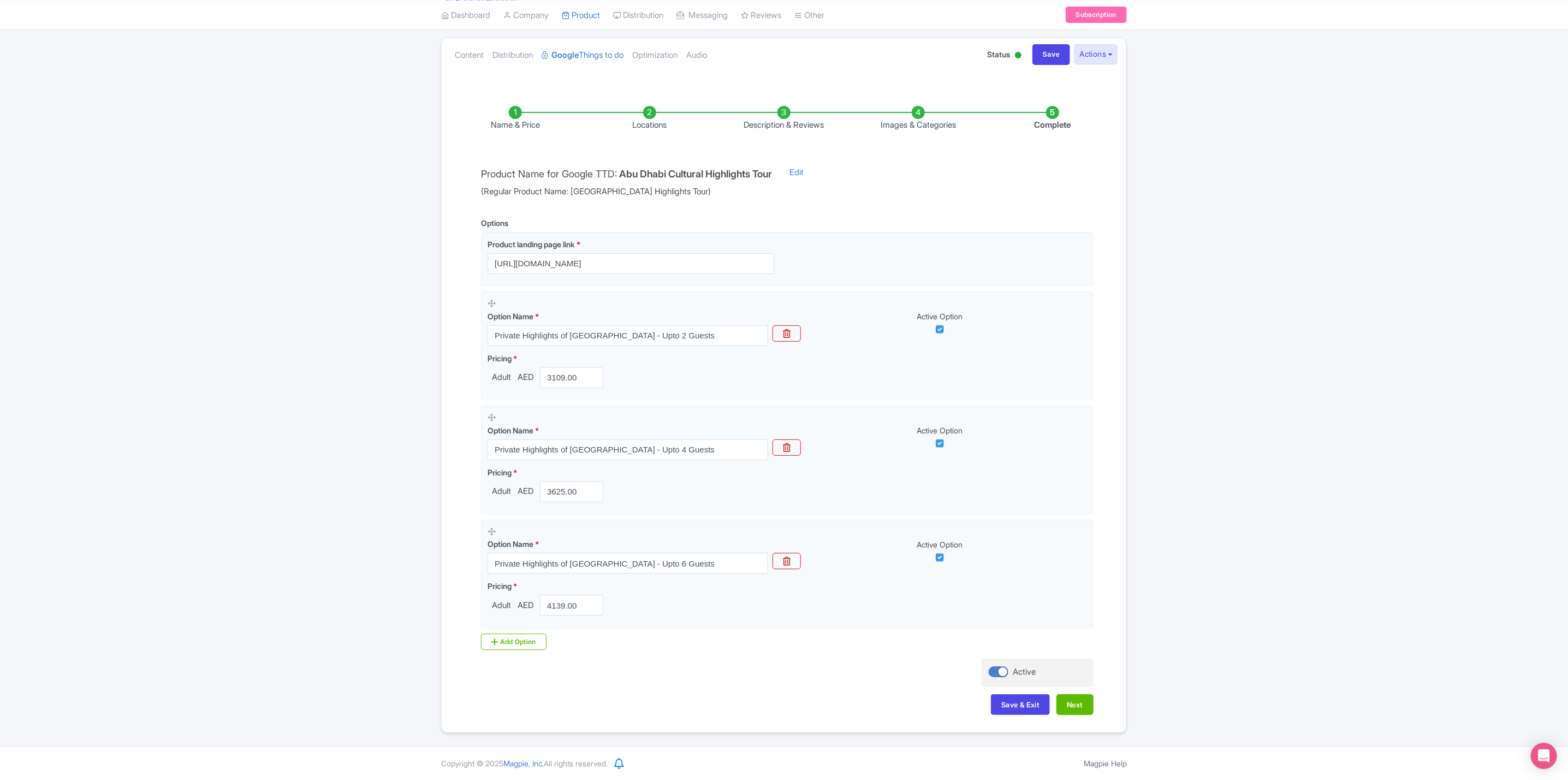
click at [1050, 107] on li "Complete" at bounding box center [1052, 119] width 134 height 26
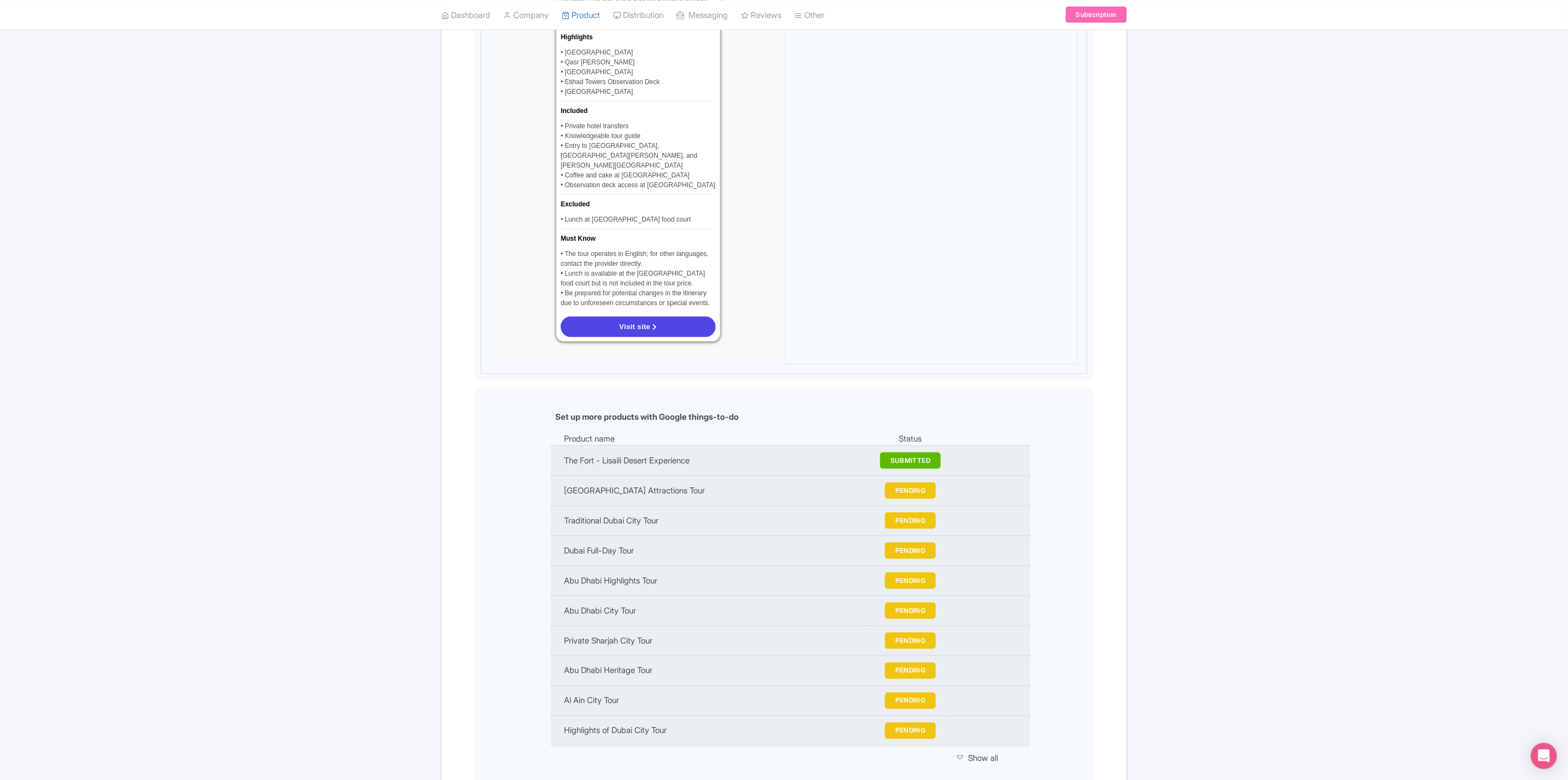
scroll to position [1065, 0]
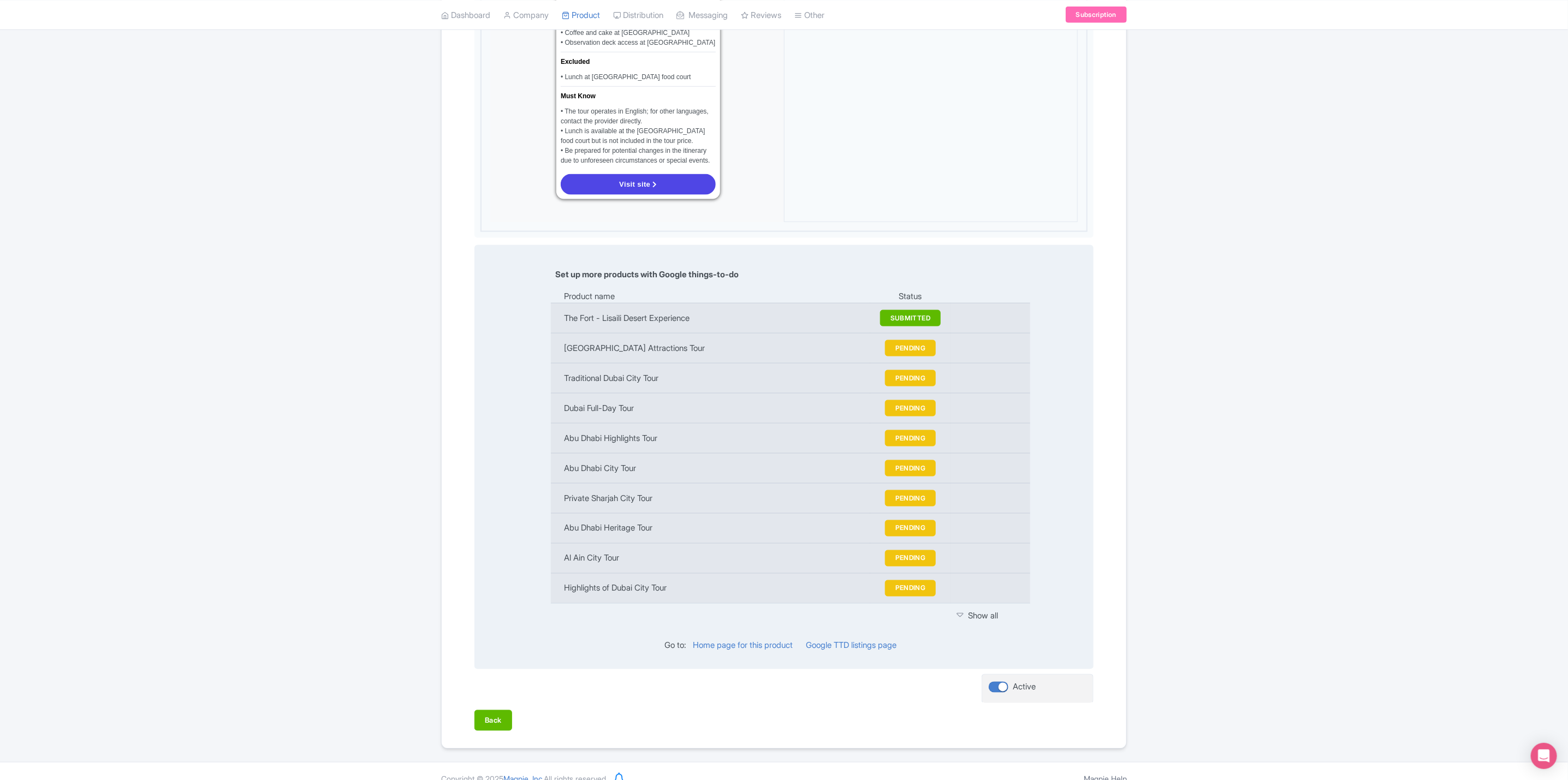
click at [985, 610] on div "Show all" at bounding box center [987, 616] width 60 height 13
click at [989, 610] on div "Show all" at bounding box center [987, 616] width 60 height 13
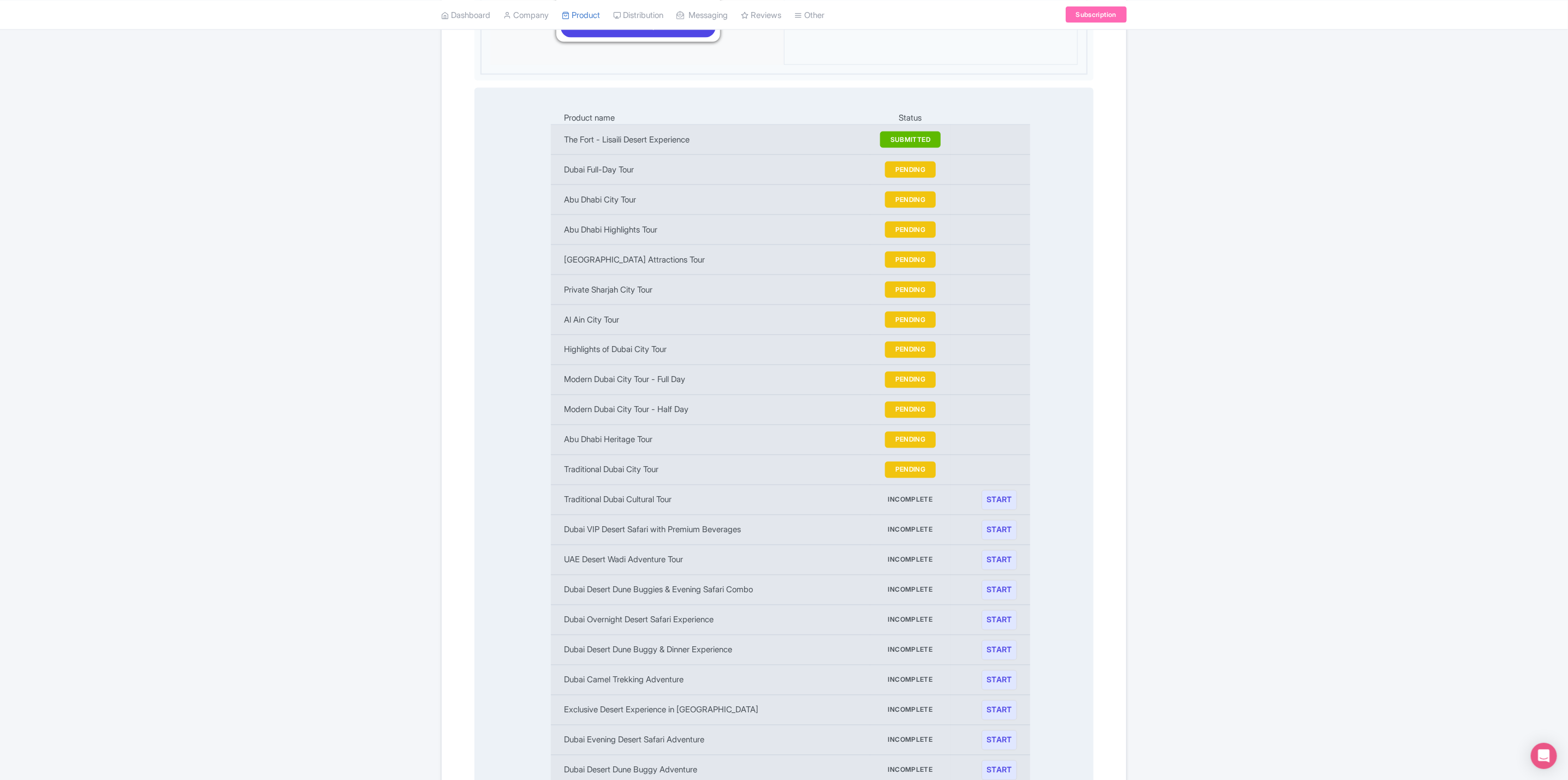
scroll to position [1229, 0]
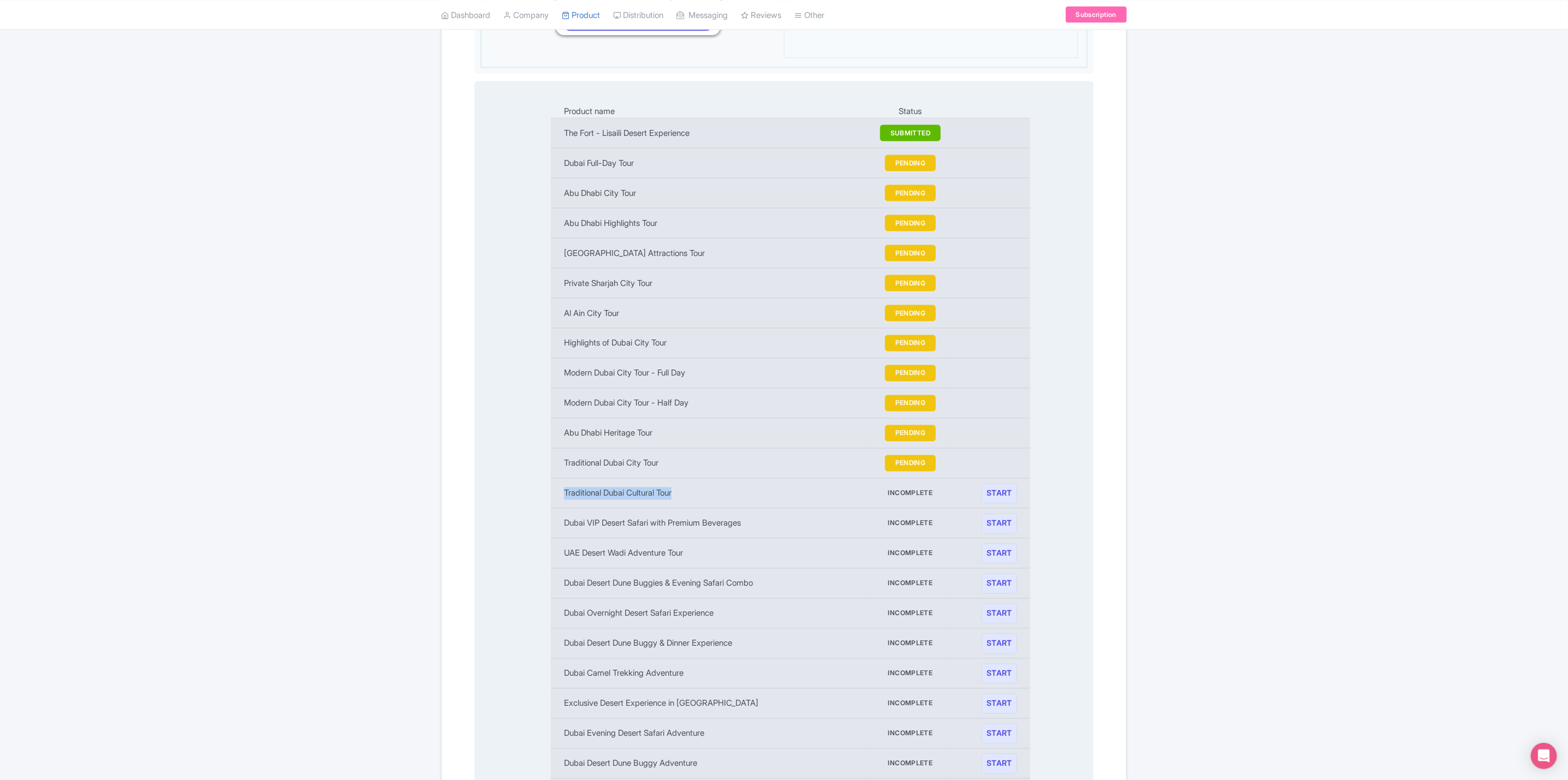
drag, startPoint x: 682, startPoint y: 477, endPoint x: 558, endPoint y: 474, distance: 124.0
click at [558, 478] on td "Traditional Dubai Cultural Tour" at bounding box center [710, 493] width 320 height 30
click at [1014, 483] on link "START" at bounding box center [999, 493] width 35 height 20
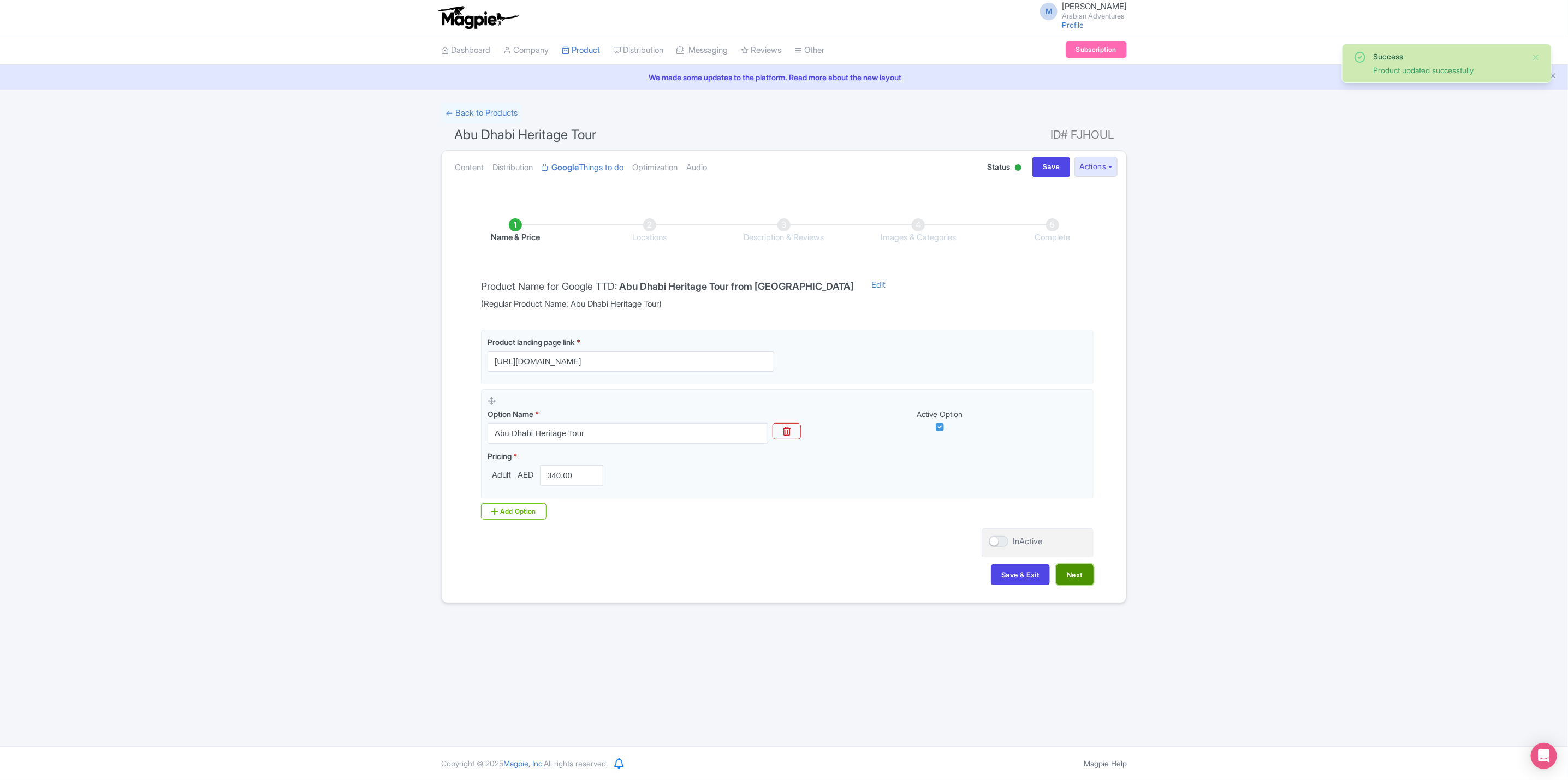
click at [1088, 580] on button "Next" at bounding box center [1075, 575] width 37 height 21
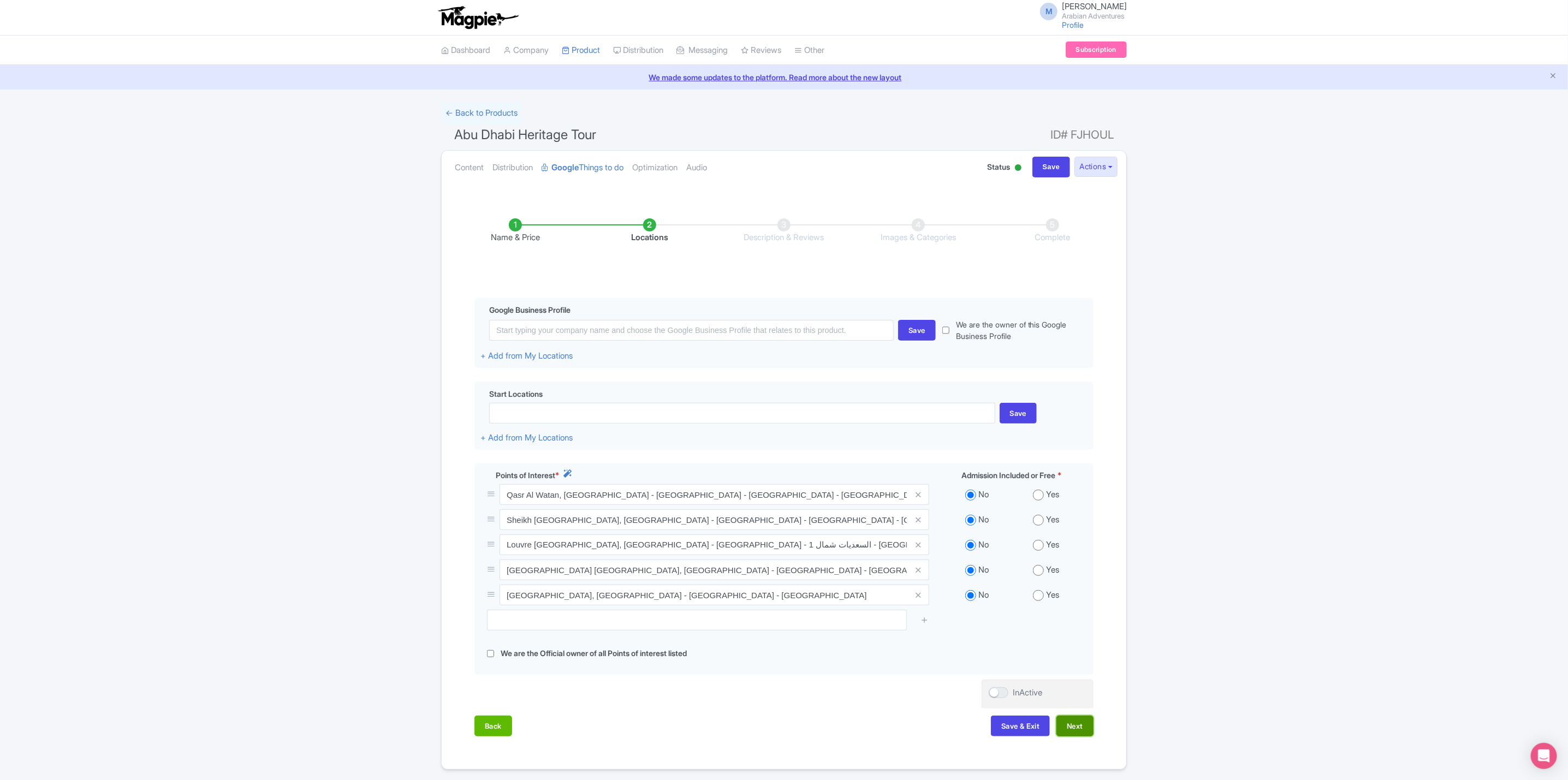
click at [1073, 731] on button "Next" at bounding box center [1075, 726] width 37 height 21
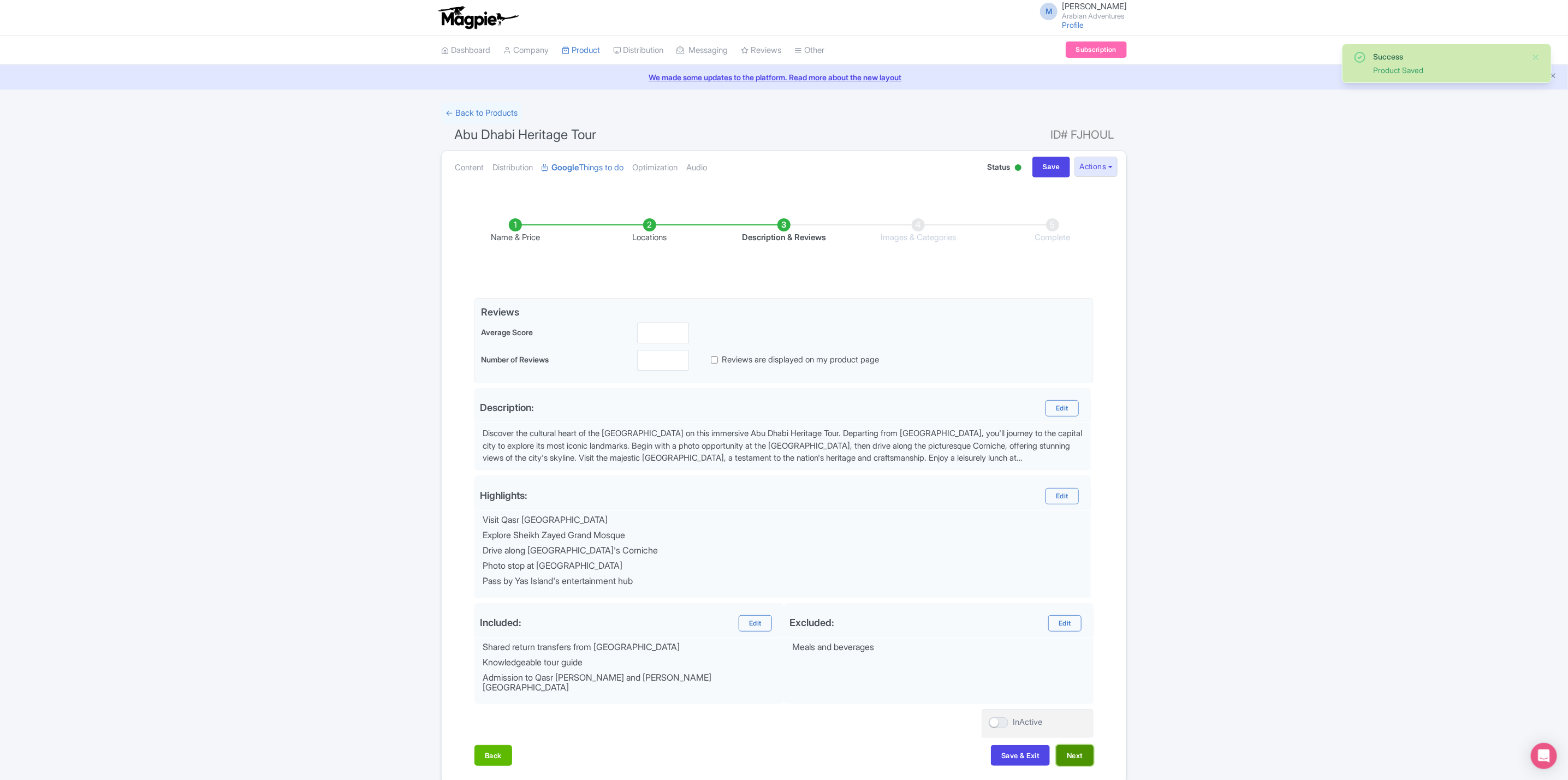
click at [1084, 754] on button "Next" at bounding box center [1075, 756] width 37 height 21
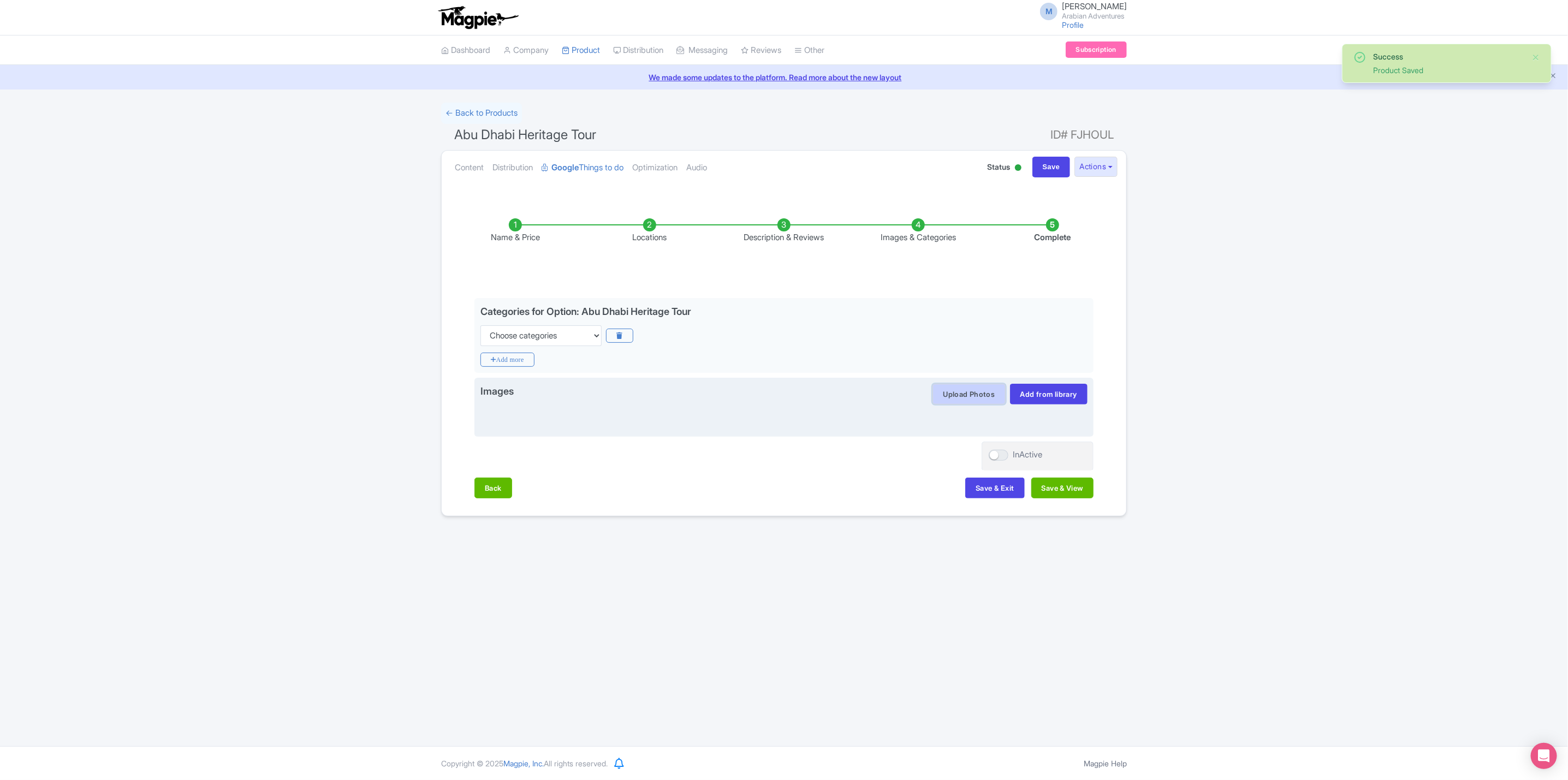
click at [944, 403] on button "Upload Photos" at bounding box center [969, 394] width 73 height 21
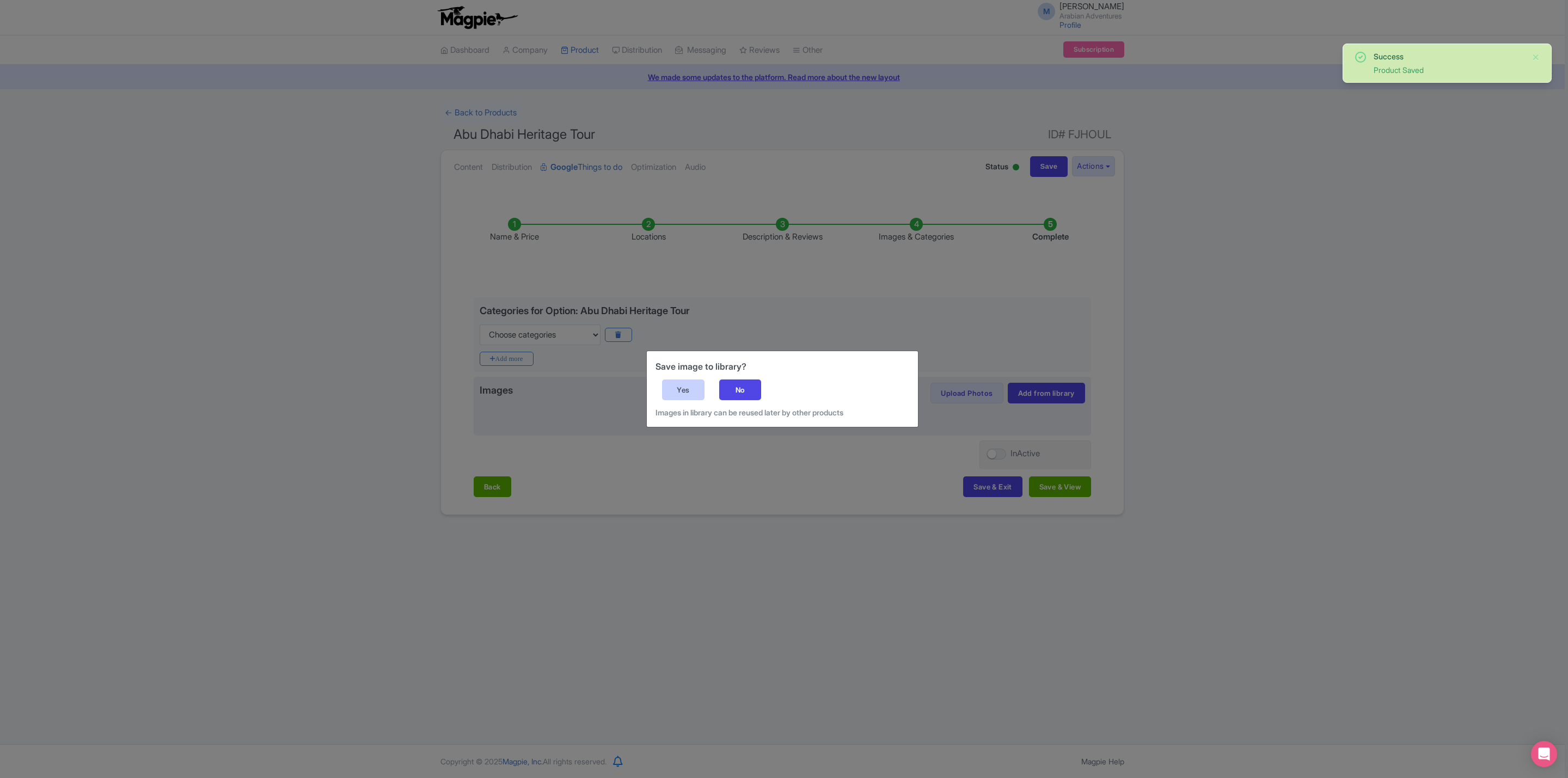
click at [680, 379] on div "Yes" at bounding box center [684, 390] width 43 height 21
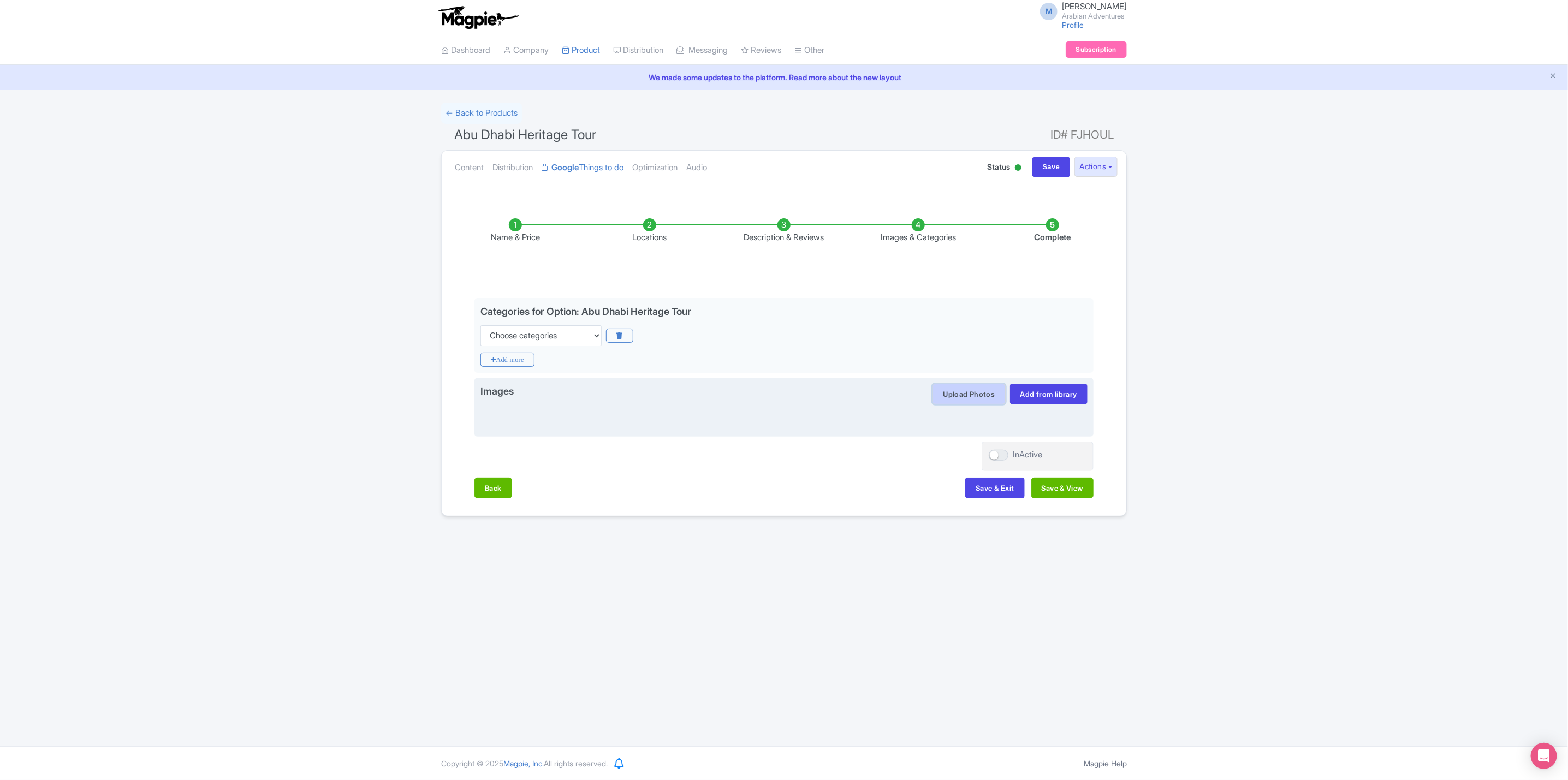
click at [978, 400] on button "Upload Photos" at bounding box center [969, 394] width 73 height 21
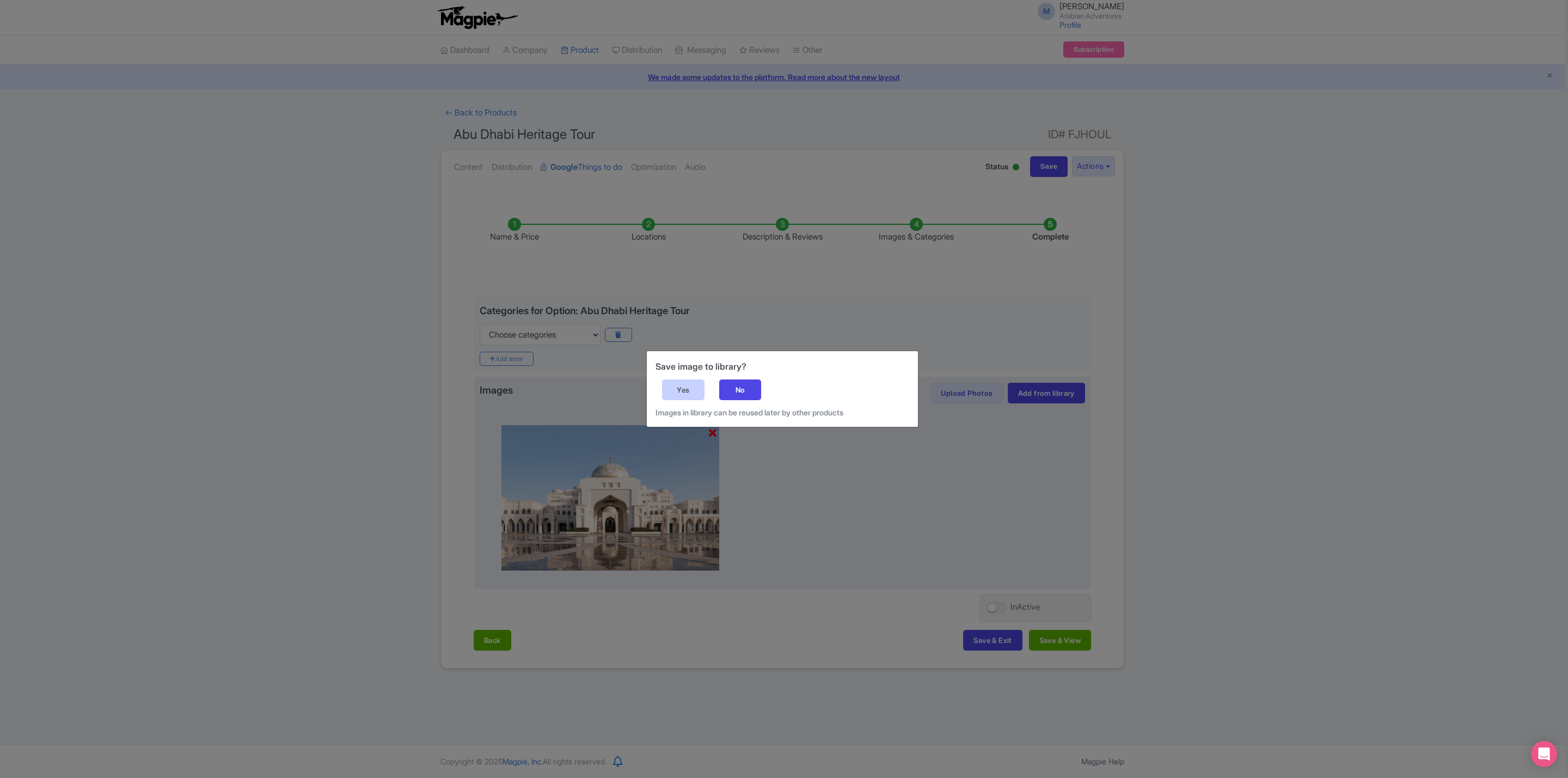
click at [698, 390] on div "Yes" at bounding box center [684, 390] width 43 height 21
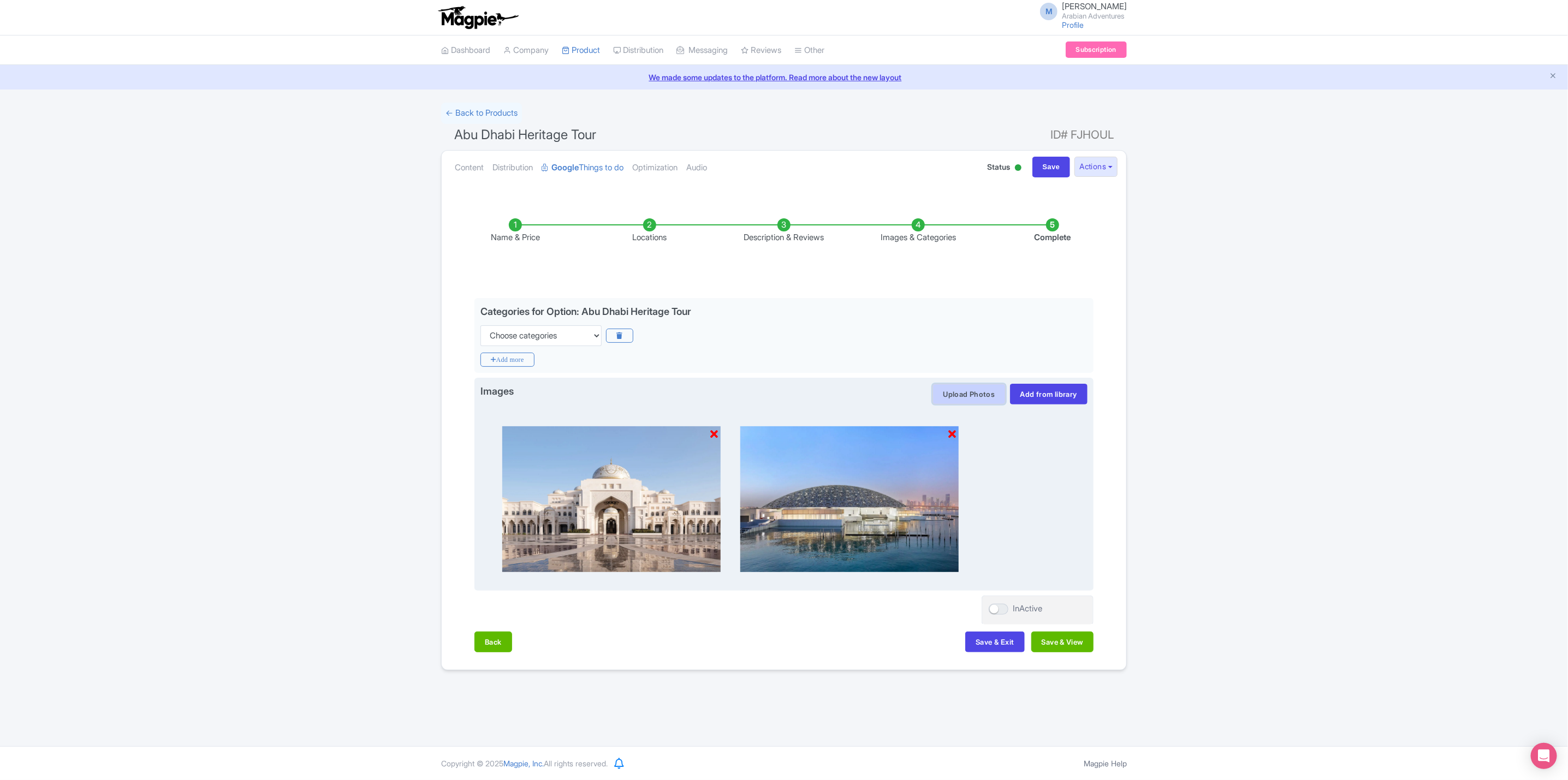
click at [975, 397] on button "Upload Photos" at bounding box center [969, 394] width 73 height 21
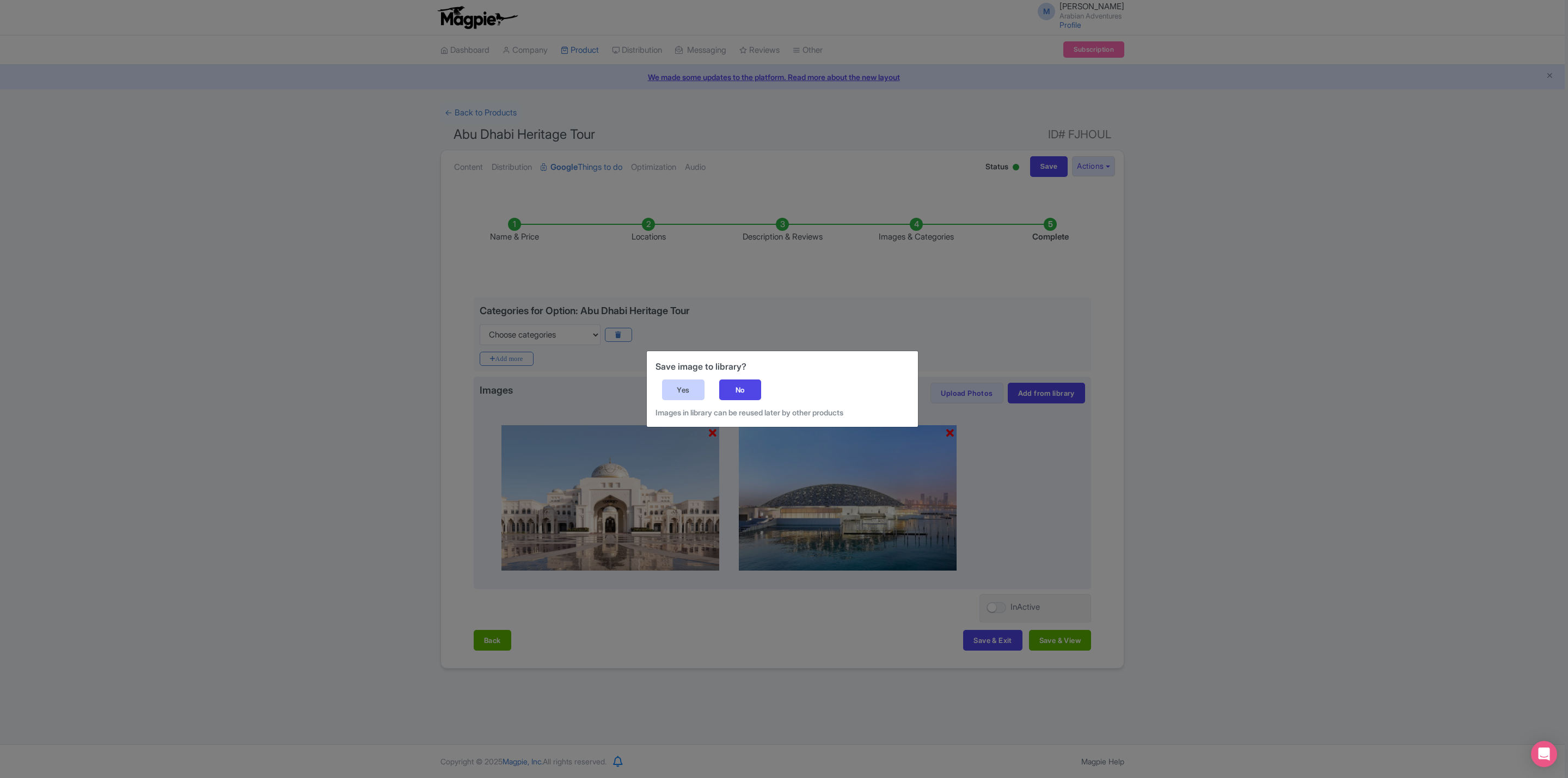
click at [678, 390] on div "Yes" at bounding box center [684, 390] width 43 height 21
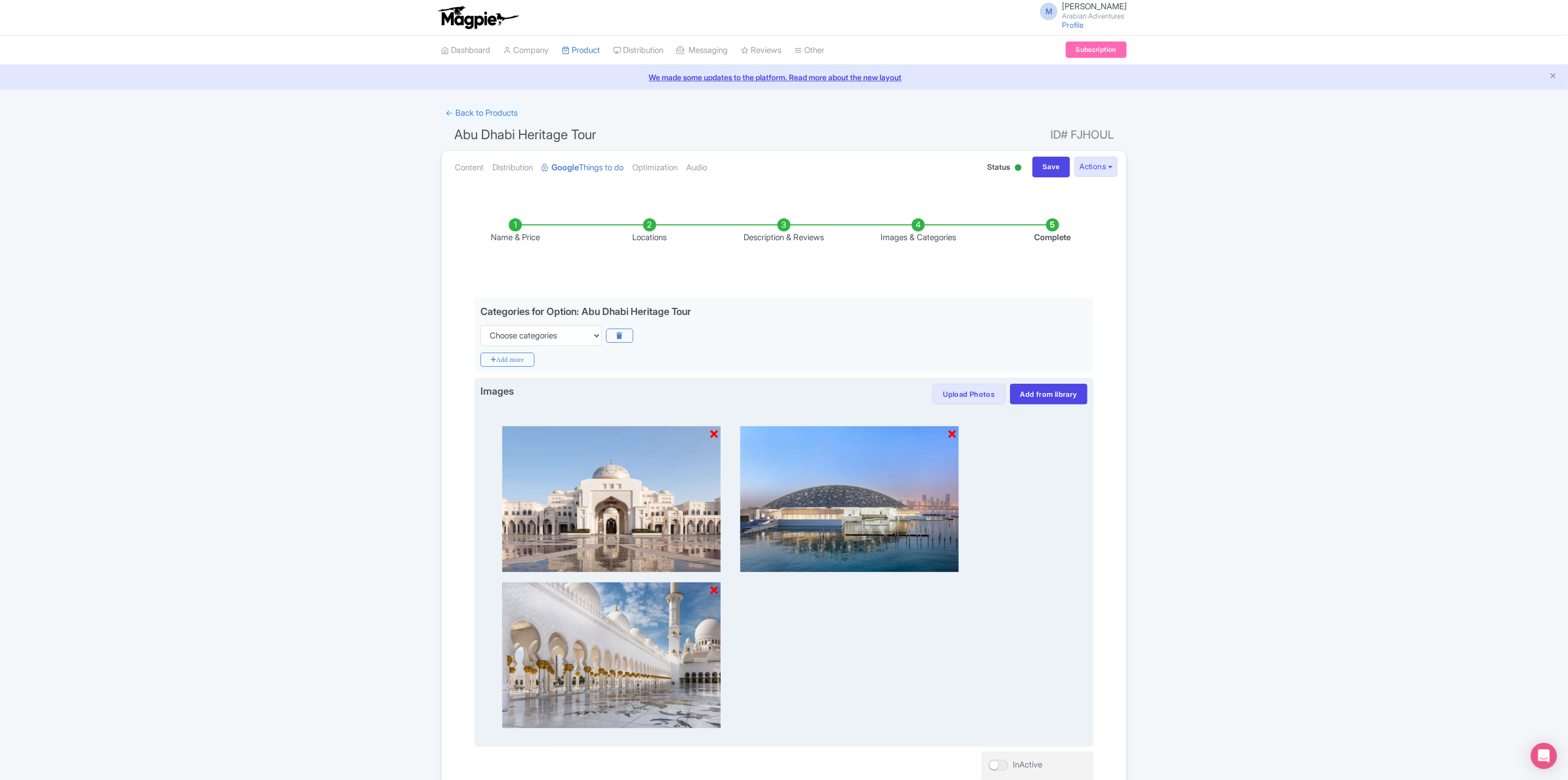
click at [974, 410] on div at bounding box center [784, 572] width 607 height 336
click at [975, 400] on button "Upload Photos" at bounding box center [969, 394] width 73 height 21
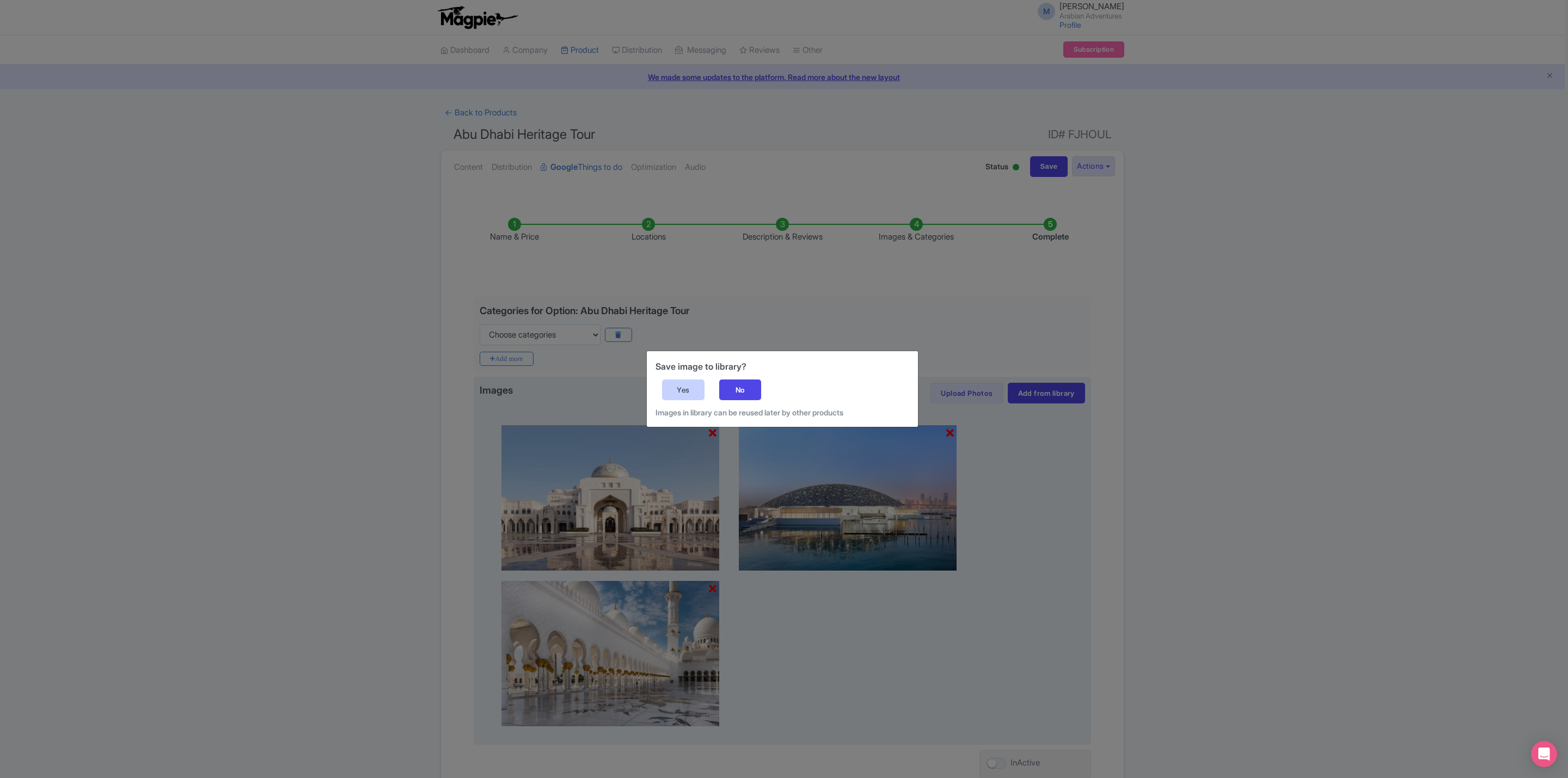
click at [704, 385] on div "Save image to library? Yes No Images in library can be reused later by other pr…" at bounding box center [782, 389] width 271 height 75
click at [682, 397] on div "Yes" at bounding box center [684, 390] width 43 height 21
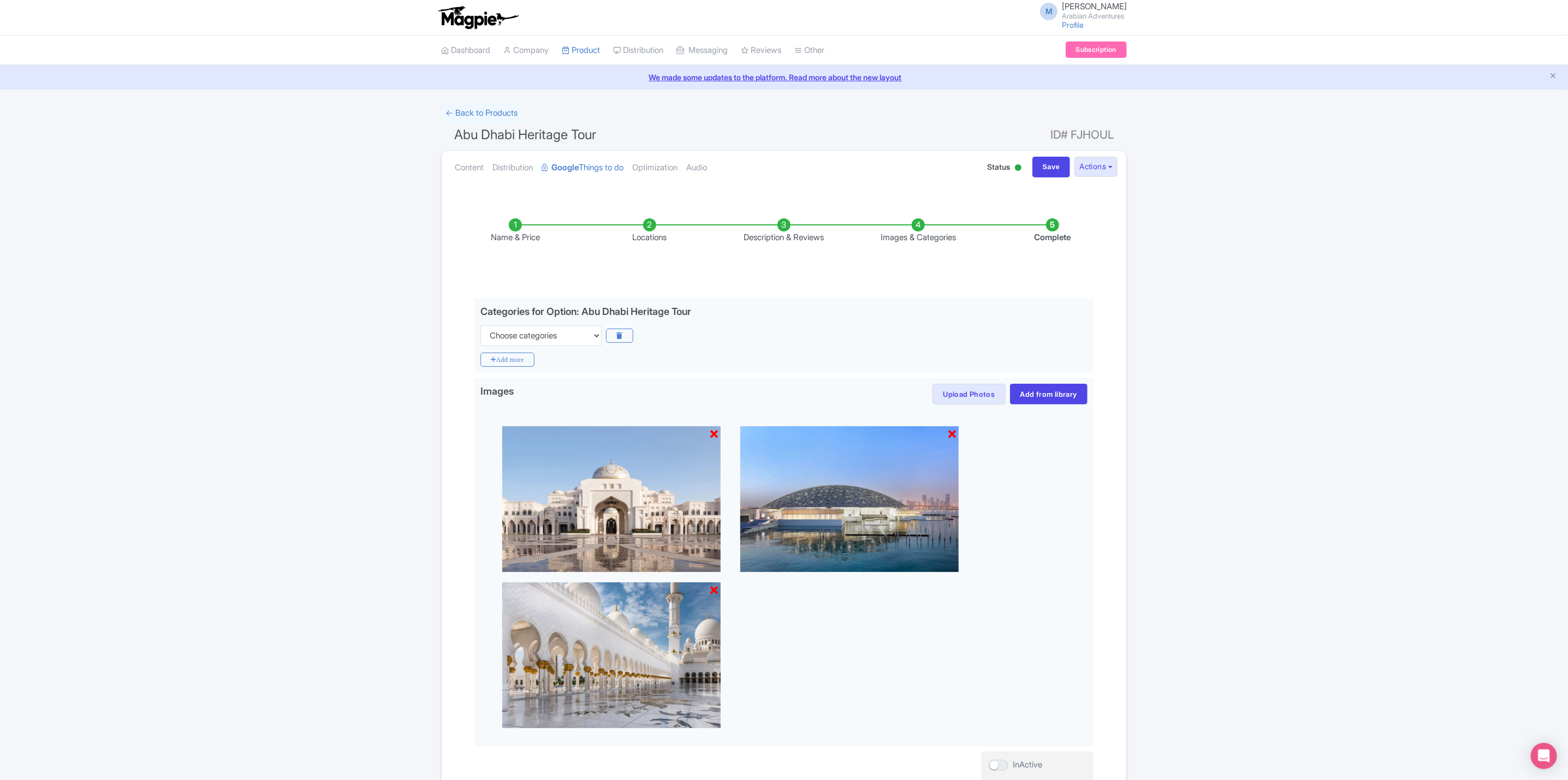
click at [1213, 307] on div "Success Product Saved ← Back to Products Abu Dhabi Heritage Tour ID# FJHOUL Con…" at bounding box center [784, 464] width 1568 height 724
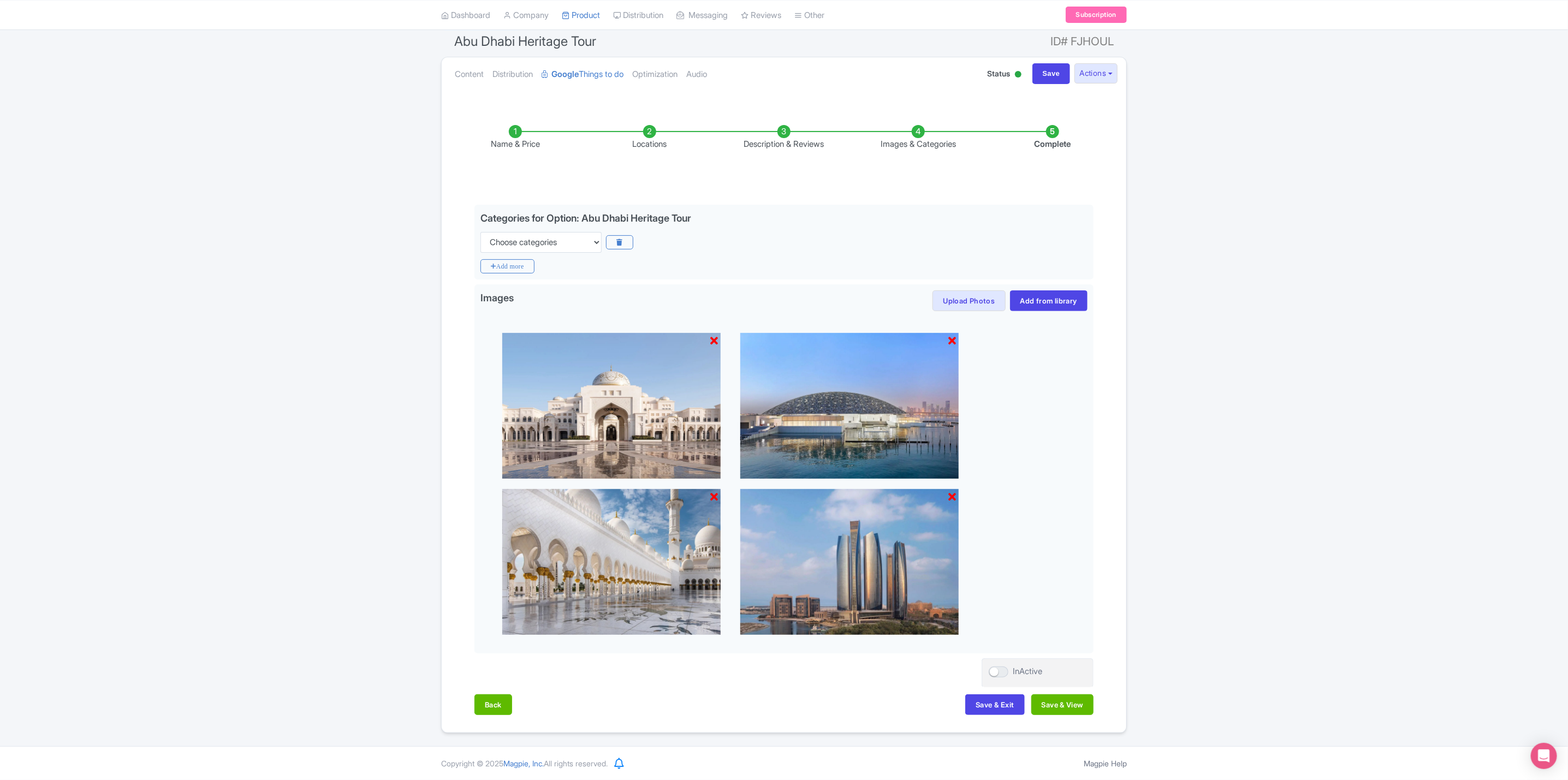
scroll to position [96, 0]
click at [1076, 704] on button "Save & View" at bounding box center [1063, 705] width 62 height 21
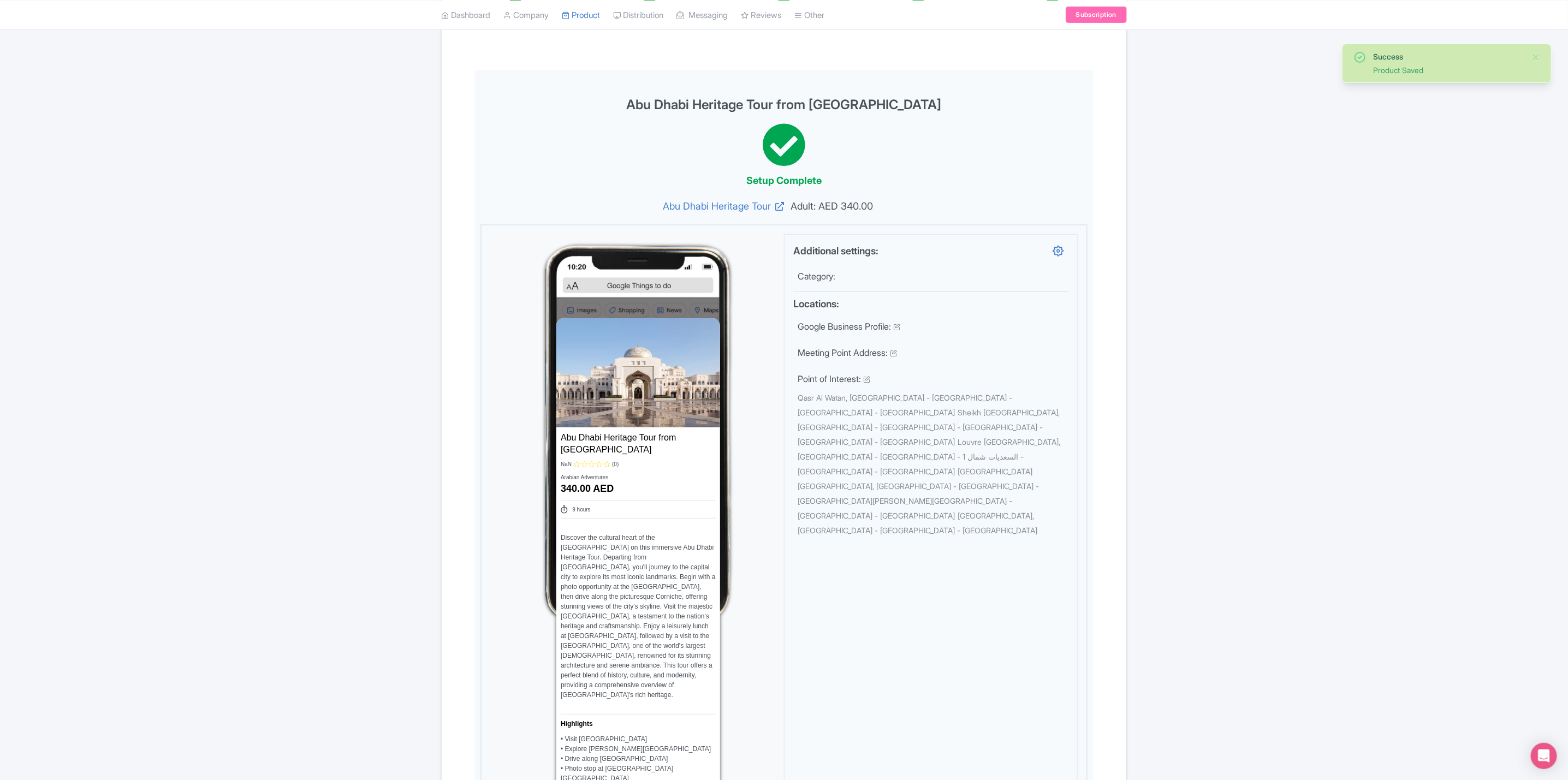
scroll to position [0, 0]
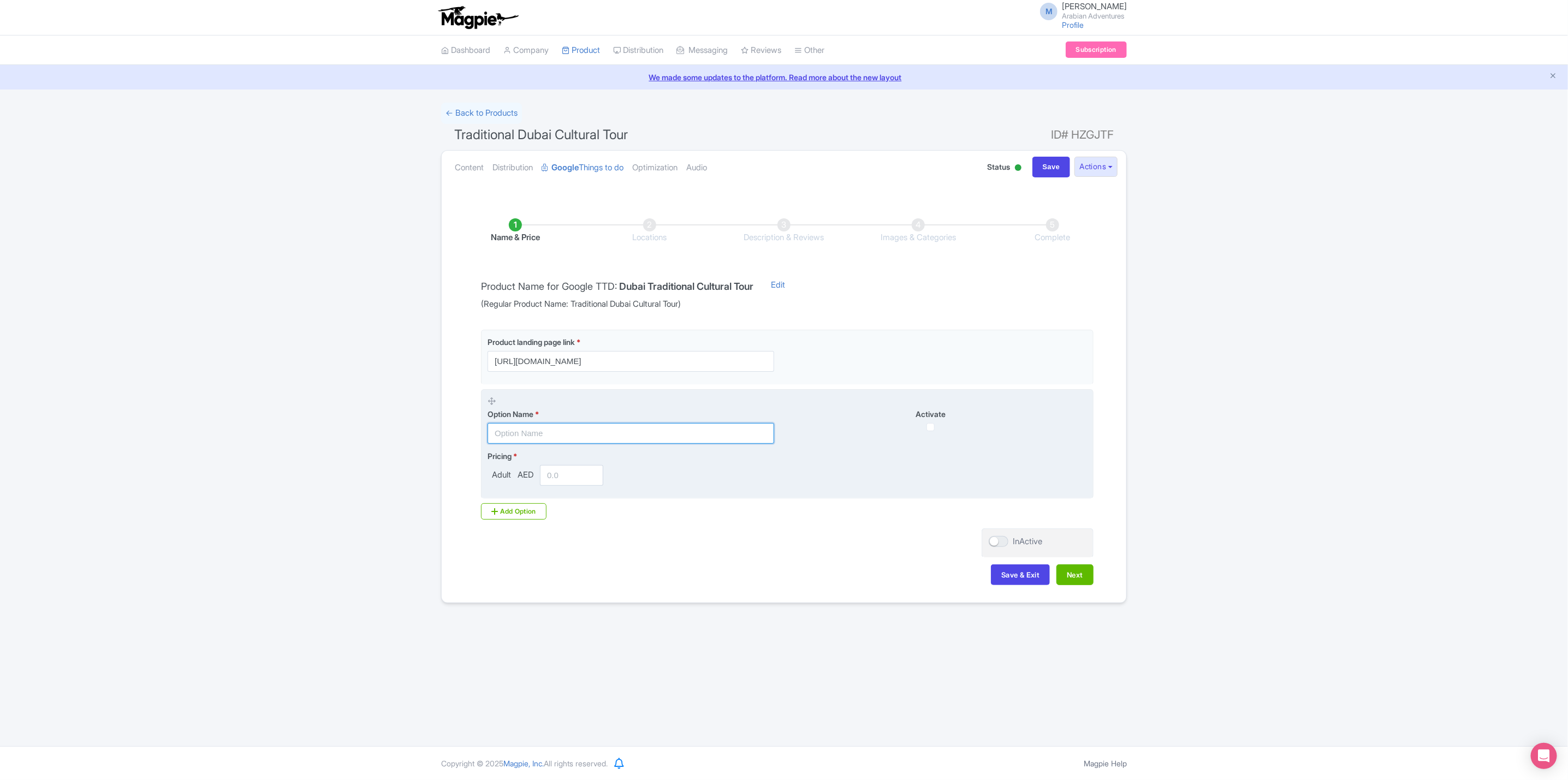
click at [608, 432] on input "text" at bounding box center [631, 433] width 287 height 21
type input "180"
click at [555, 482] on input "number" at bounding box center [572, 475] width 63 height 21
type input "180"
click at [557, 437] on input "180" at bounding box center [631, 433] width 287 height 21
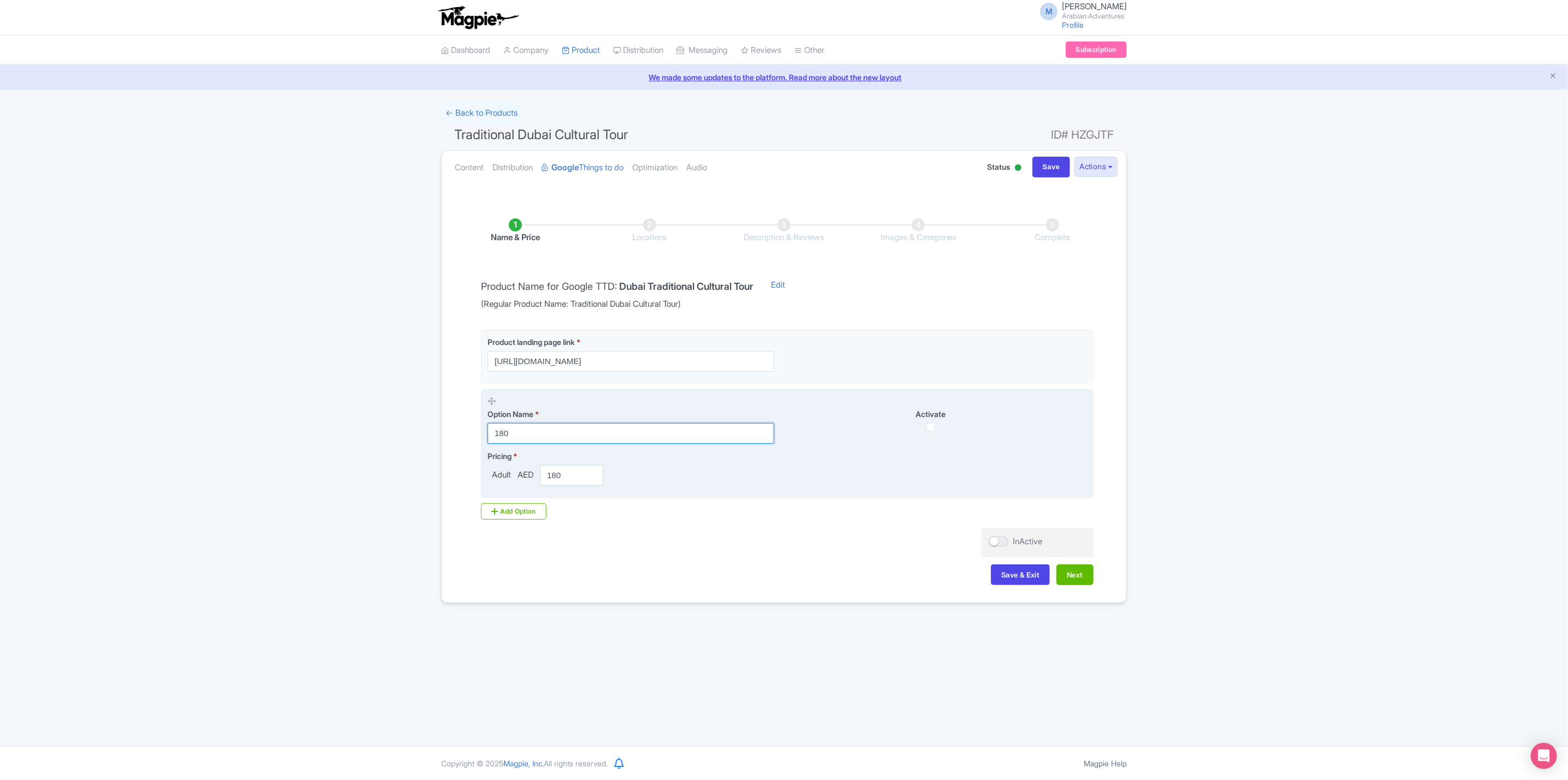
click at [556, 437] on input "180" at bounding box center [631, 433] width 287 height 21
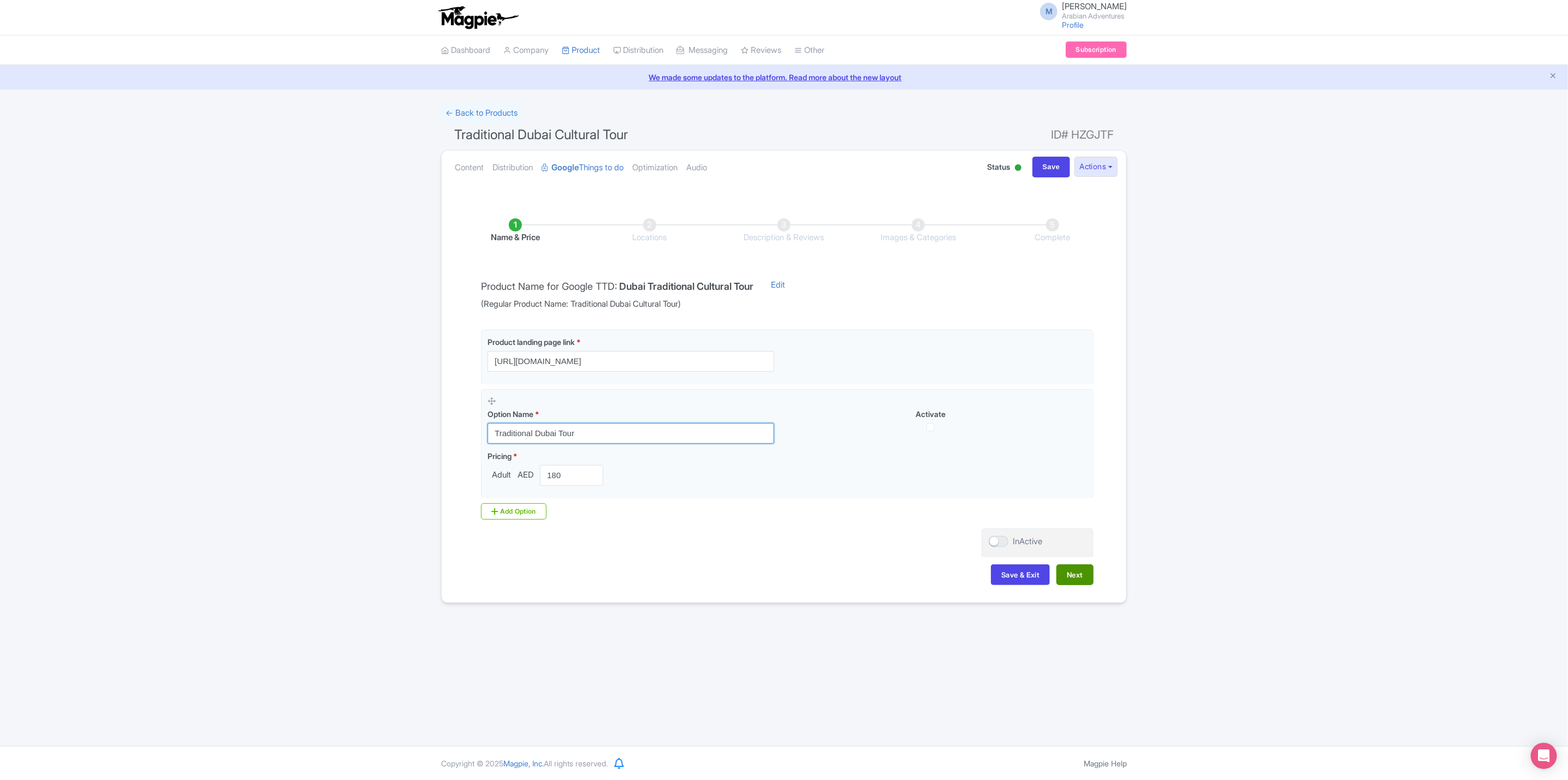
type input "Traditional Dubai Tour"
click at [1084, 580] on button "Next" at bounding box center [1075, 575] width 37 height 21
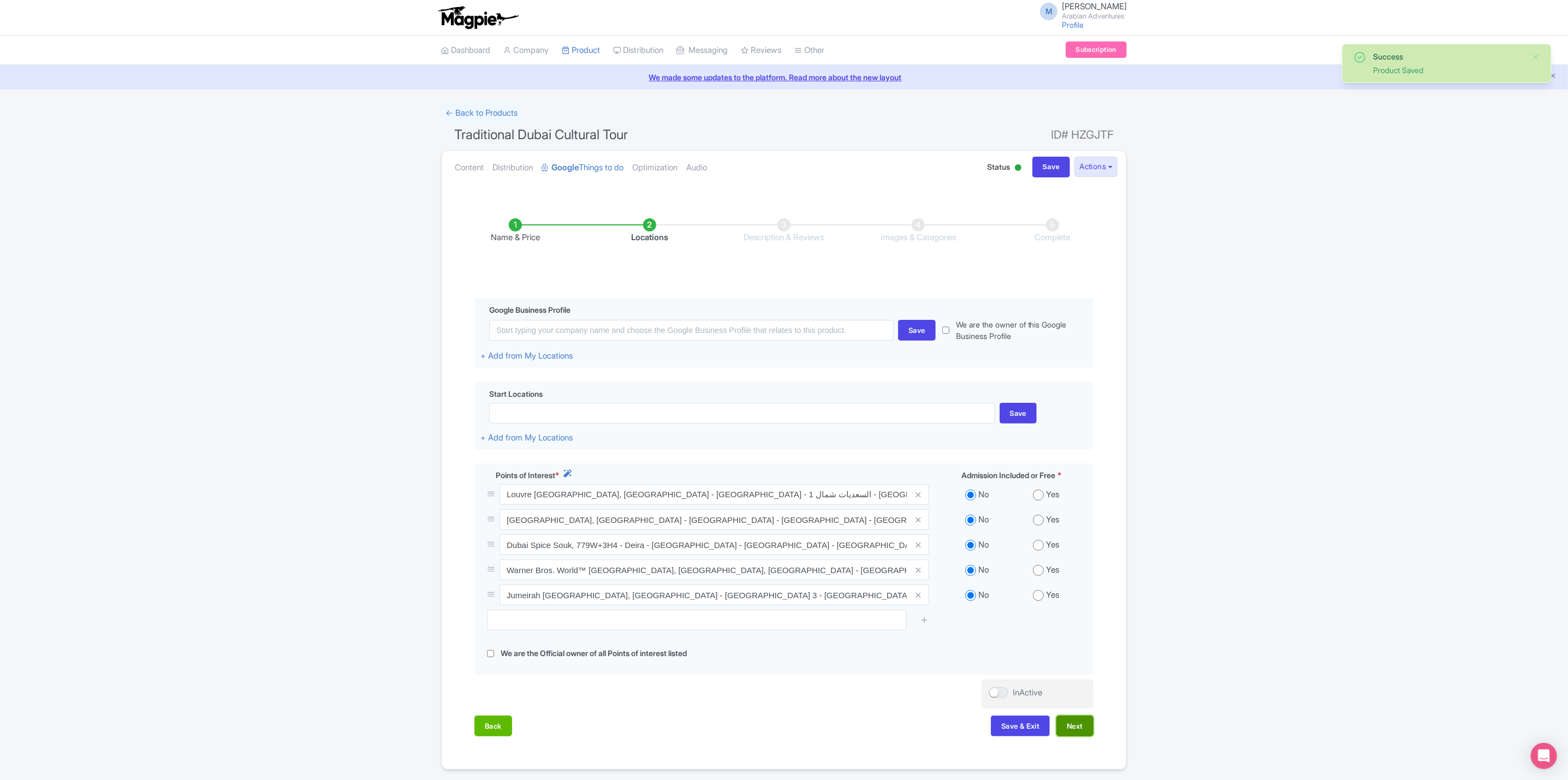
click at [1088, 727] on button "Next" at bounding box center [1075, 726] width 37 height 21
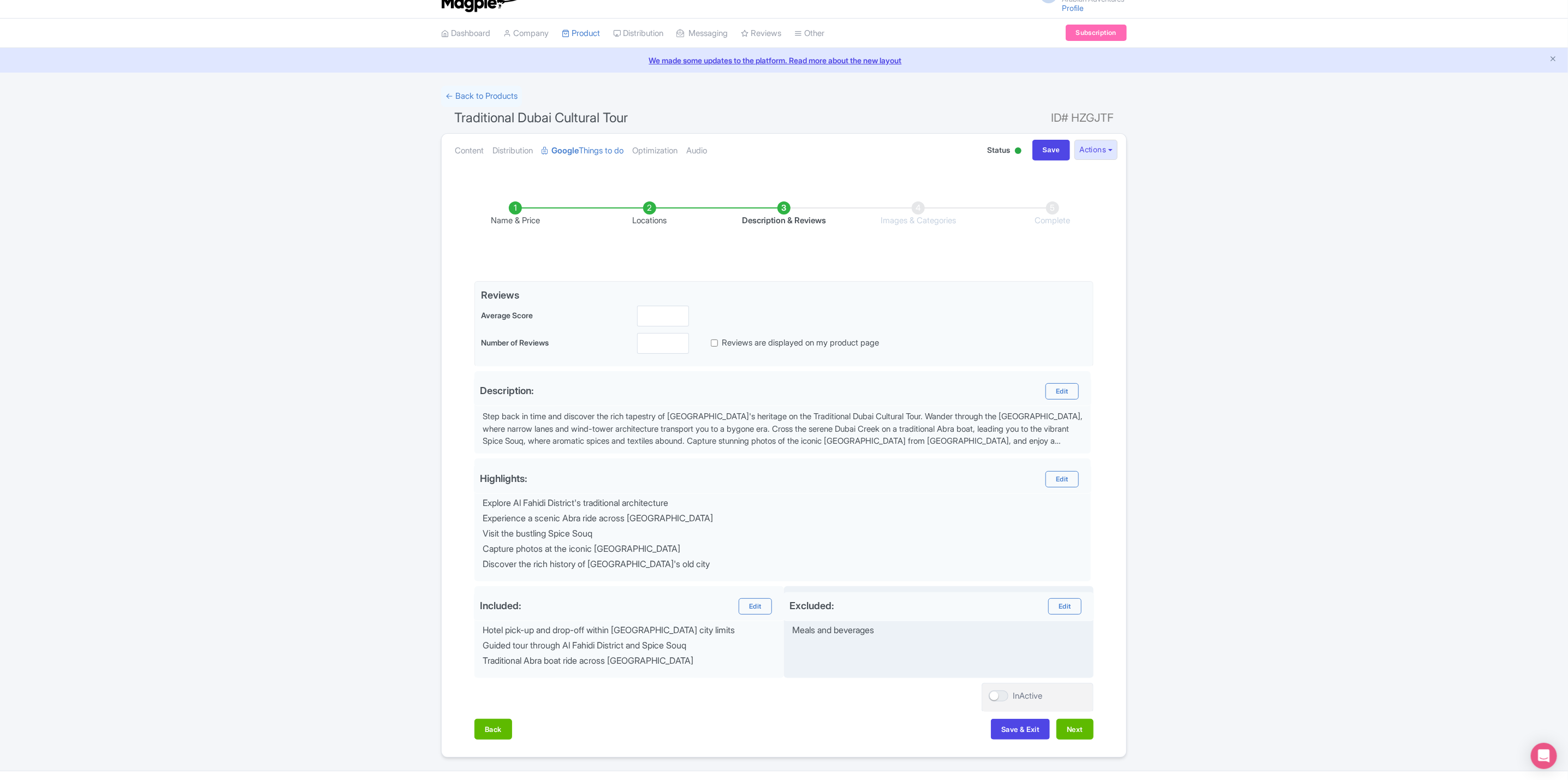
scroll to position [46, 0]
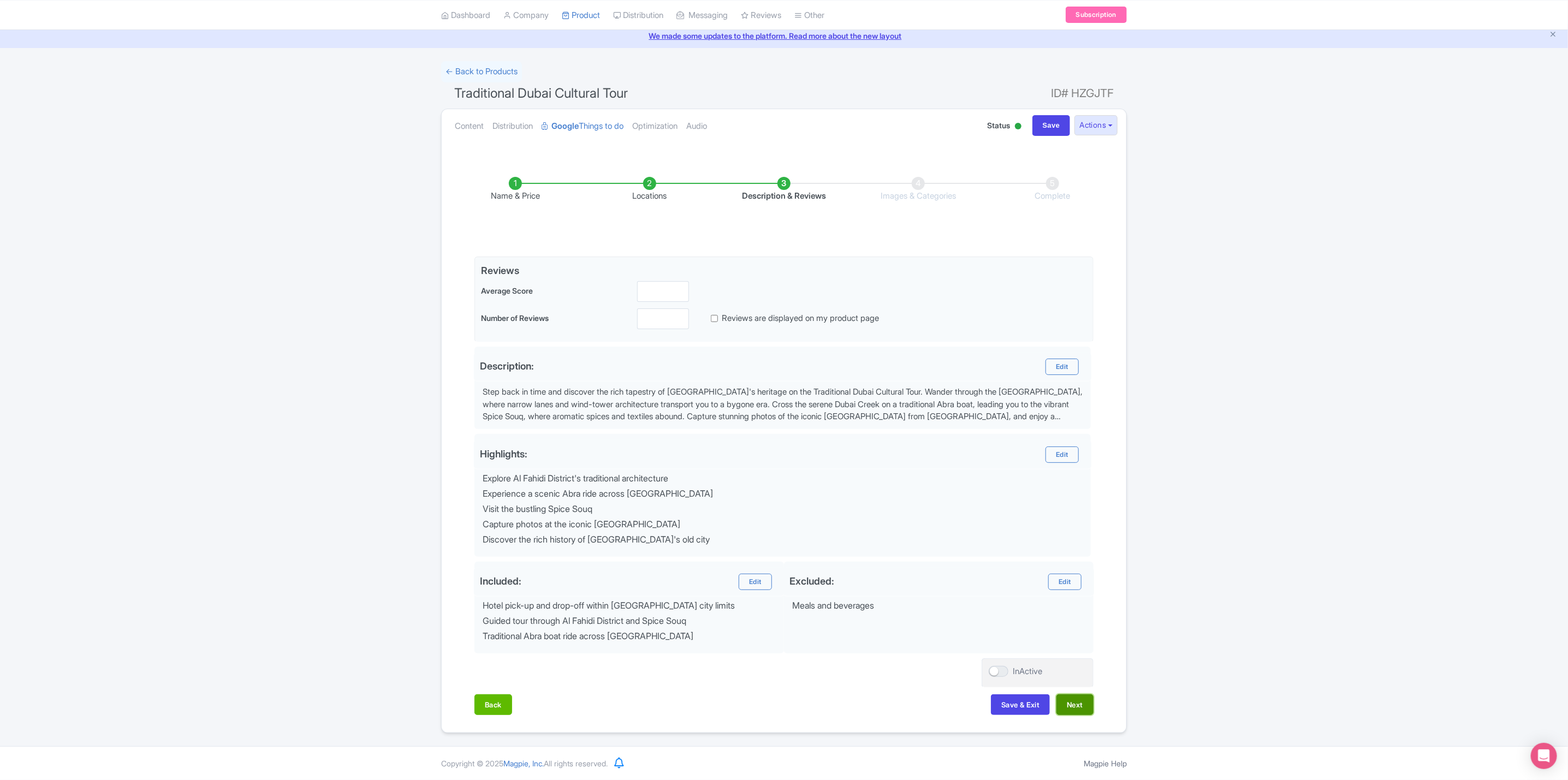
click at [1078, 702] on button "Next" at bounding box center [1075, 705] width 37 height 21
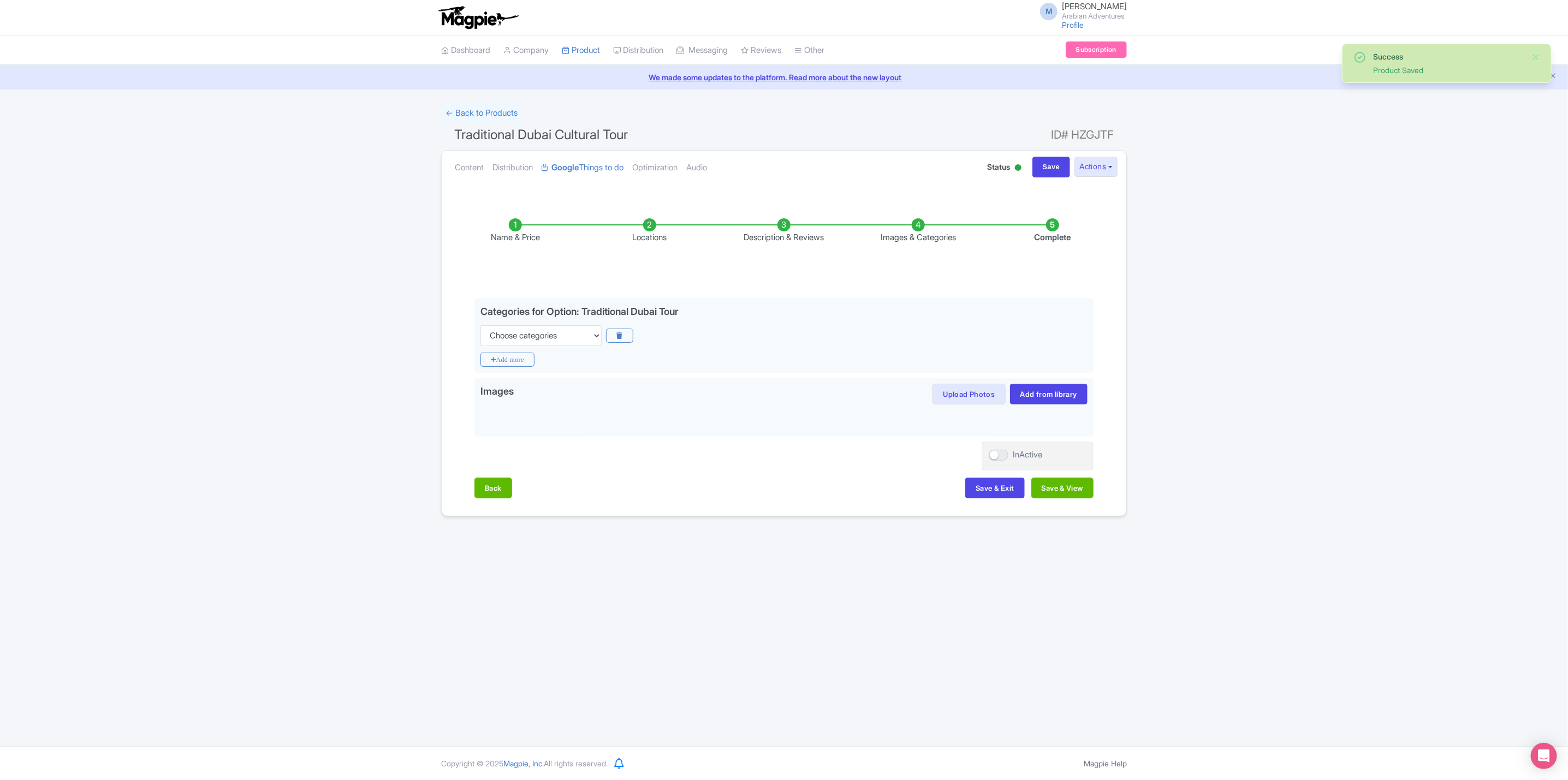
scroll to position [0, 0]
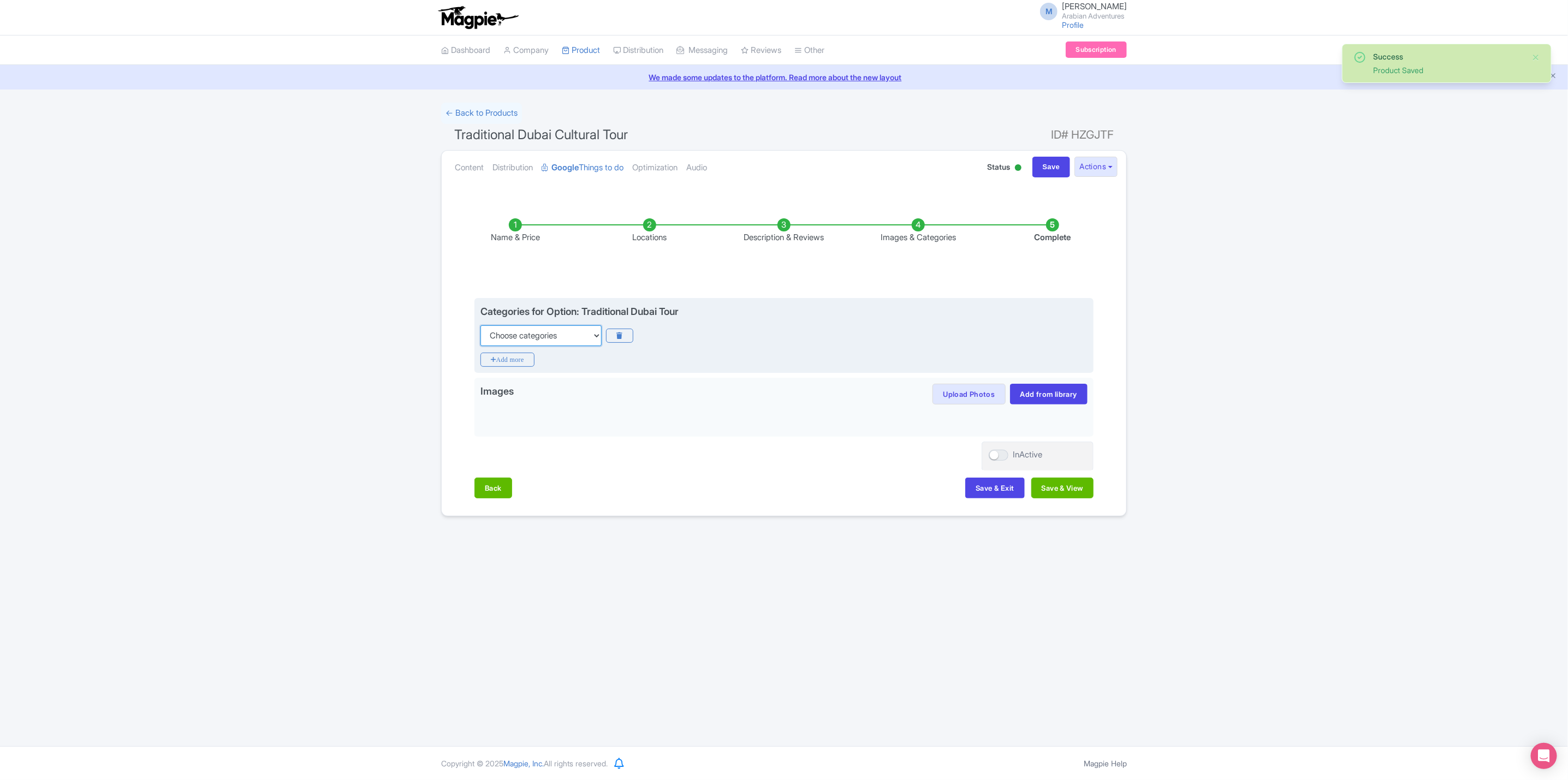
click at [567, 341] on select "Choose categories Adults Only Animals Audio Guide Beaches Bike Tours Boat Tours…" at bounding box center [541, 336] width 121 height 21
select select "guided-tours"
click at [480, 326] on select "Choose categories Adults Only Animals Audio Guide Beaches Bike Tours Boat Tours…" at bounding box center [541, 336] width 121 height 21
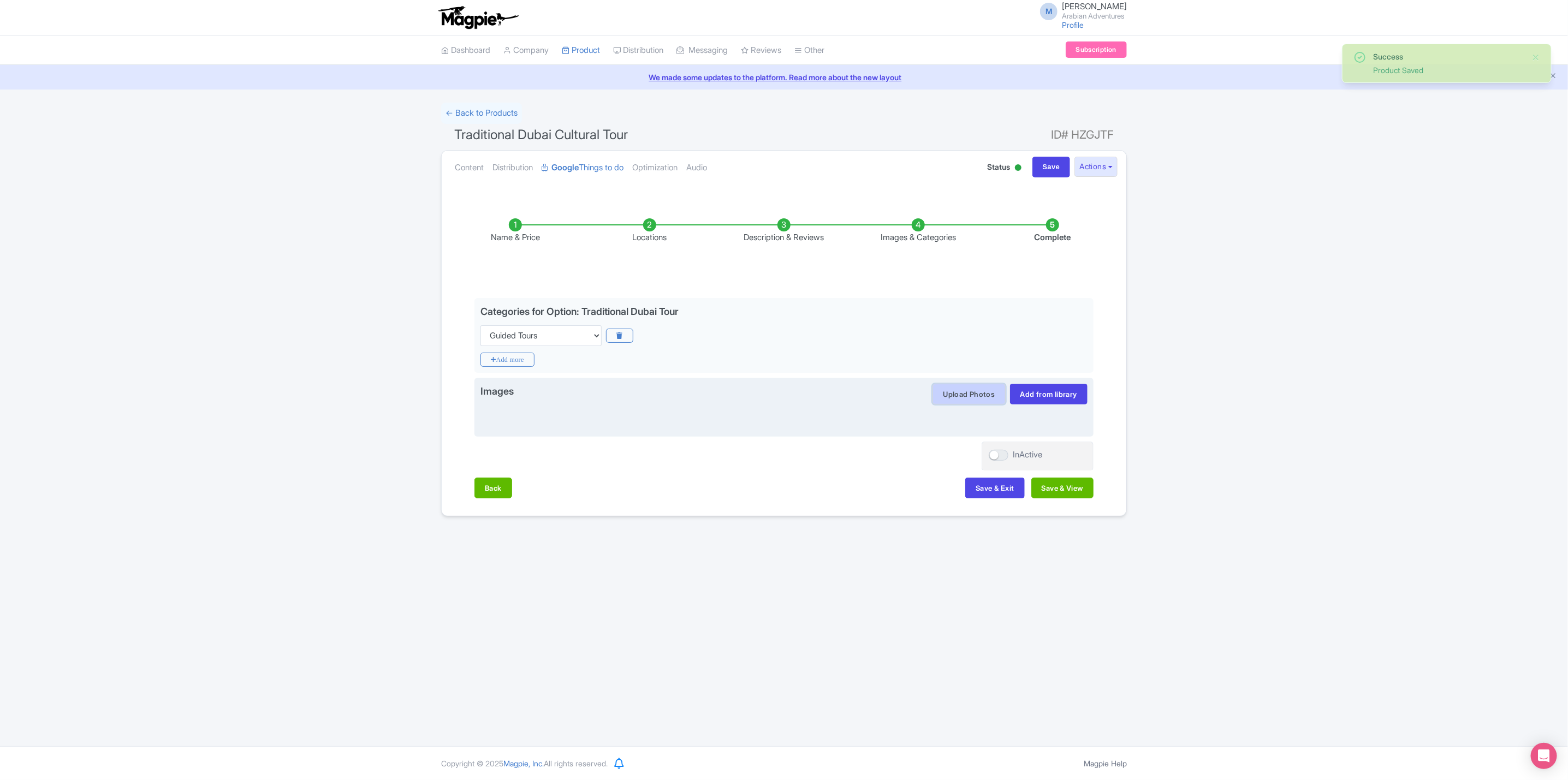
click at [944, 399] on button "Upload Photos" at bounding box center [969, 394] width 73 height 21
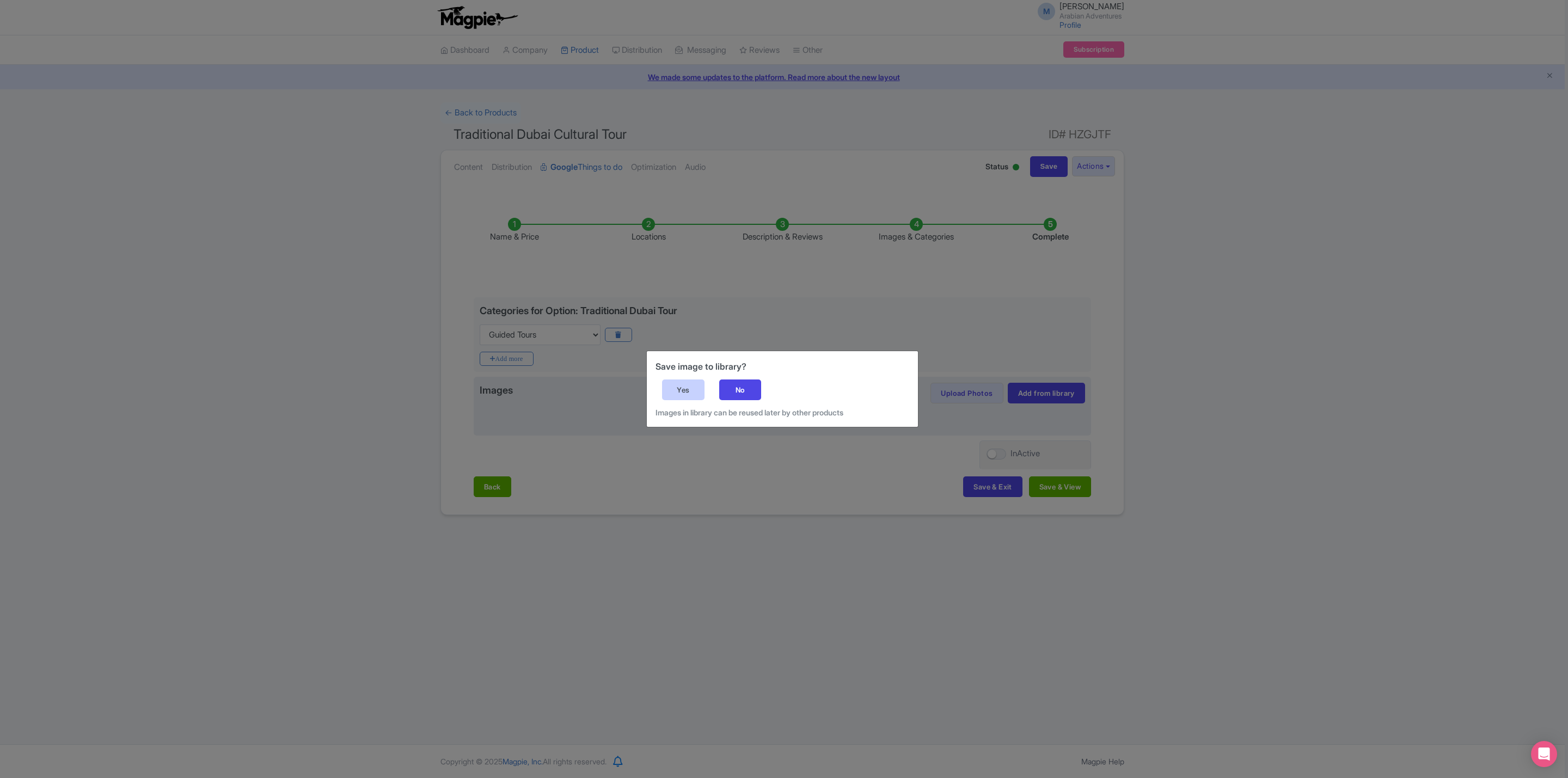
click at [673, 387] on div "Yes" at bounding box center [684, 390] width 43 height 21
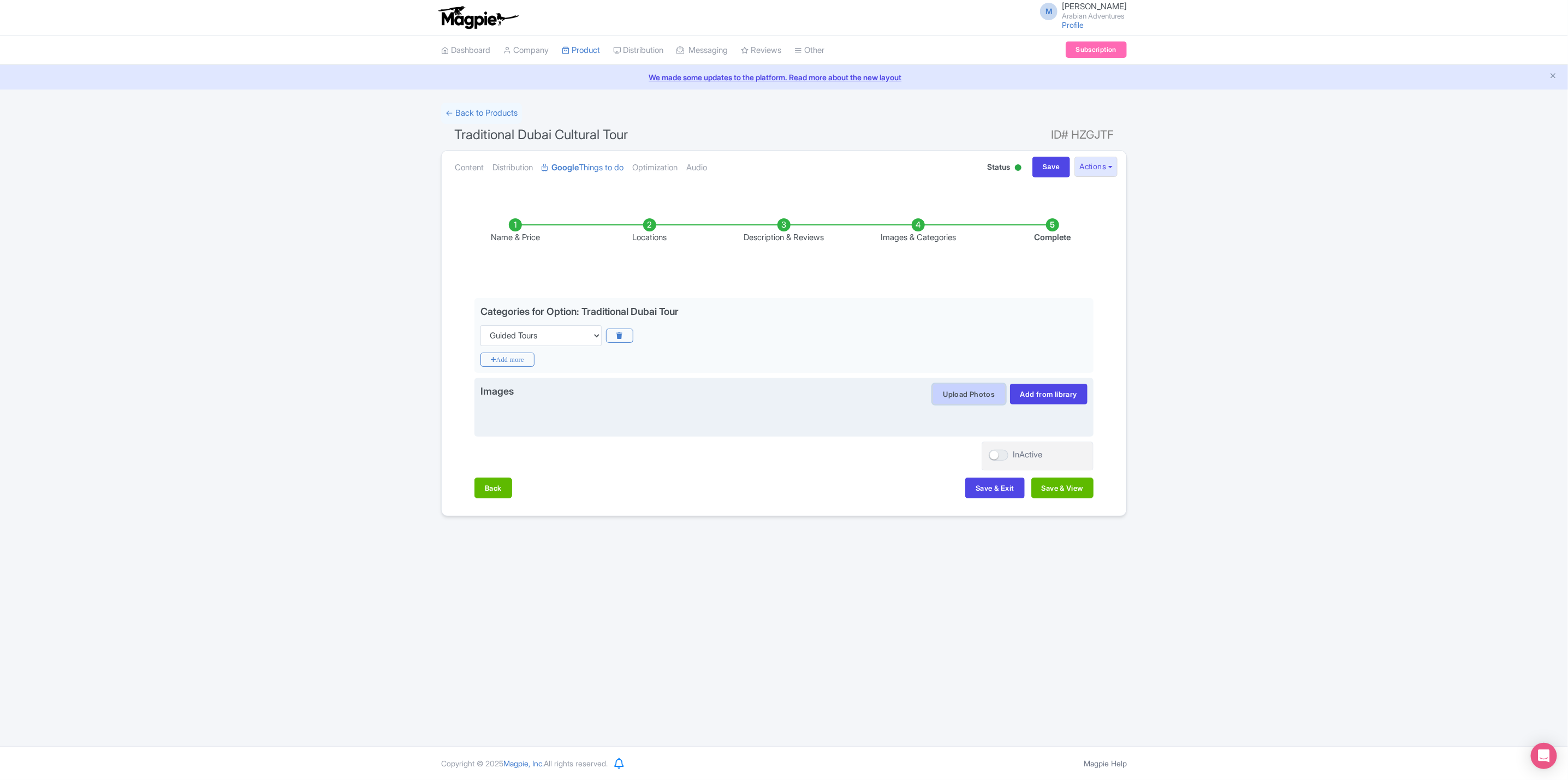
click at [964, 393] on button "Upload Photos" at bounding box center [969, 394] width 73 height 21
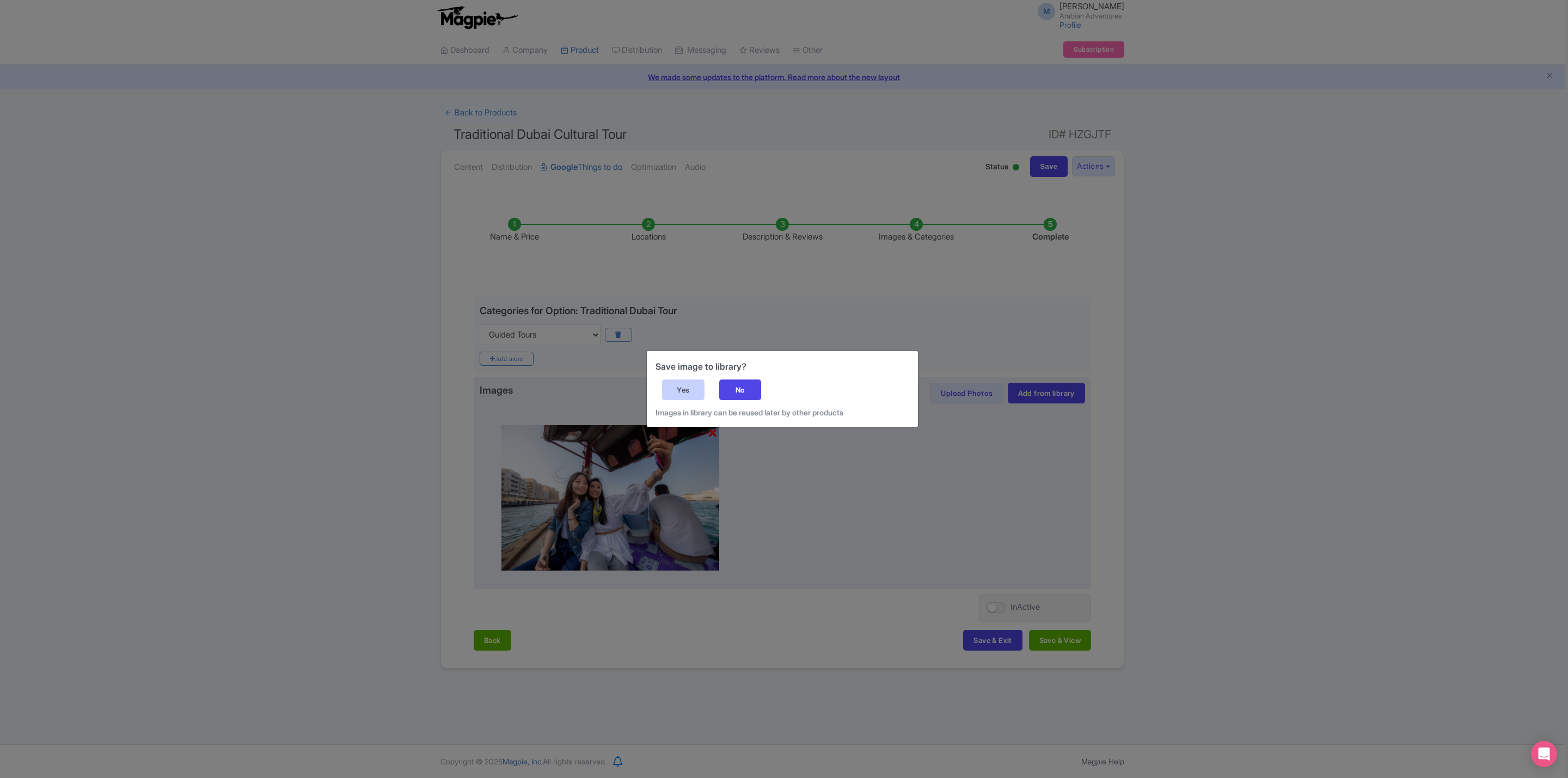
click at [678, 381] on div "Yes" at bounding box center [684, 390] width 43 height 21
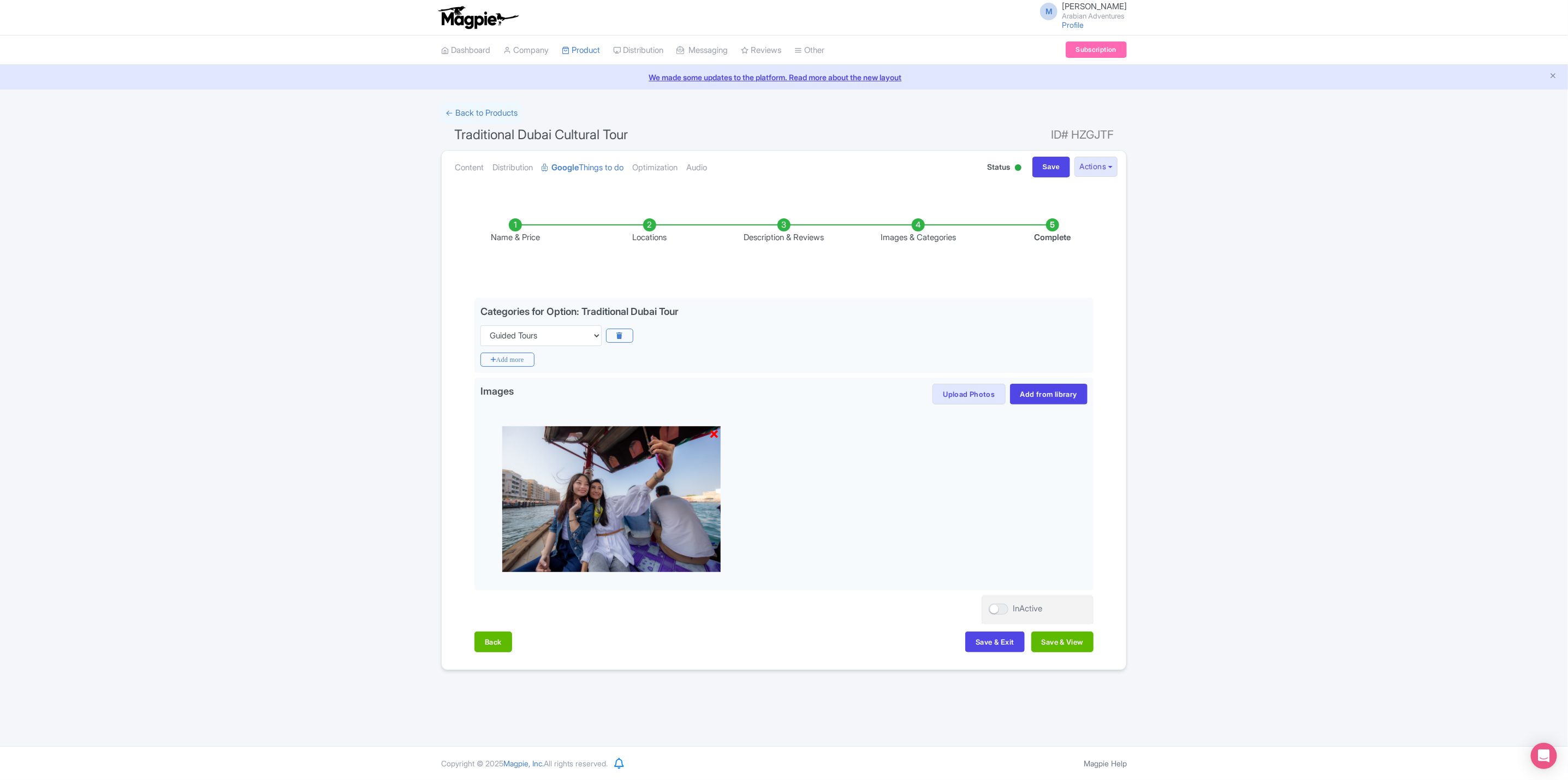
click at [970, 236] on li "Images & Categories" at bounding box center [918, 231] width 134 height 26
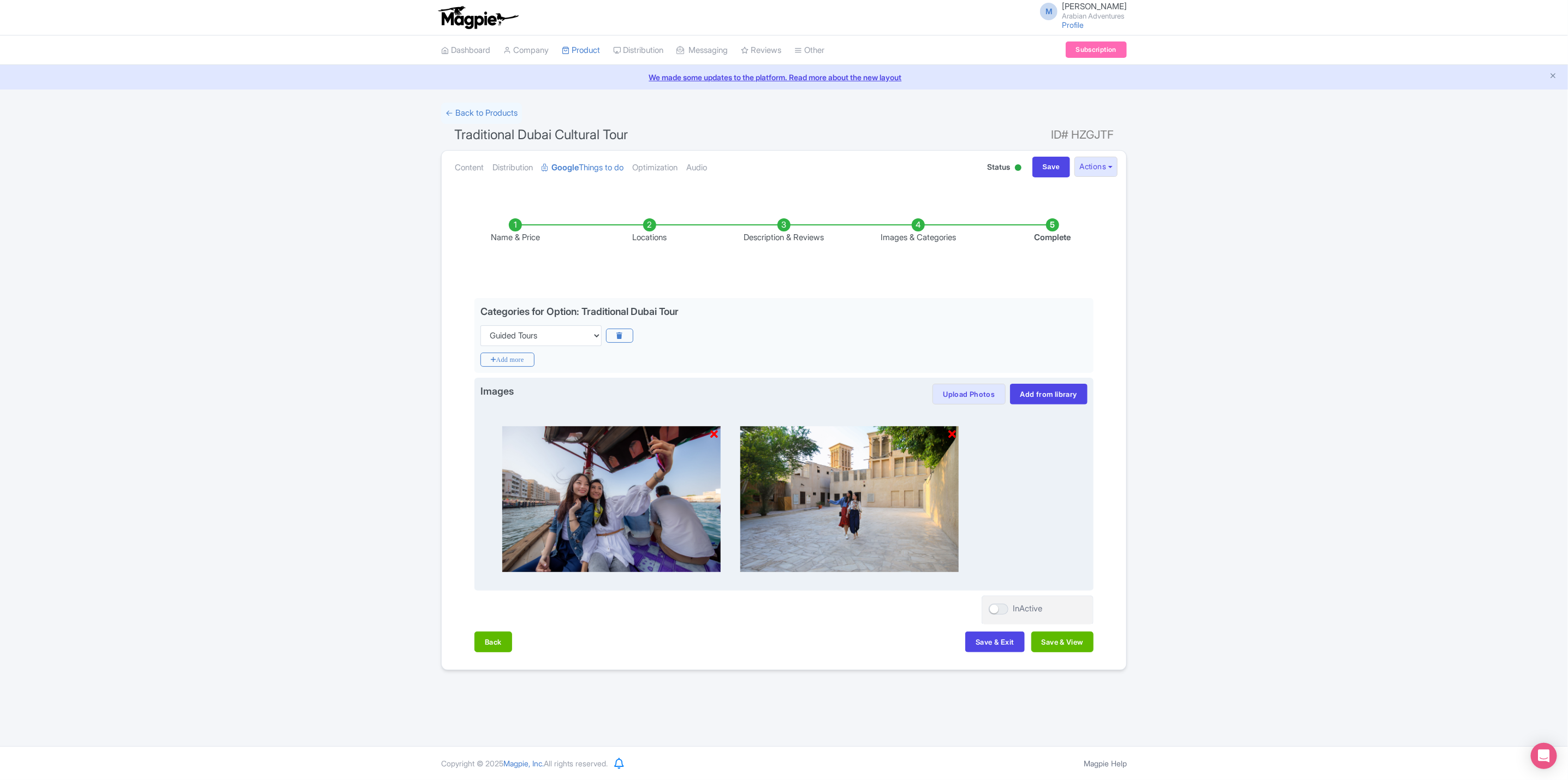
click at [963, 408] on div at bounding box center [784, 494] width 607 height 180
click at [967, 405] on button "Upload Photos" at bounding box center [969, 394] width 73 height 21
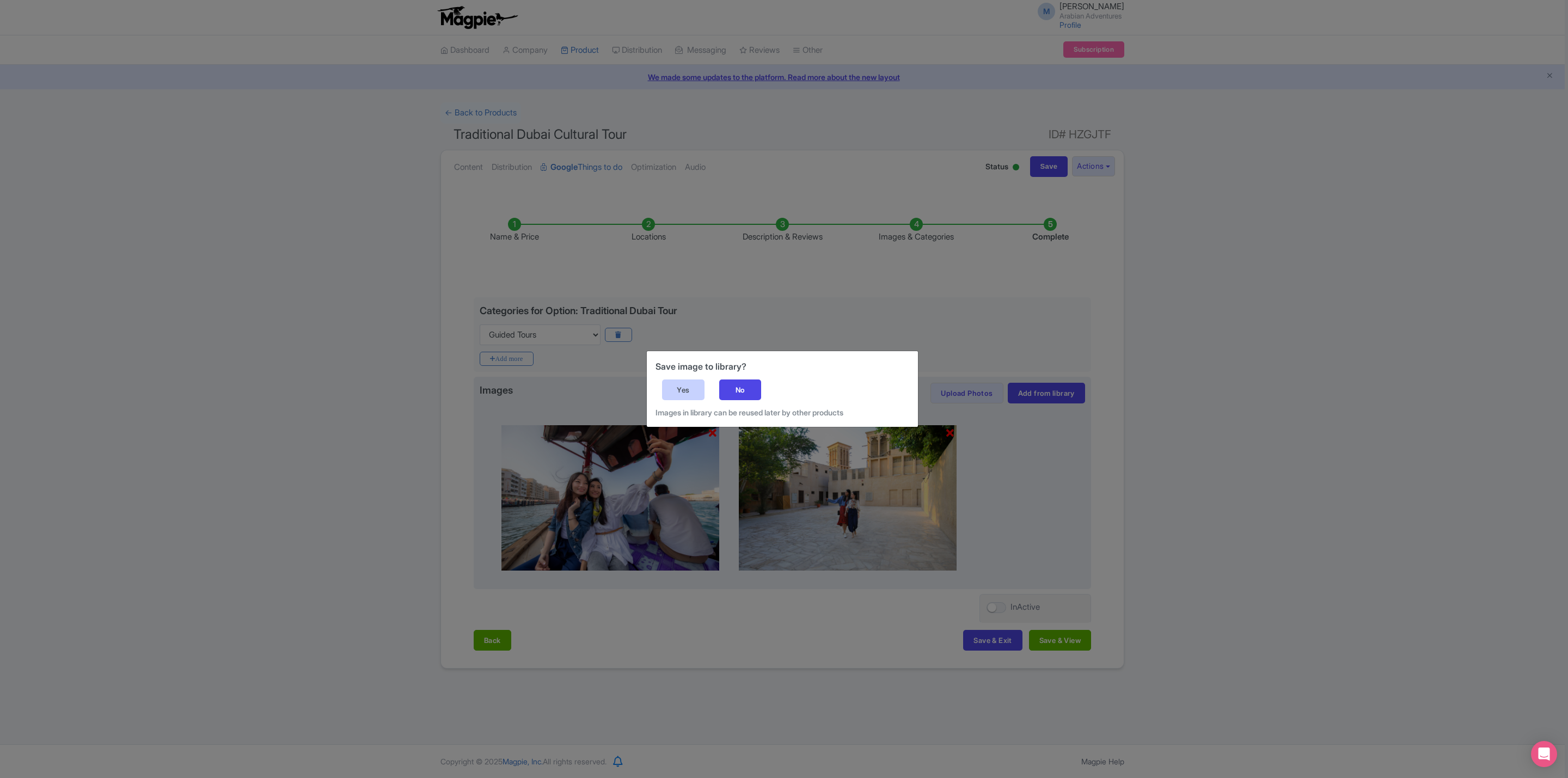
click at [677, 387] on div "Yes" at bounding box center [684, 390] width 43 height 21
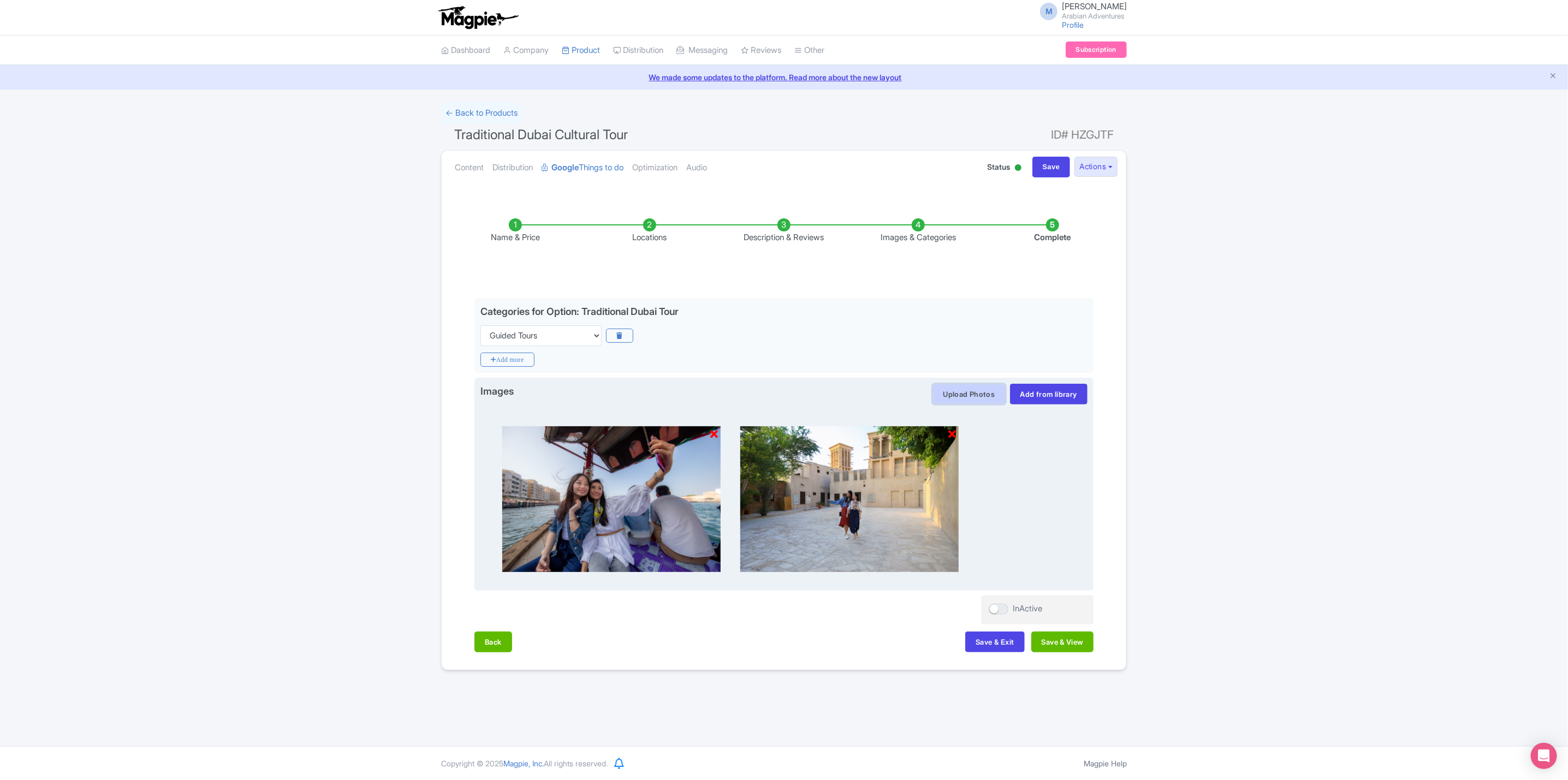
click at [972, 400] on button "Upload Photos" at bounding box center [969, 394] width 73 height 21
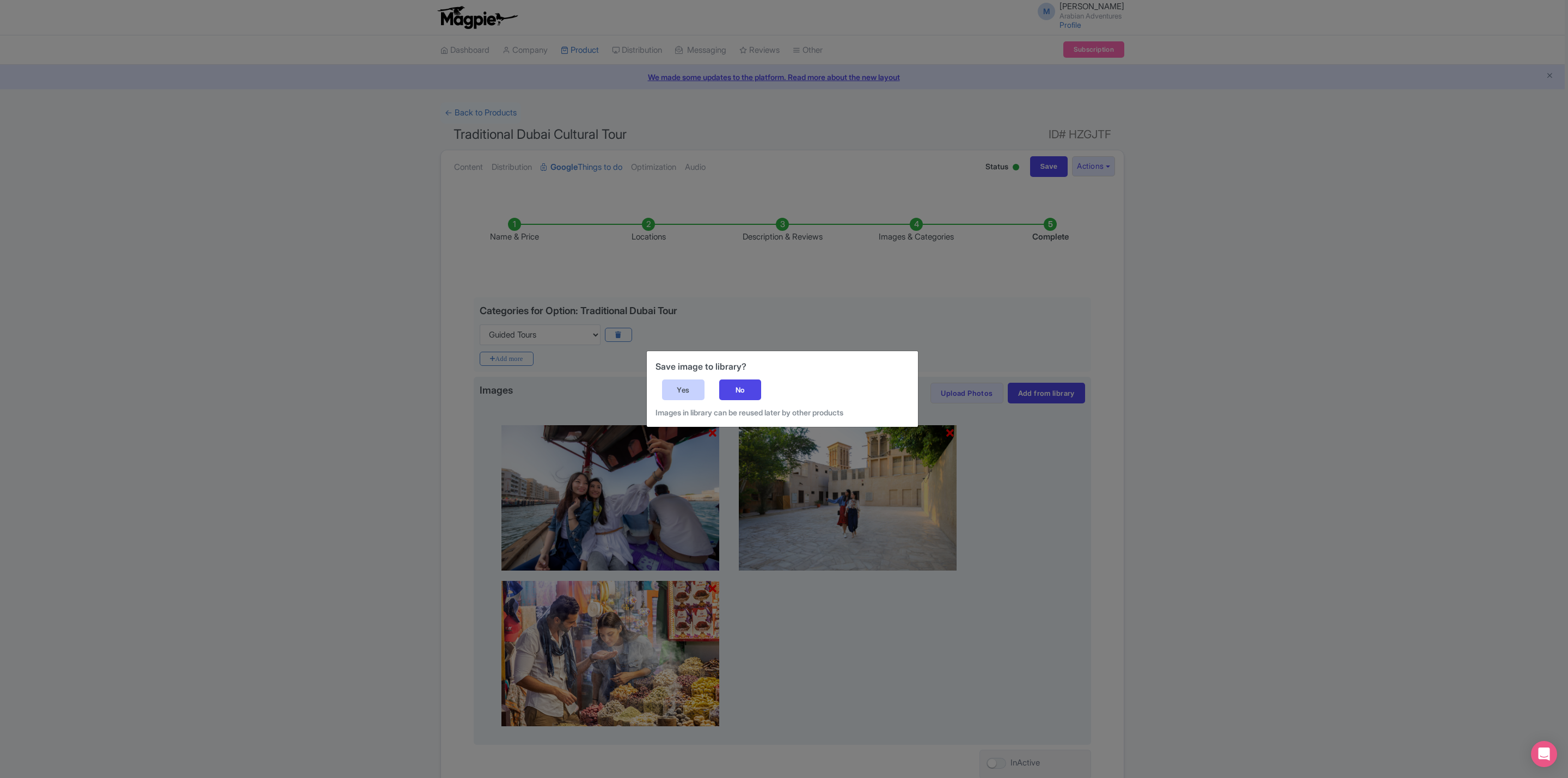
click at [691, 388] on div "Yes" at bounding box center [684, 390] width 43 height 21
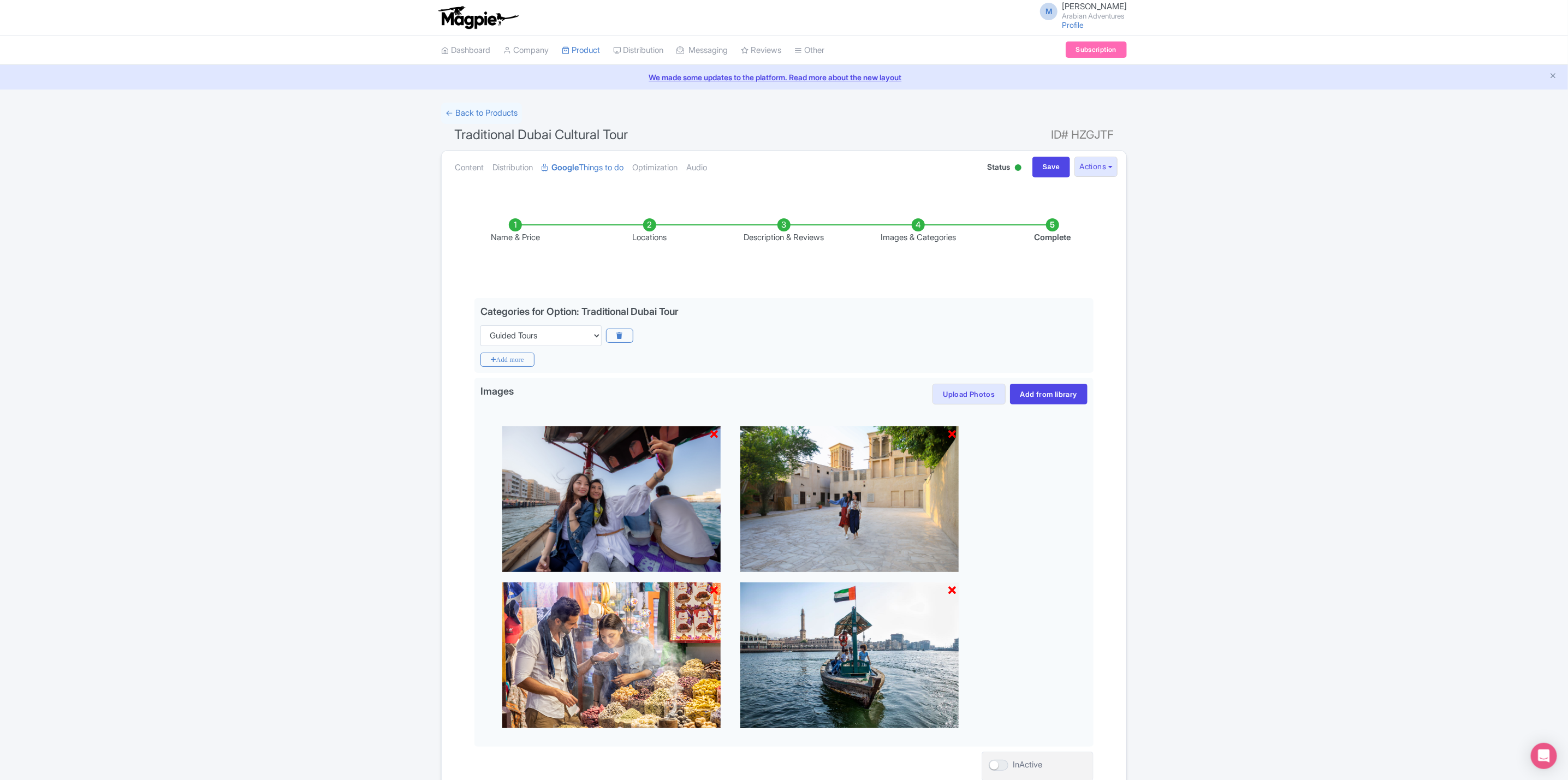
click at [1306, 472] on div "Success Product Saved ← Back to Products Traditional Dubai Cultural Tour ID# HZ…" at bounding box center [784, 464] width 1568 height 724
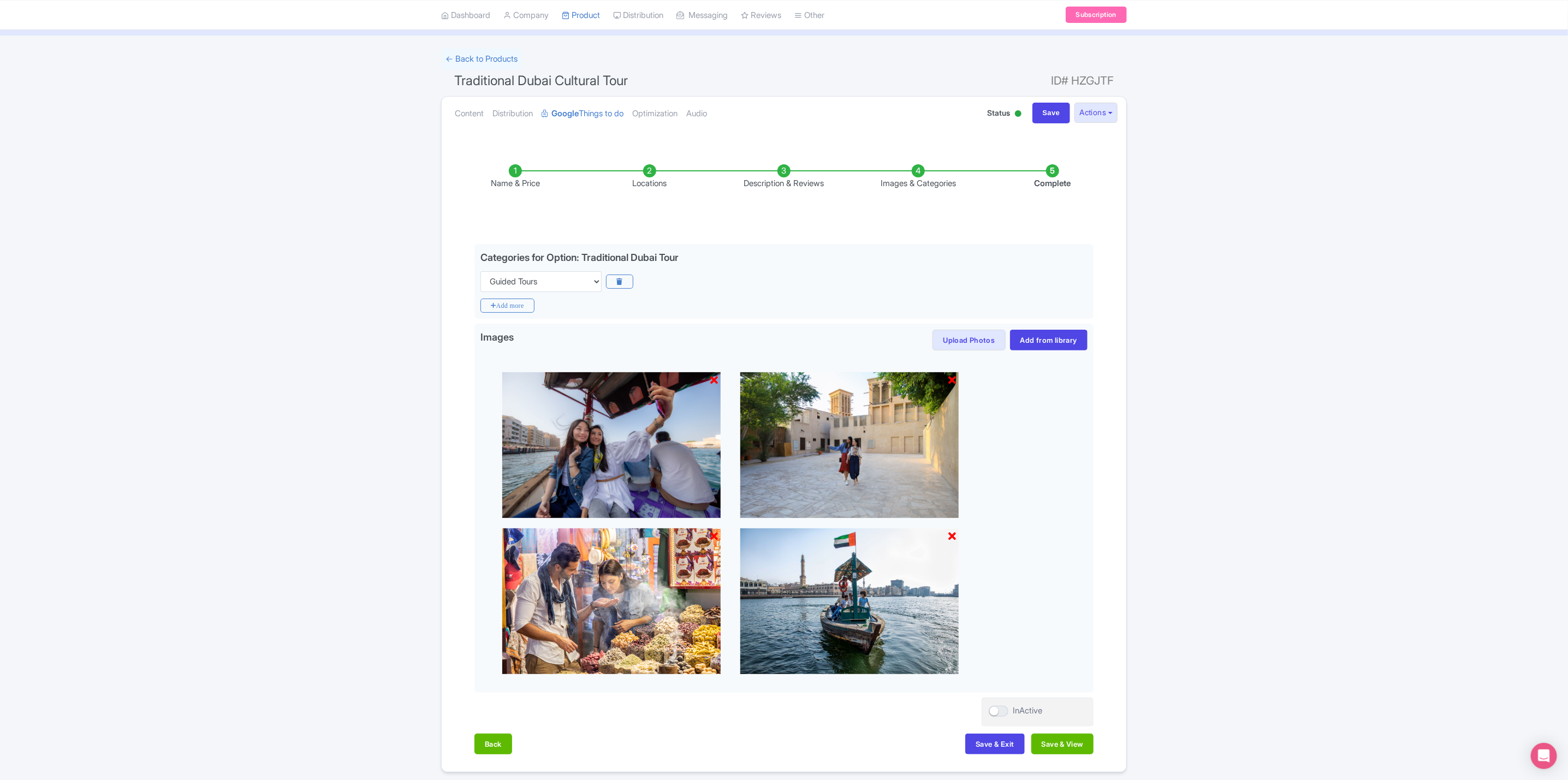
scroll to position [96, 0]
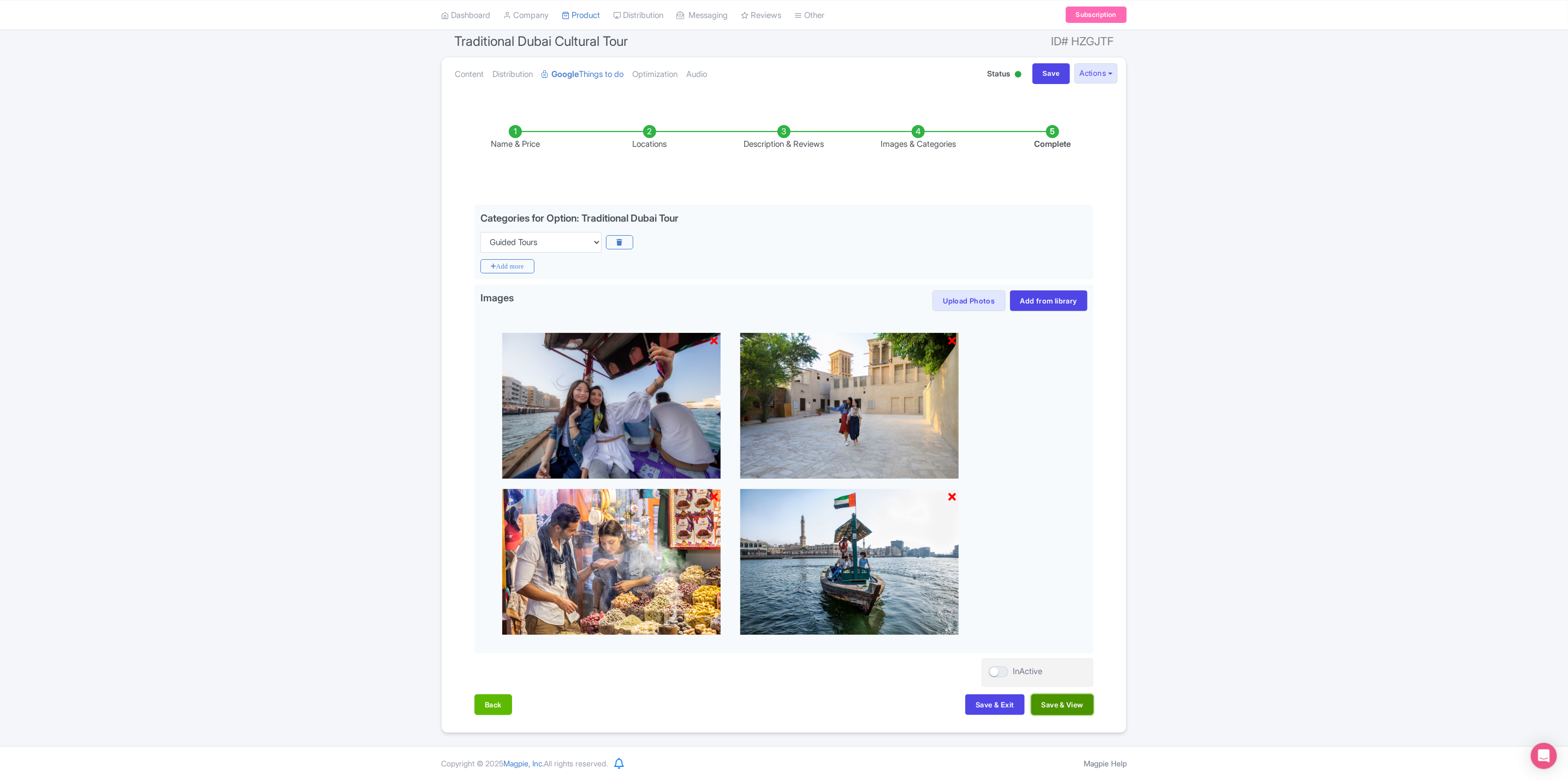
click at [1063, 706] on button "Save & View" at bounding box center [1063, 705] width 62 height 21
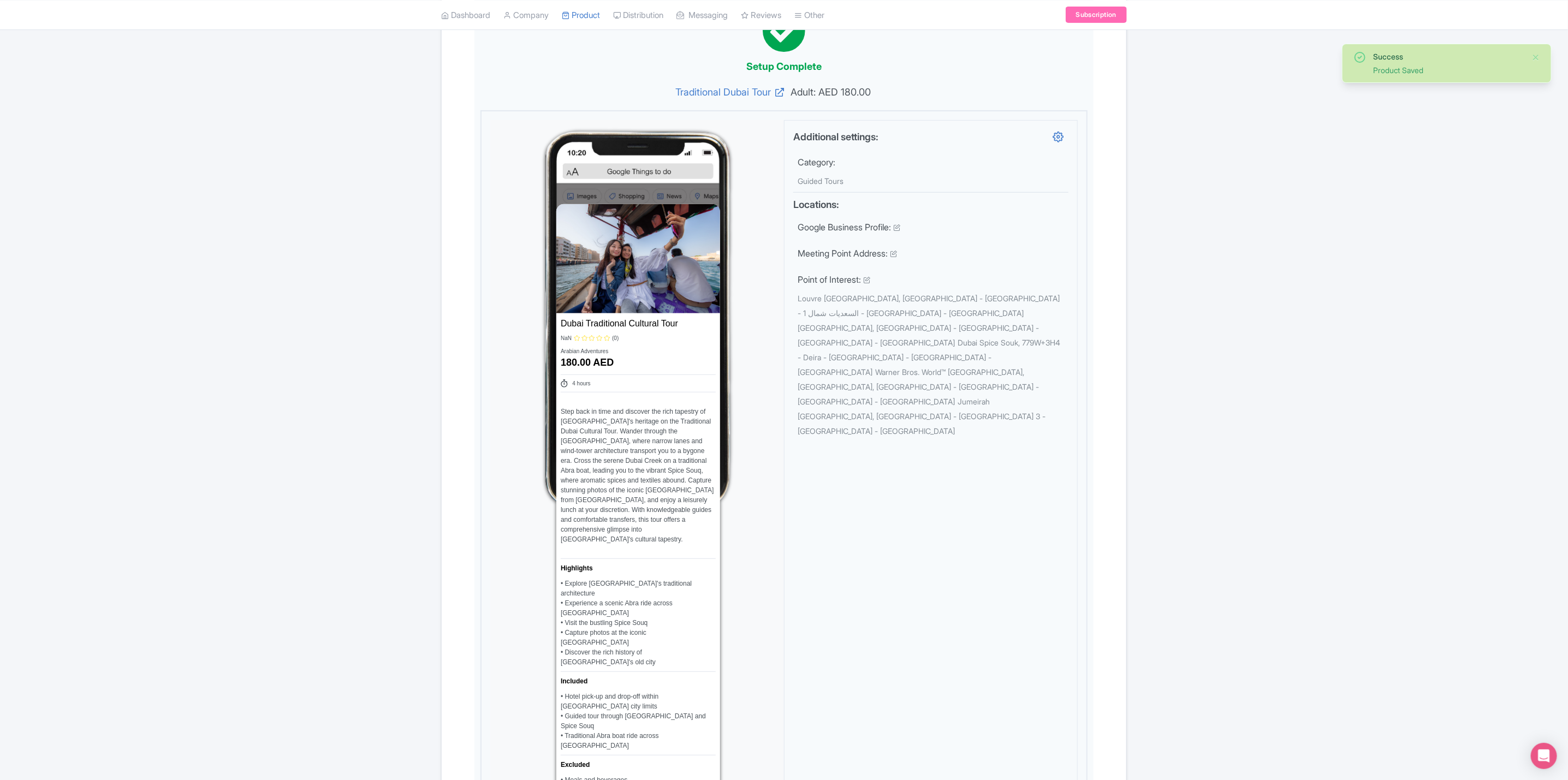
scroll to position [996, 0]
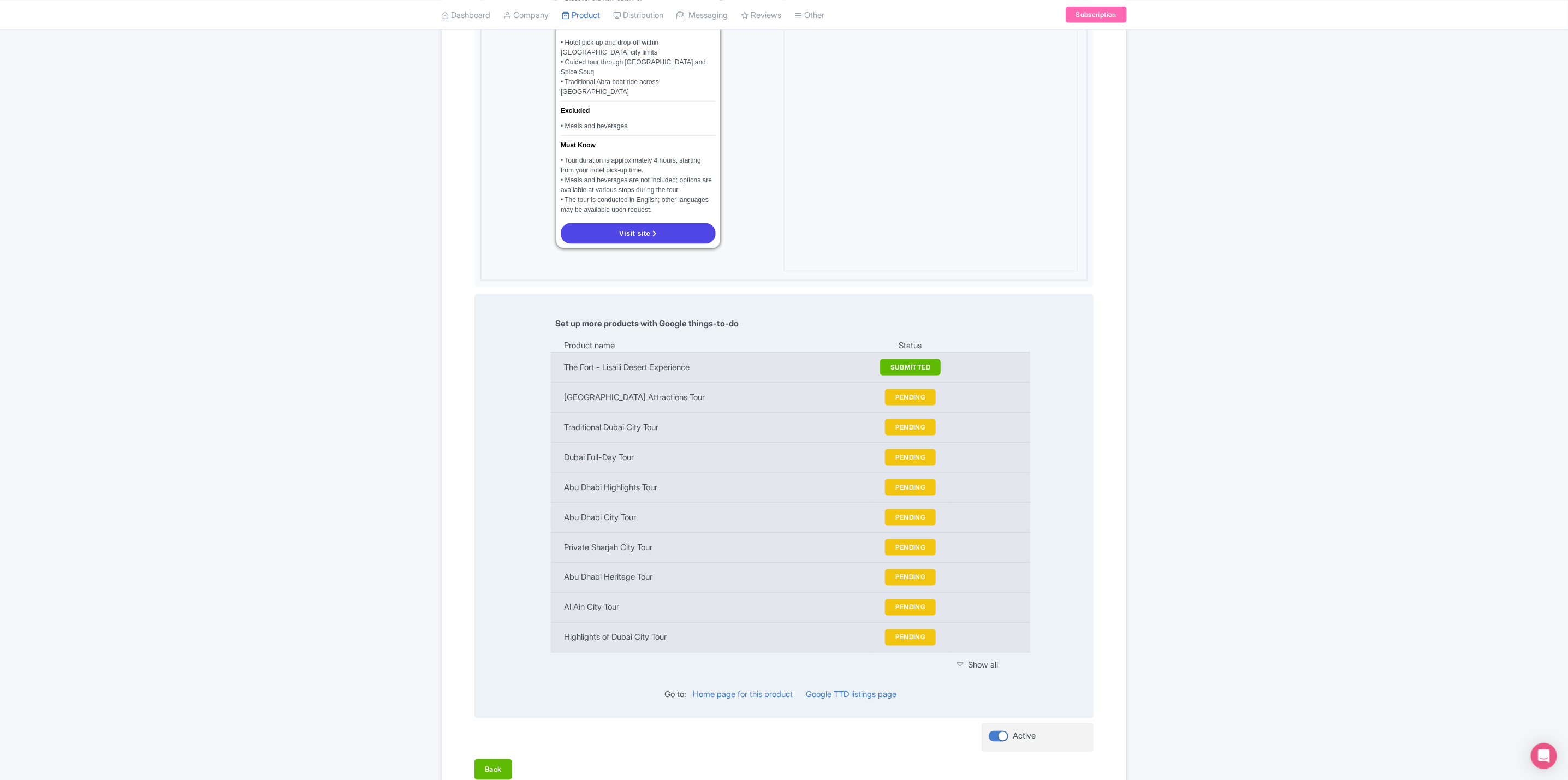
click at [980, 659] on div "Show all" at bounding box center [987, 665] width 60 height 13
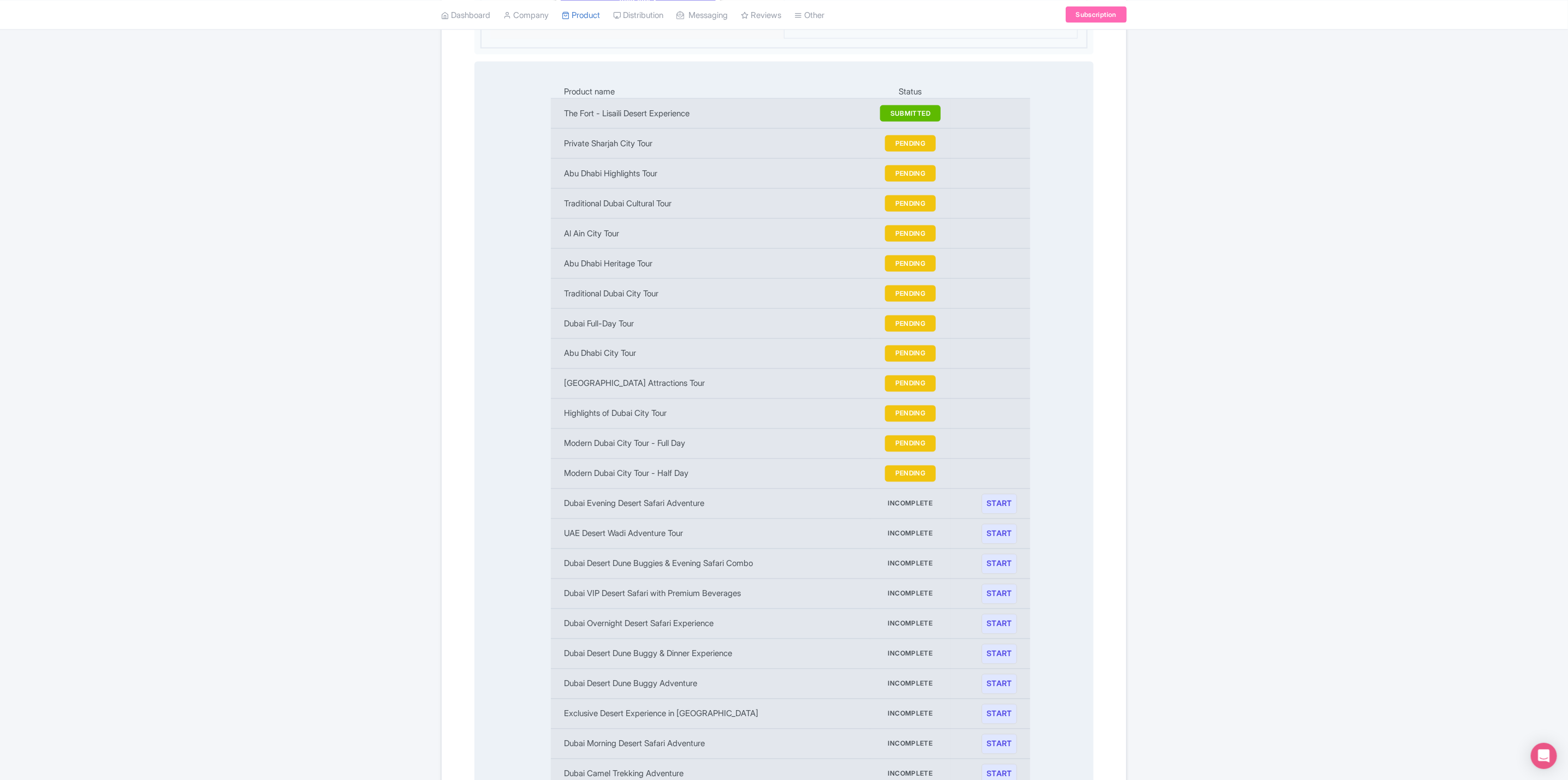
scroll to position [1201, 0]
